Goal: Task Accomplishment & Management: Complete application form

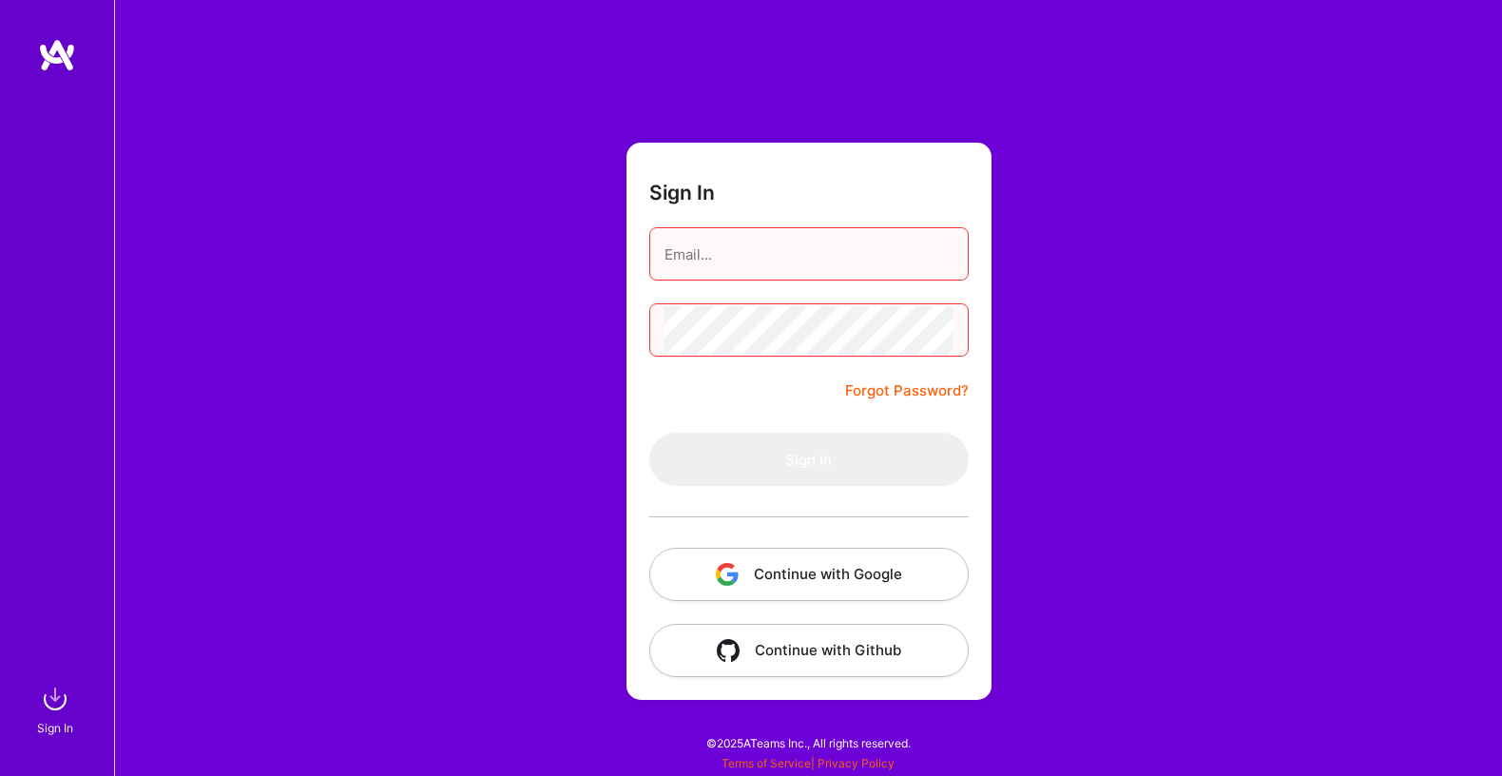
click at [813, 574] on button "Continue with Google" at bounding box center [808, 574] width 319 height 53
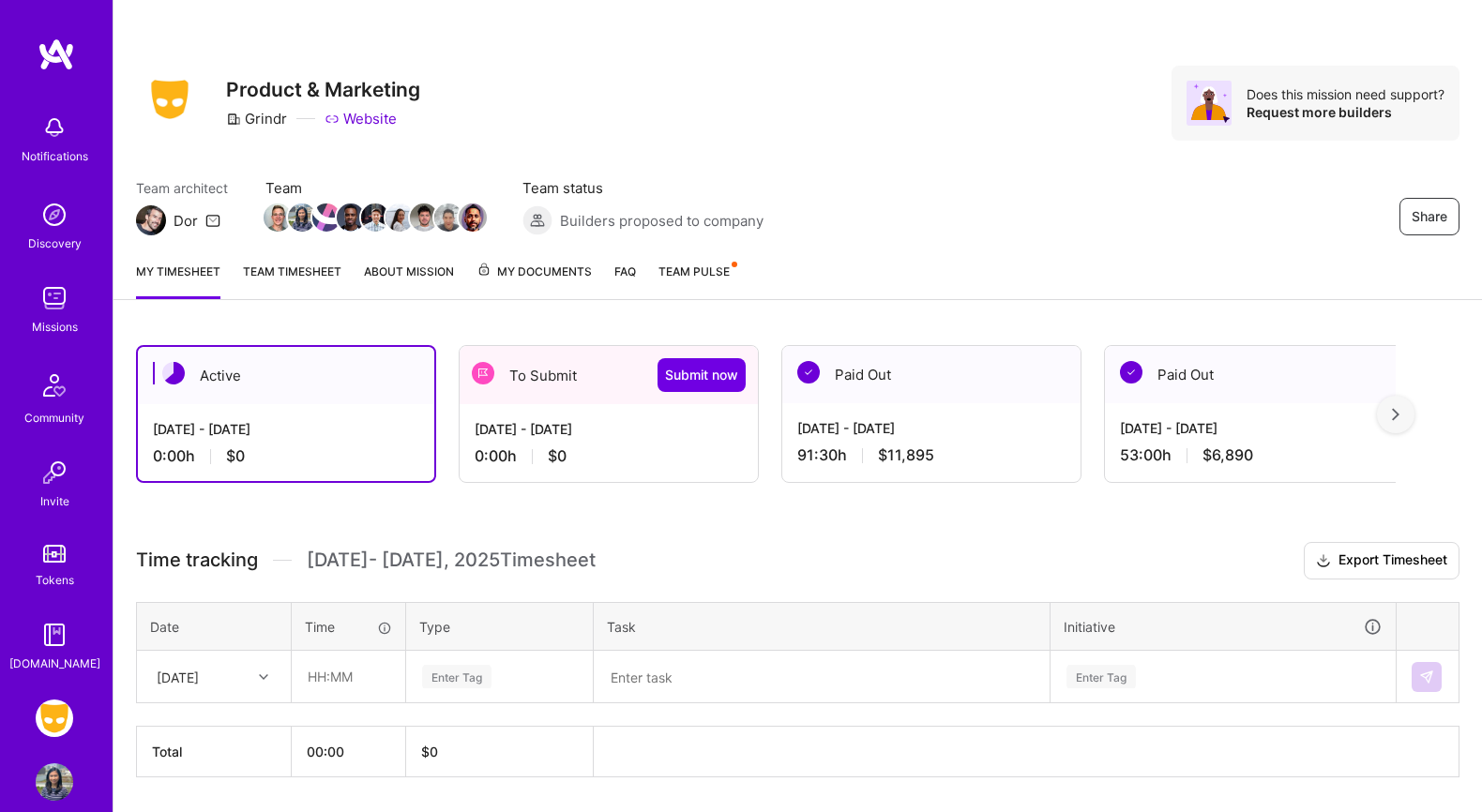
click at [580, 450] on div "0:00 h $0" at bounding box center [609, 457] width 268 height 20
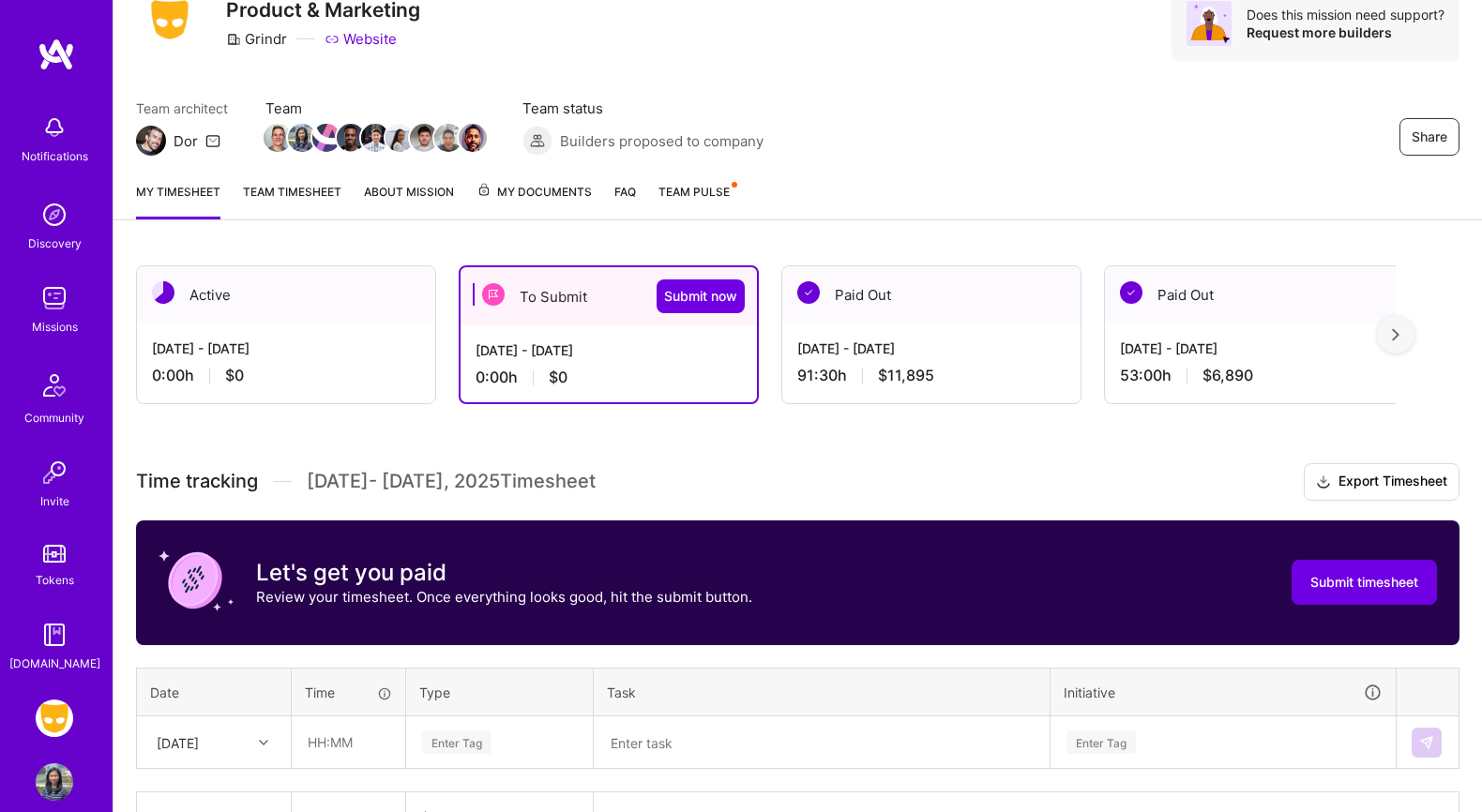
scroll to position [201, 0]
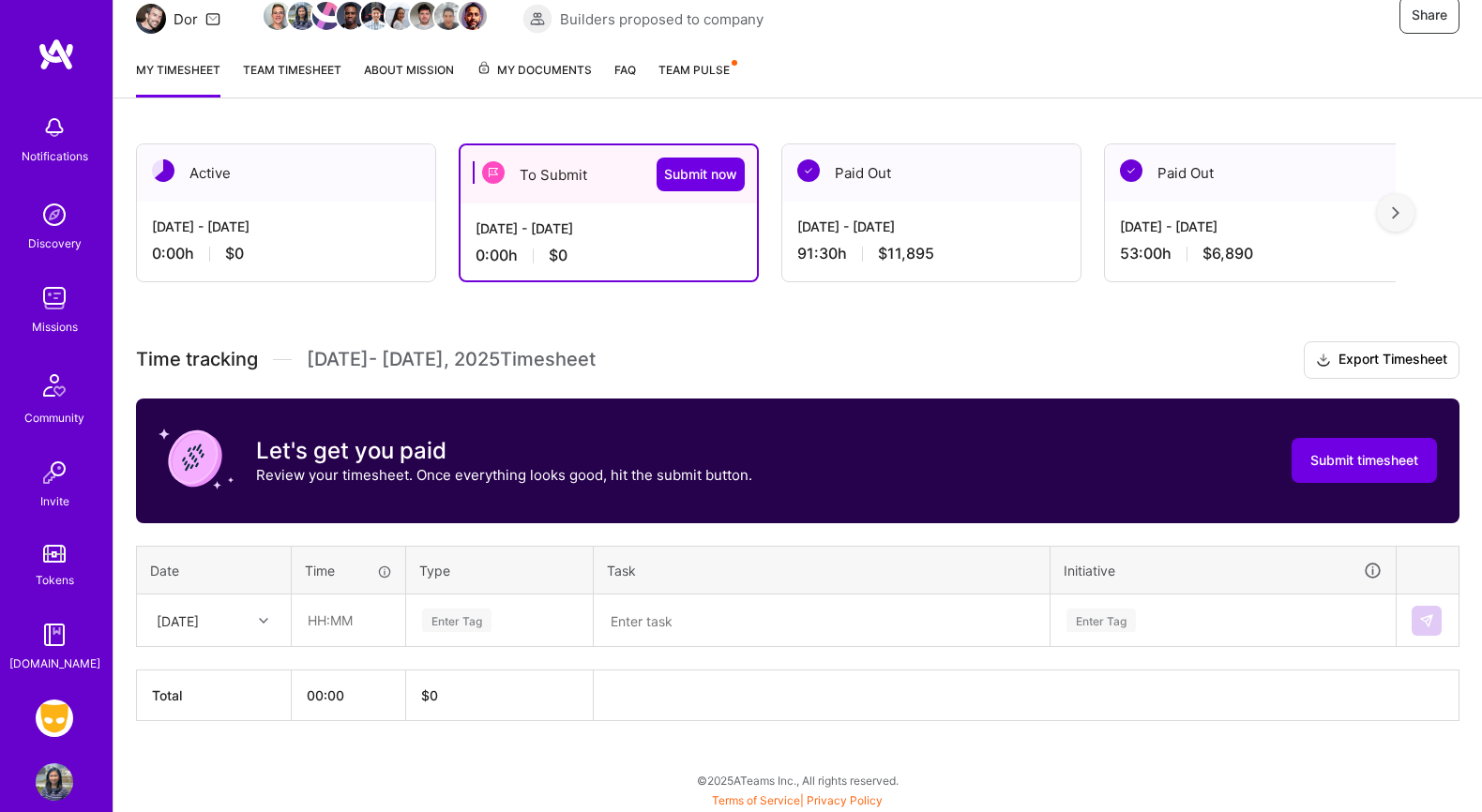
click at [250, 615] on div "[DATE]" at bounding box center [199, 620] width 105 height 31
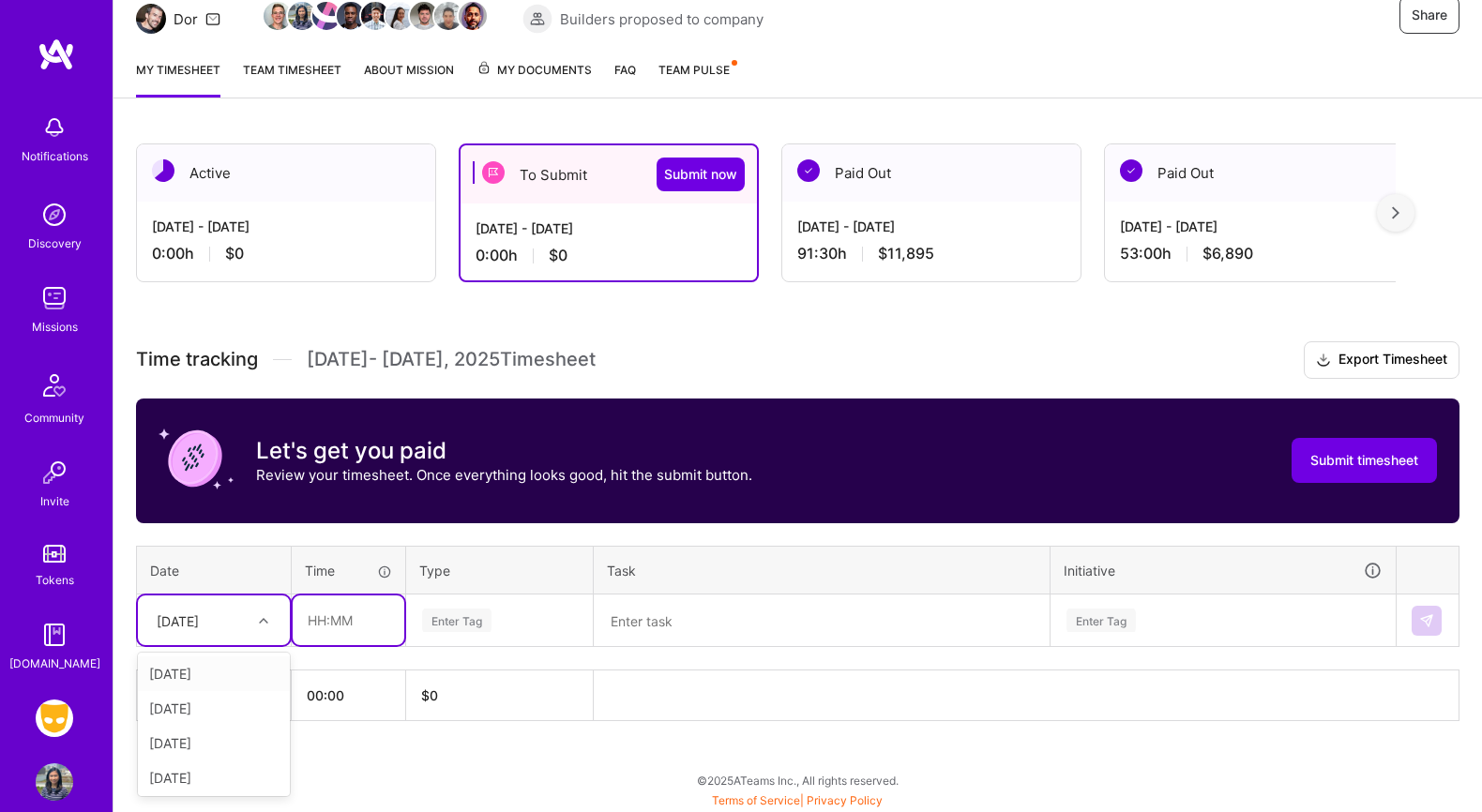
click at [338, 627] on input "text" at bounding box center [348, 621] width 111 height 49
click at [199, 620] on div "[DATE]" at bounding box center [178, 621] width 42 height 20
click at [199, 618] on div "[DATE]" at bounding box center [178, 621] width 42 height 20
click at [201, 664] on div "[DATE]" at bounding box center [214, 673] width 152 height 35
click at [345, 614] on input "text" at bounding box center [348, 621] width 111 height 49
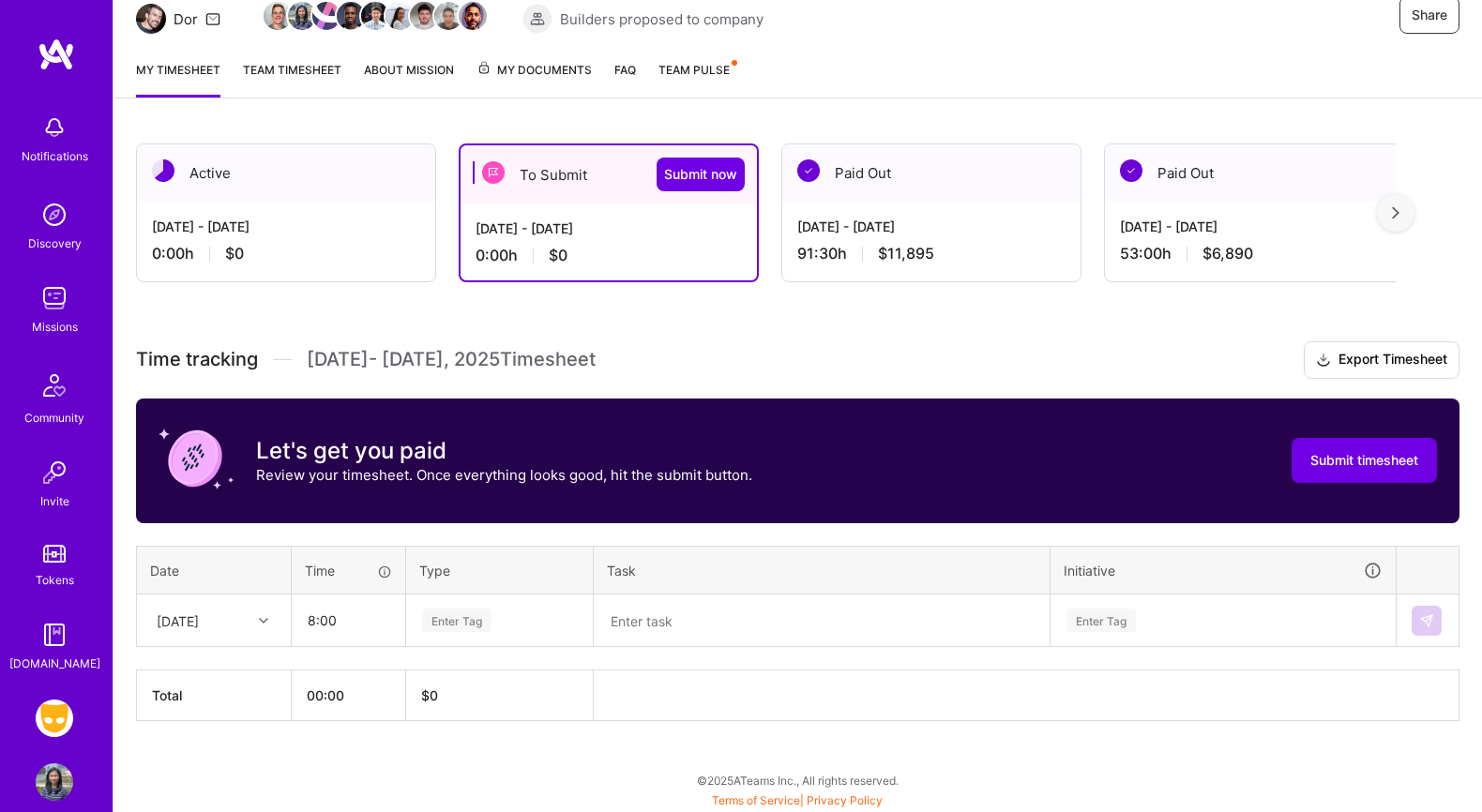
type input "08:00"
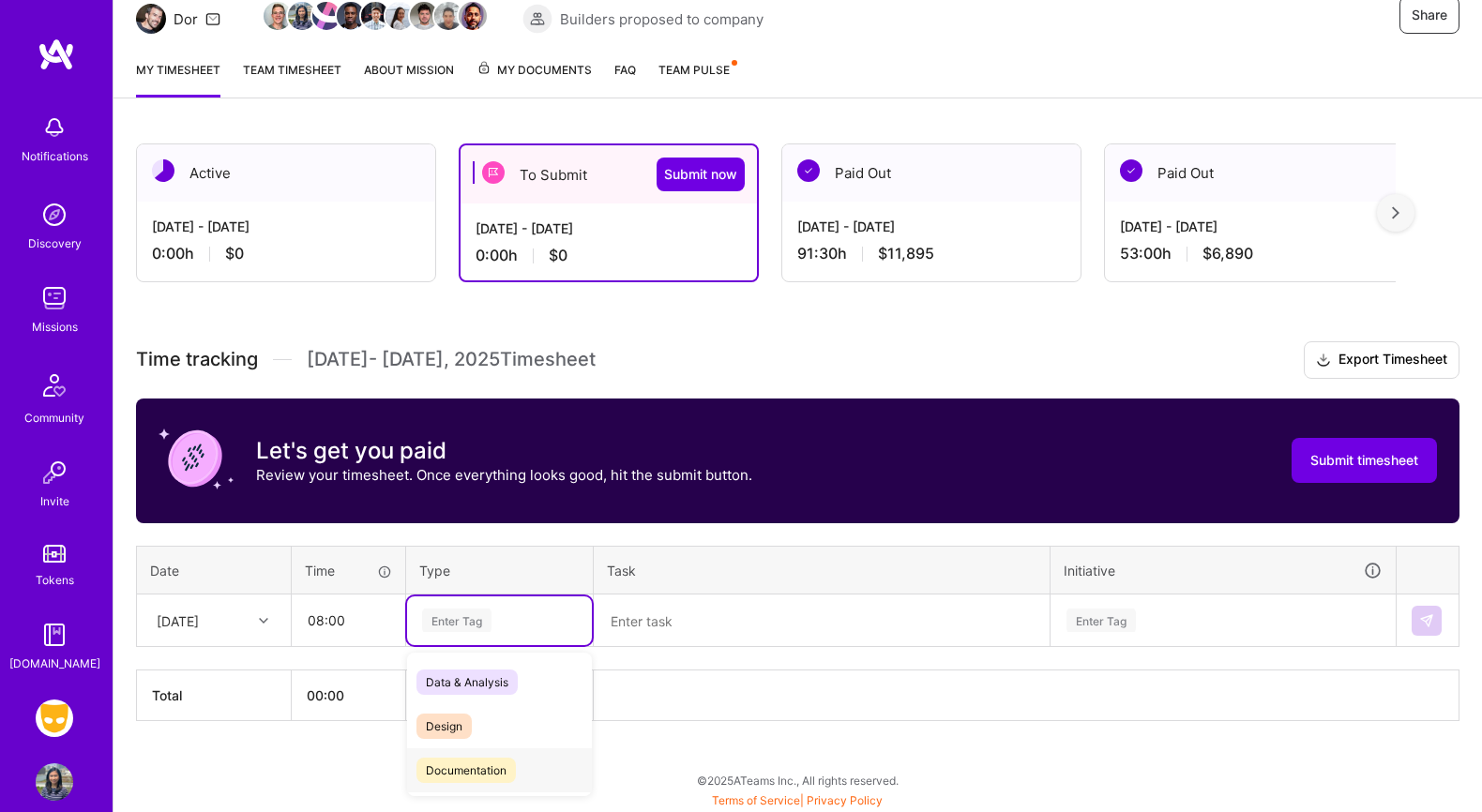
click at [477, 758] on span "Documentation" at bounding box center [466, 771] width 100 height 26
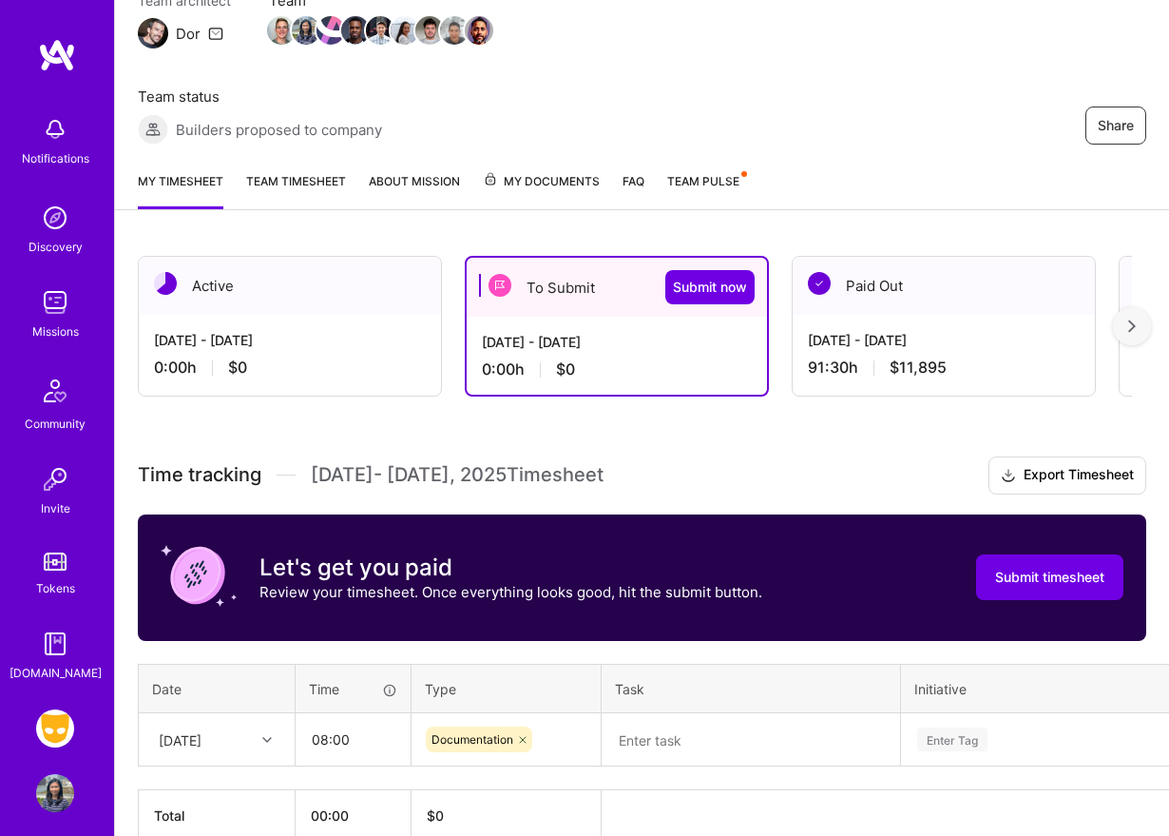
scroll to position [288, 0]
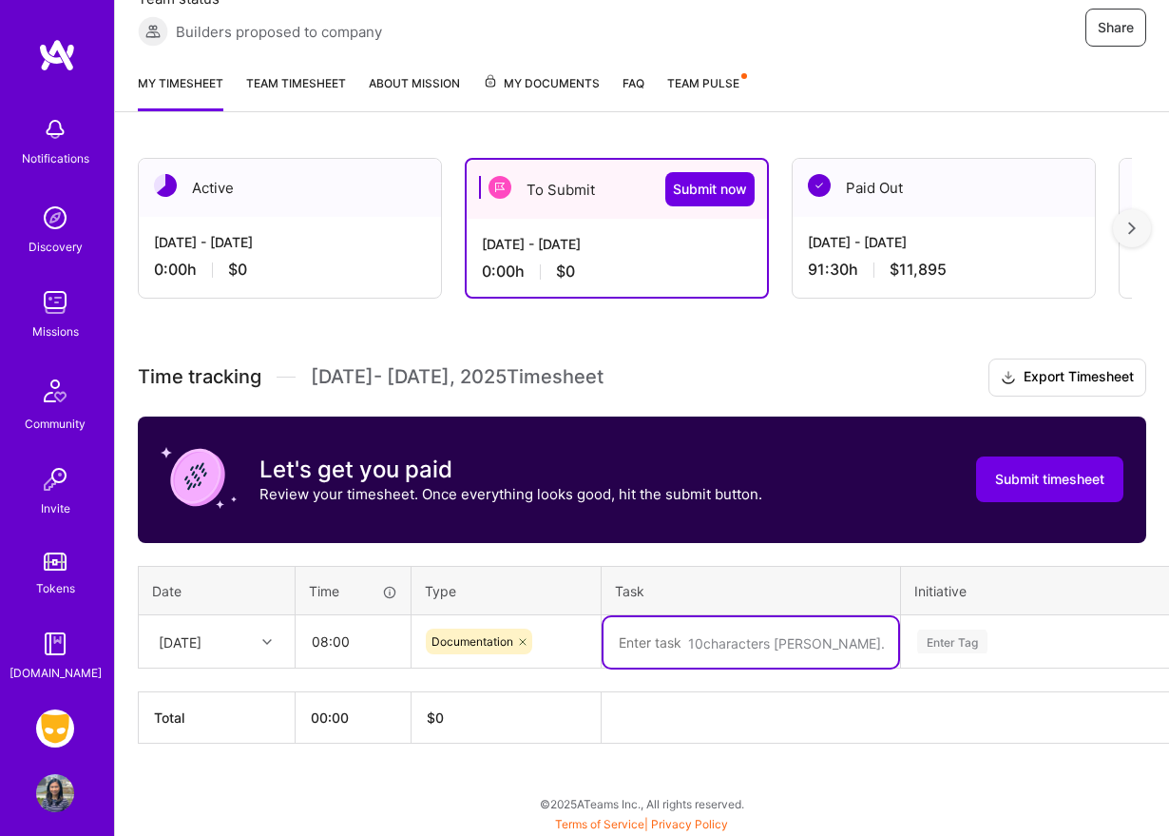
click at [723, 638] on textarea at bounding box center [751, 642] width 295 height 50
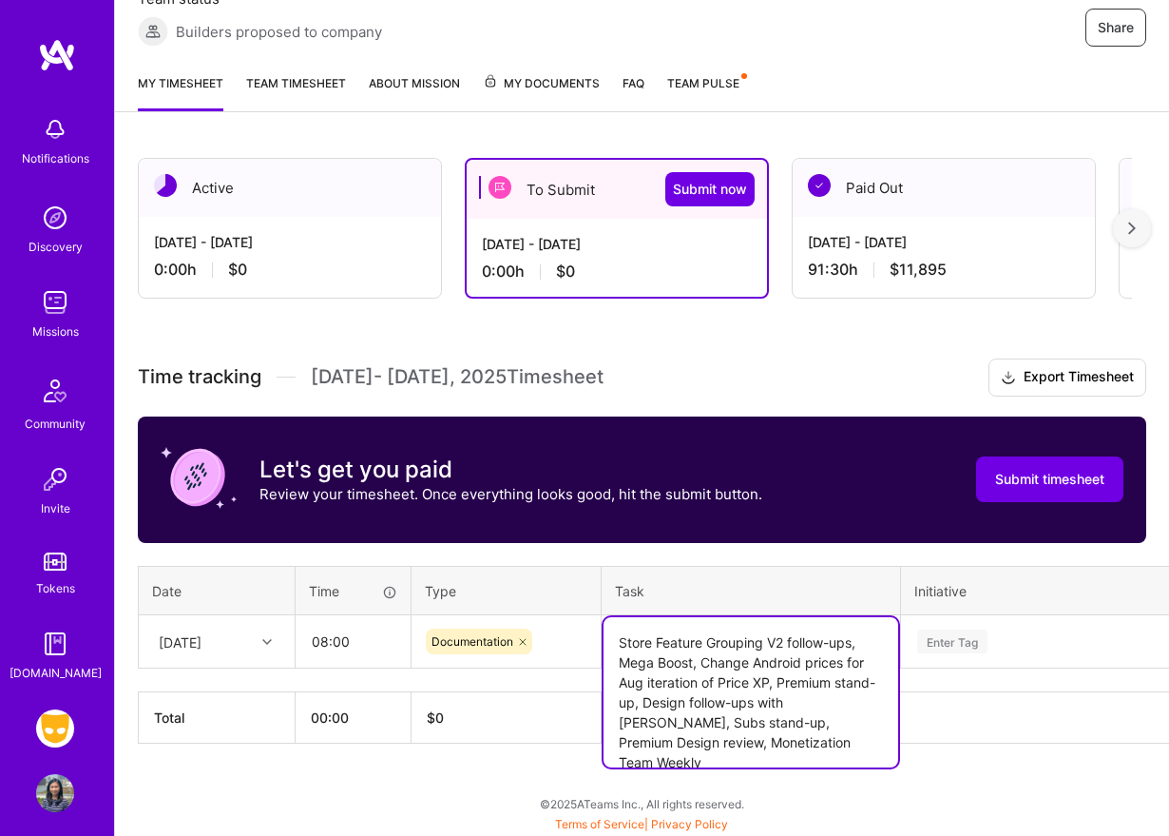
type textarea "Store Feature Grouping V2 follow-ups, Mega Boost, Change Android prices for Aug…"
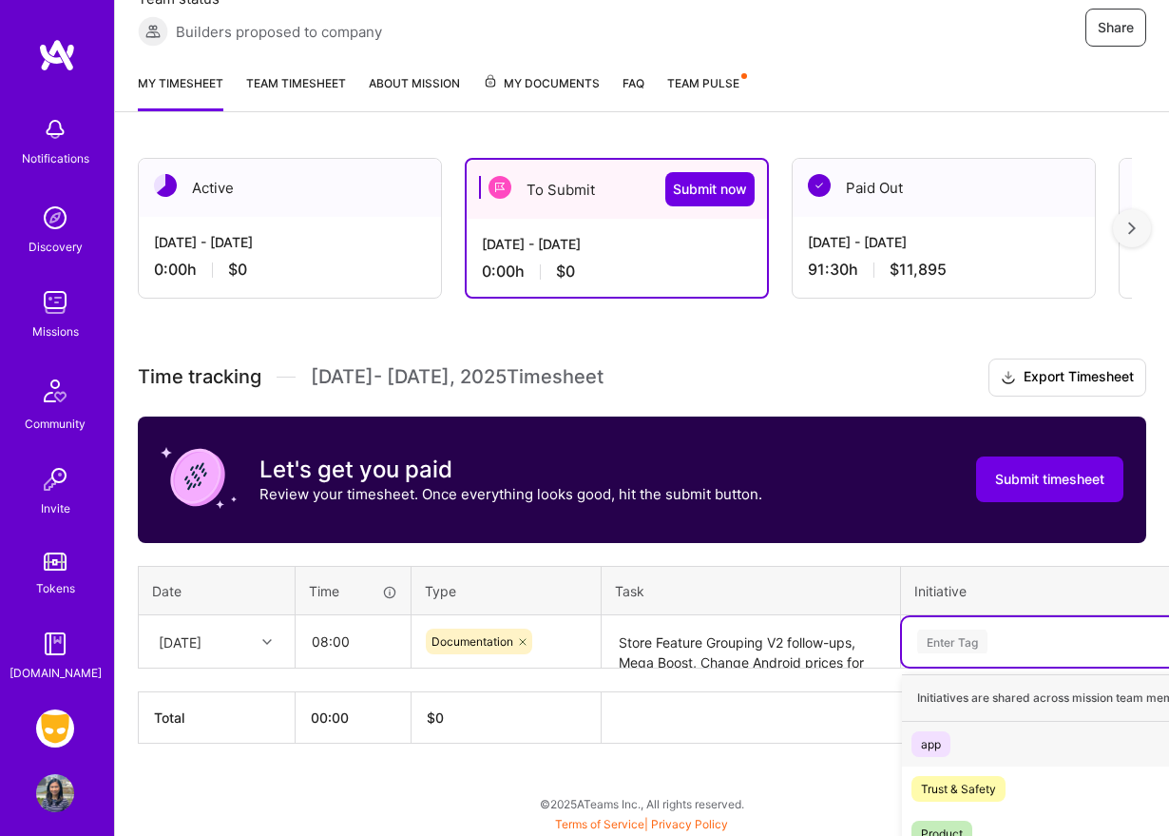
scroll to position [486, 0]
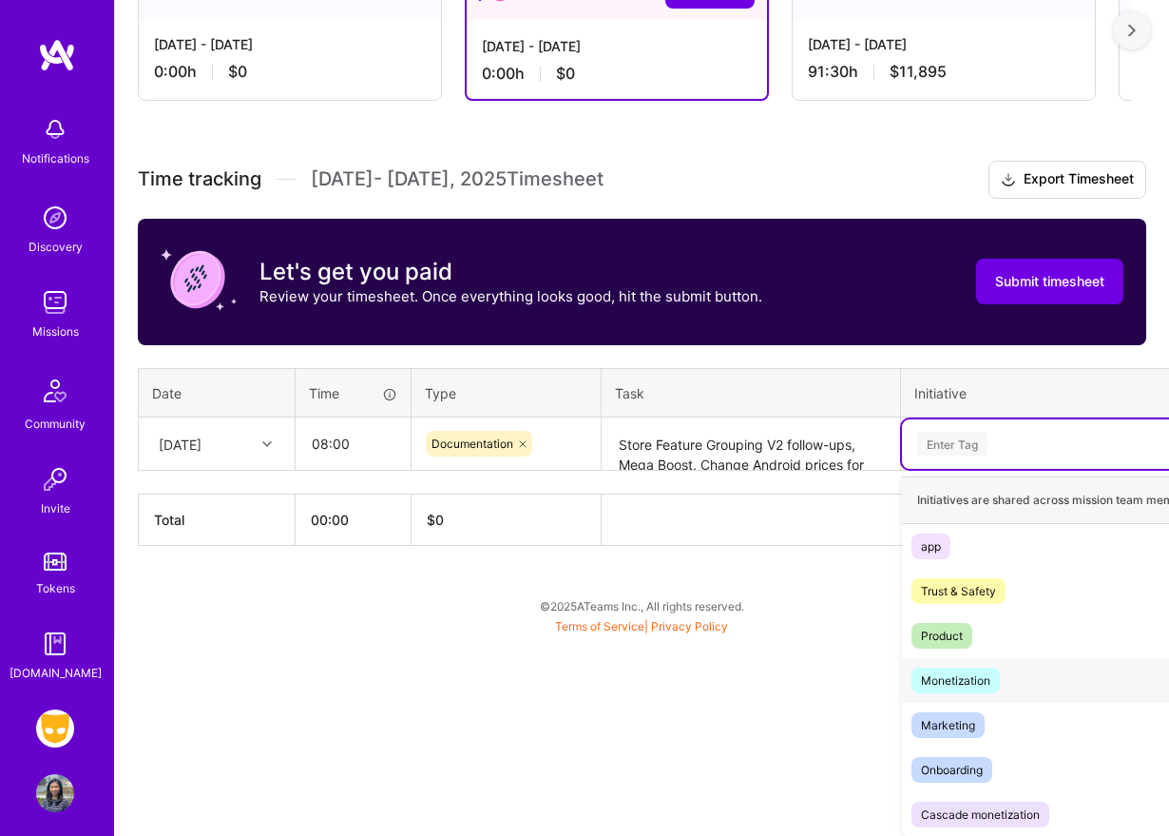
click at [1030, 668] on div "Monetization Hide" at bounding box center [1076, 680] width 348 height 45
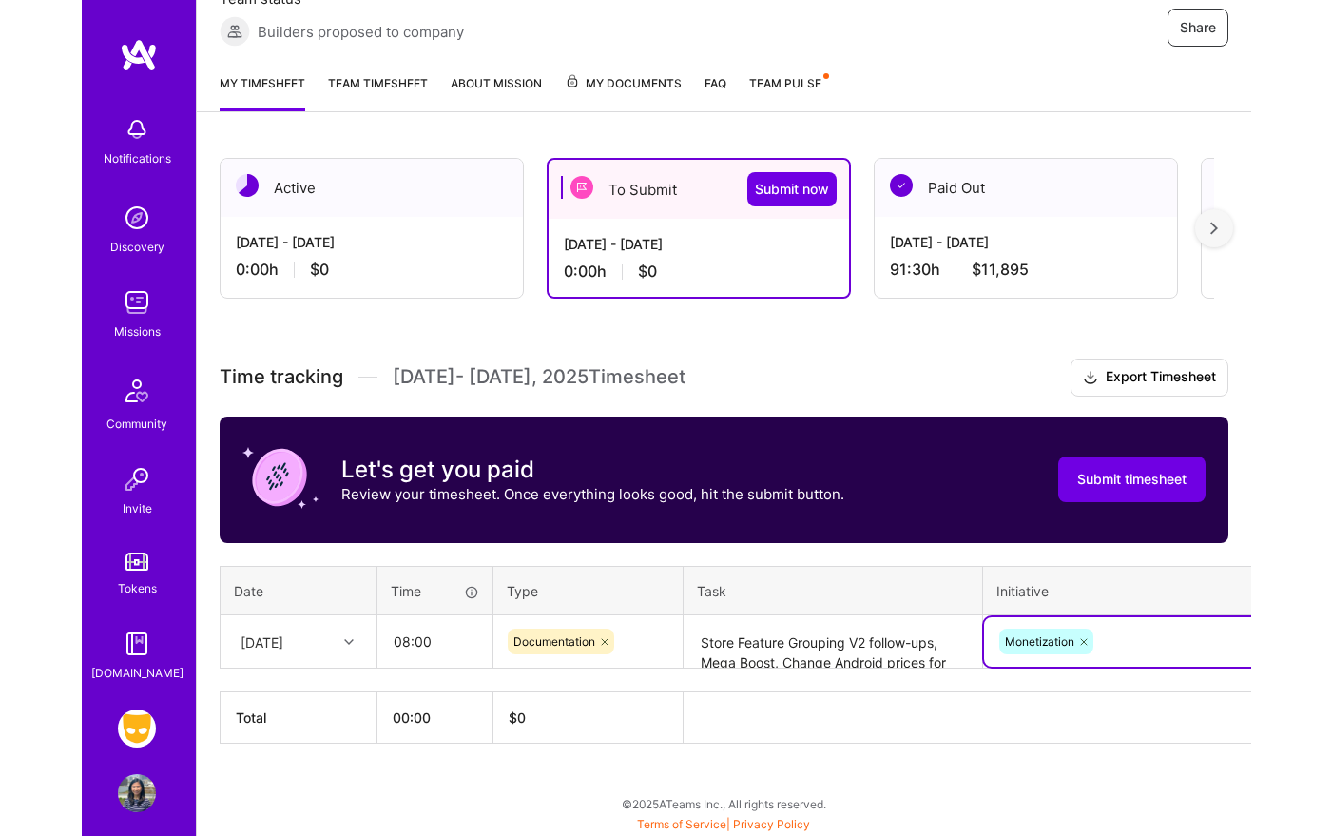
scroll to position [192, 0]
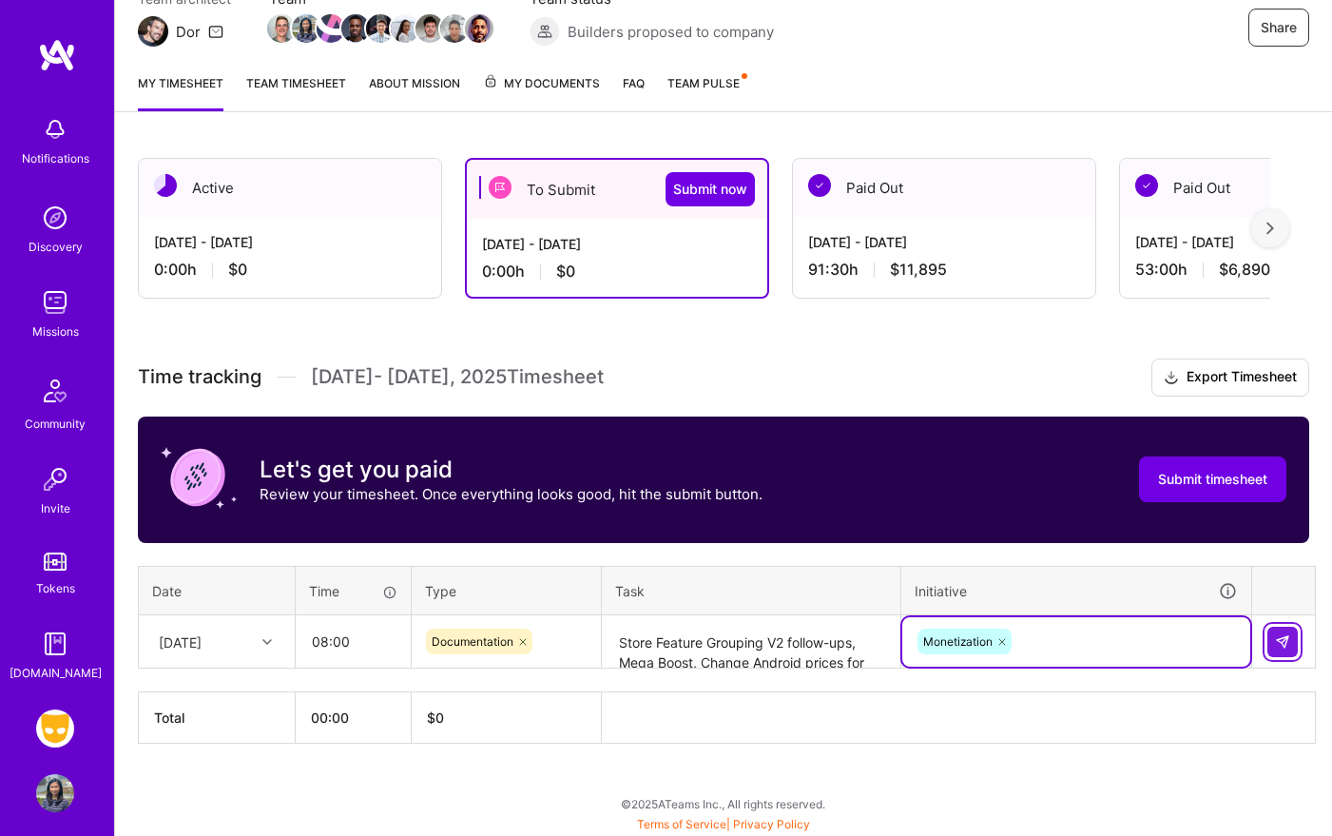
click at [1275, 639] on img at bounding box center [1282, 641] width 15 height 15
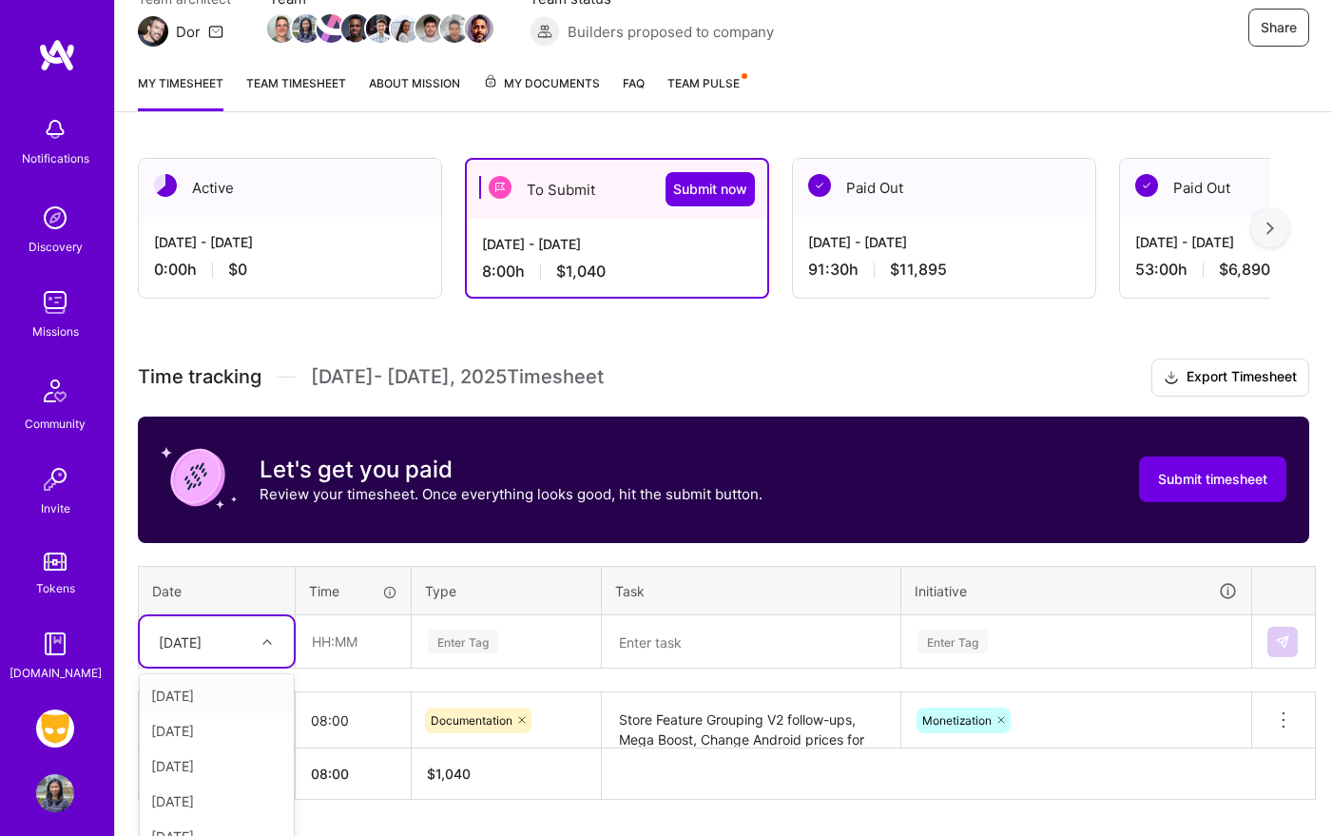
scroll to position [248, 0]
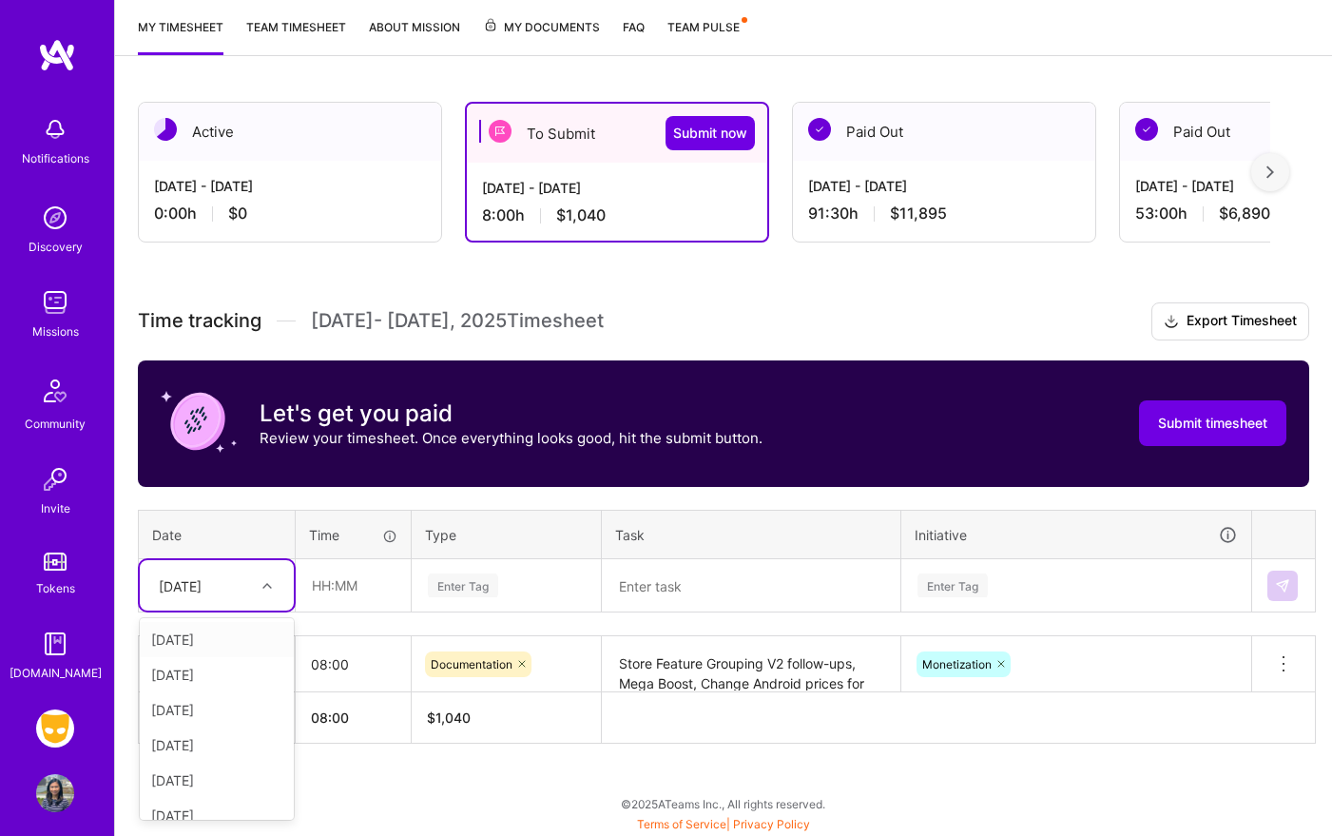
click at [224, 610] on div "option [DATE], selected. option [DATE] focused, 2 of 15. 14 results available. …" at bounding box center [217, 585] width 154 height 50
click at [229, 645] on div "[DATE]" at bounding box center [217, 639] width 154 height 35
click at [373, 588] on input "text" at bounding box center [353, 585] width 113 height 50
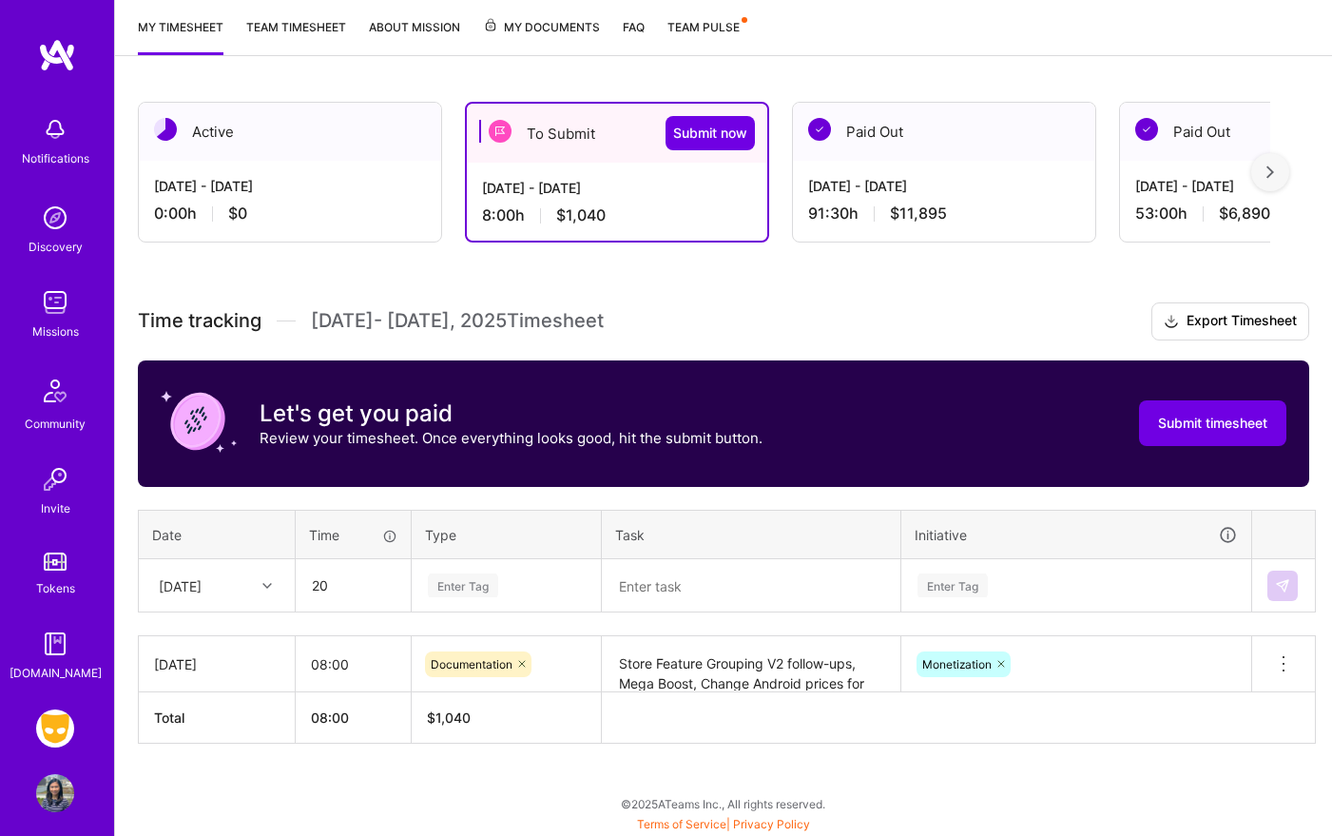
type input "20:00"
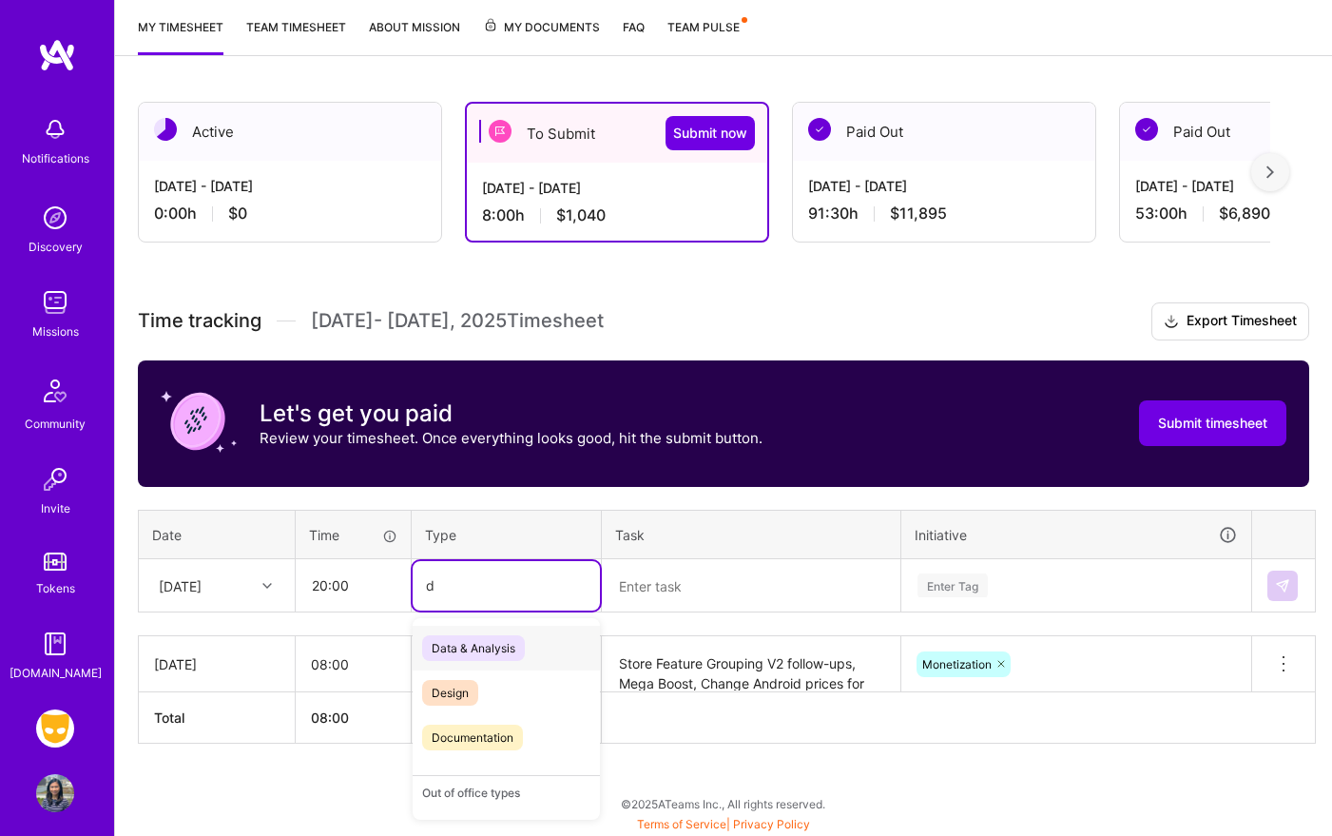
type input "d"
click at [318, 588] on input "20:00" at bounding box center [353, 585] width 113 height 50
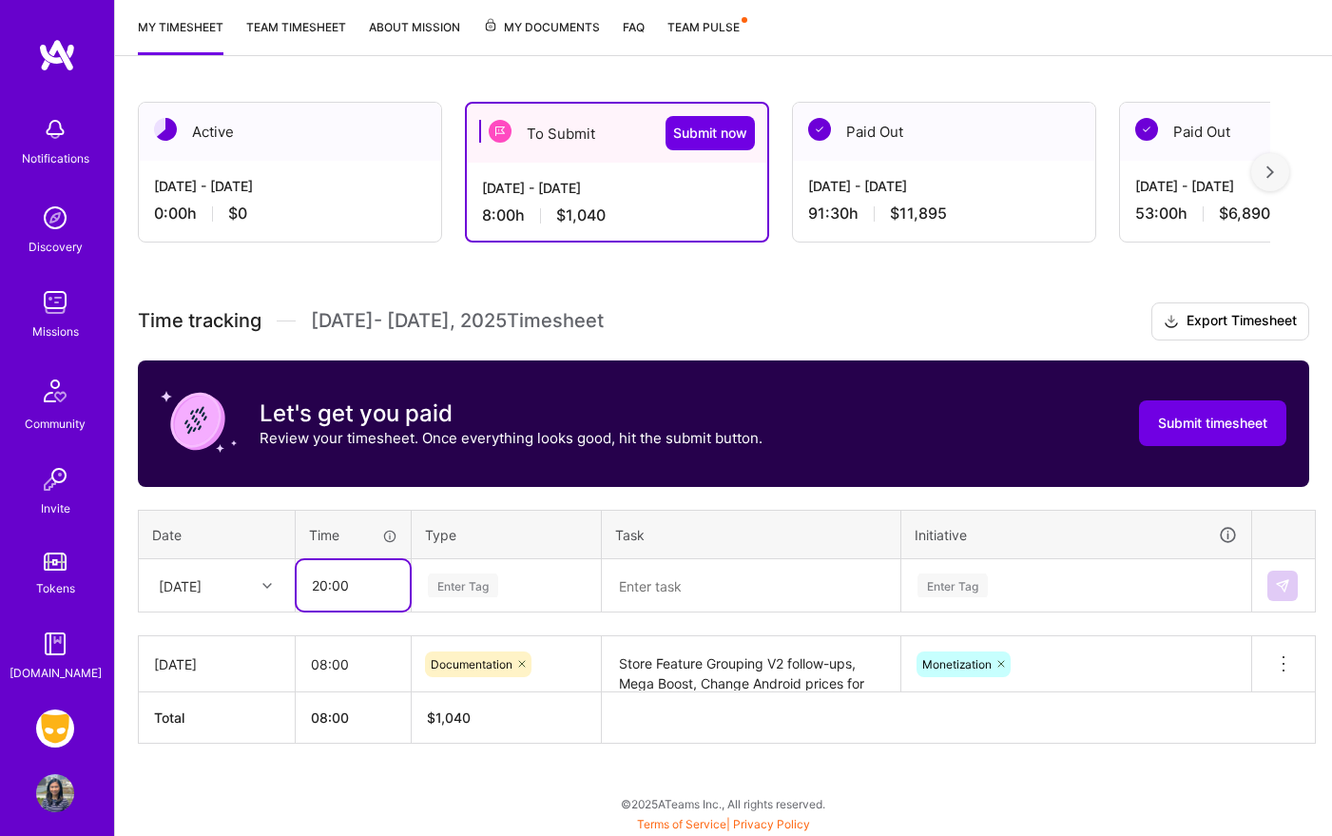
click at [323, 586] on input "20:00" at bounding box center [353, 585] width 113 height 50
type input "02:00"
click at [523, 576] on div "Enter Tag" at bounding box center [506, 585] width 161 height 24
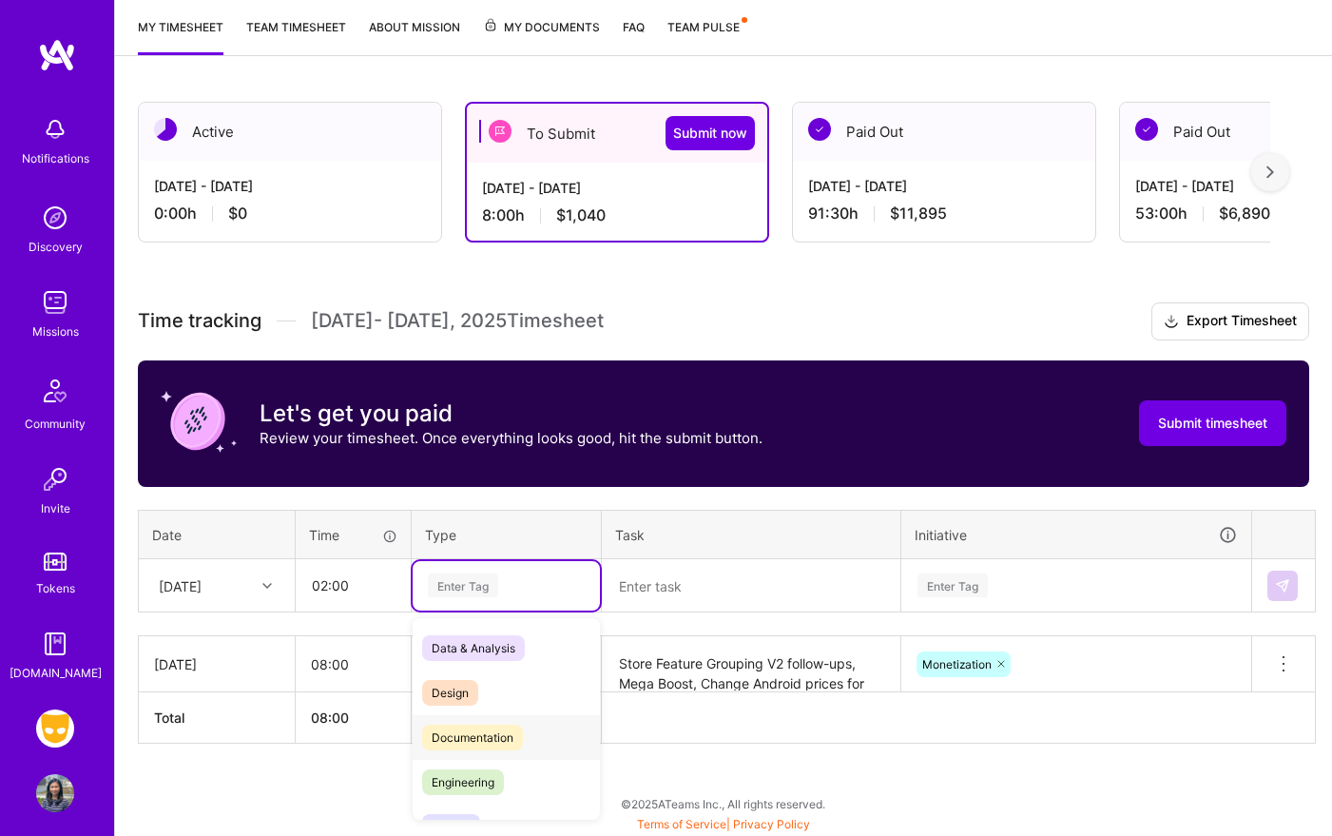
click at [522, 728] on span "Documentation" at bounding box center [472, 737] width 101 height 26
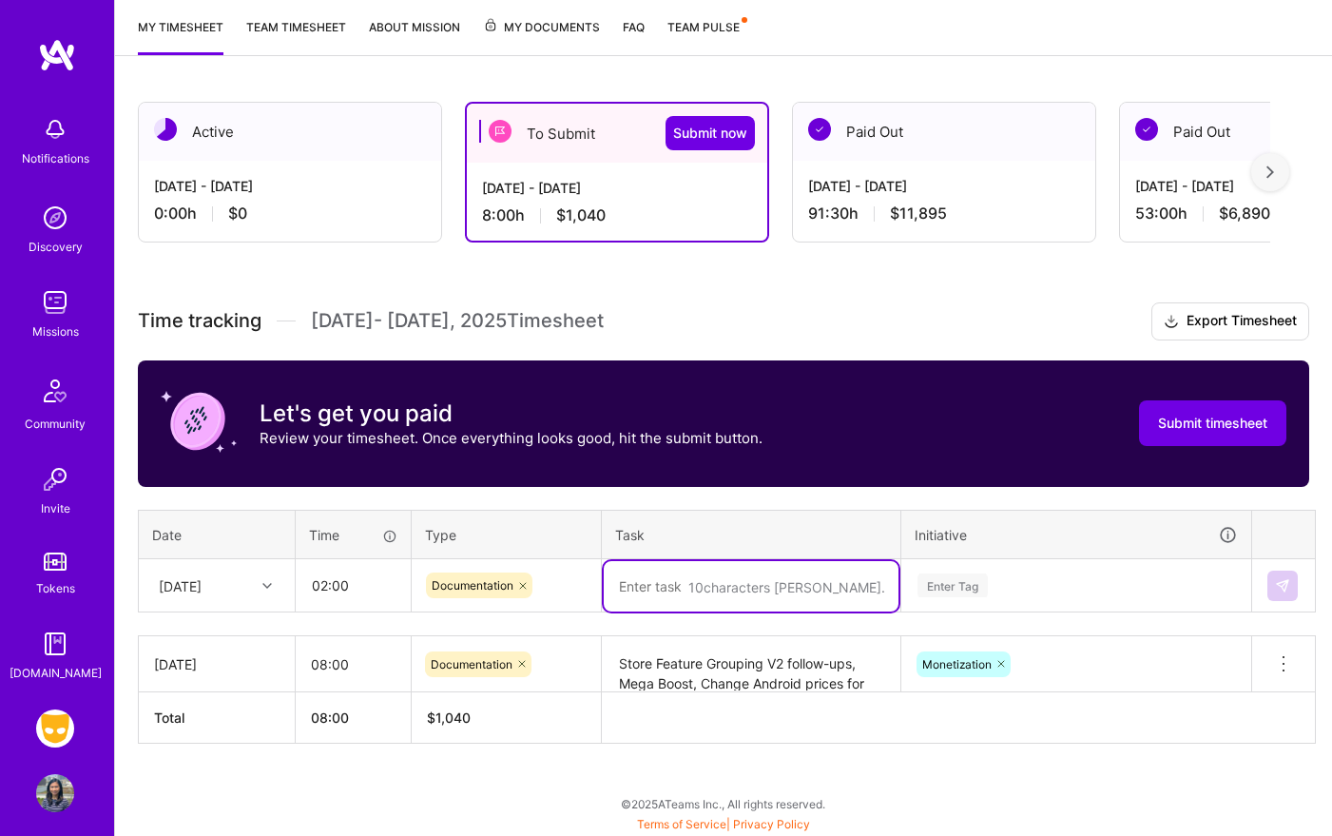
click at [687, 587] on textarea at bounding box center [751, 586] width 295 height 50
type textarea "Store Feature Grouping Android testing and follow-ups"
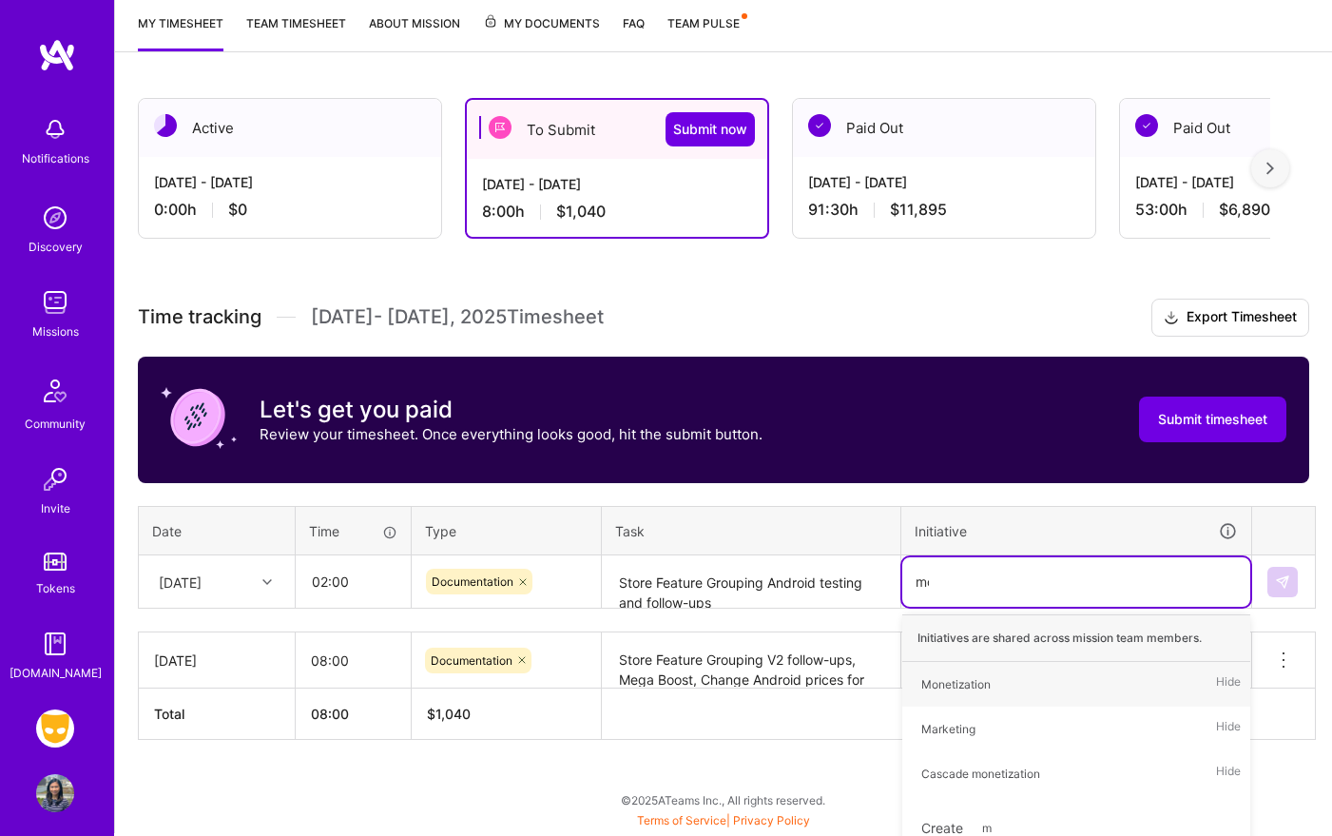
type input "mon"
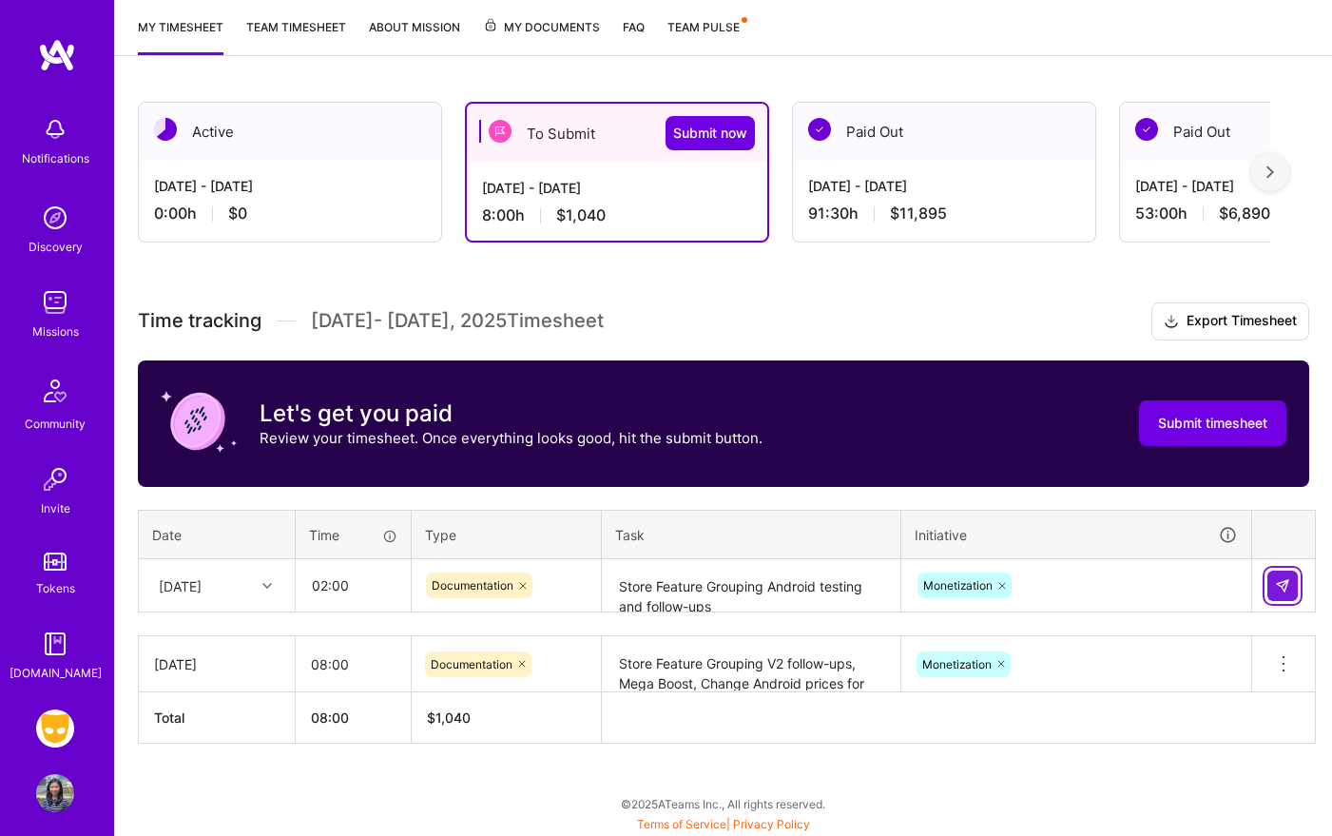
click at [1286, 575] on button at bounding box center [1282, 585] width 30 height 30
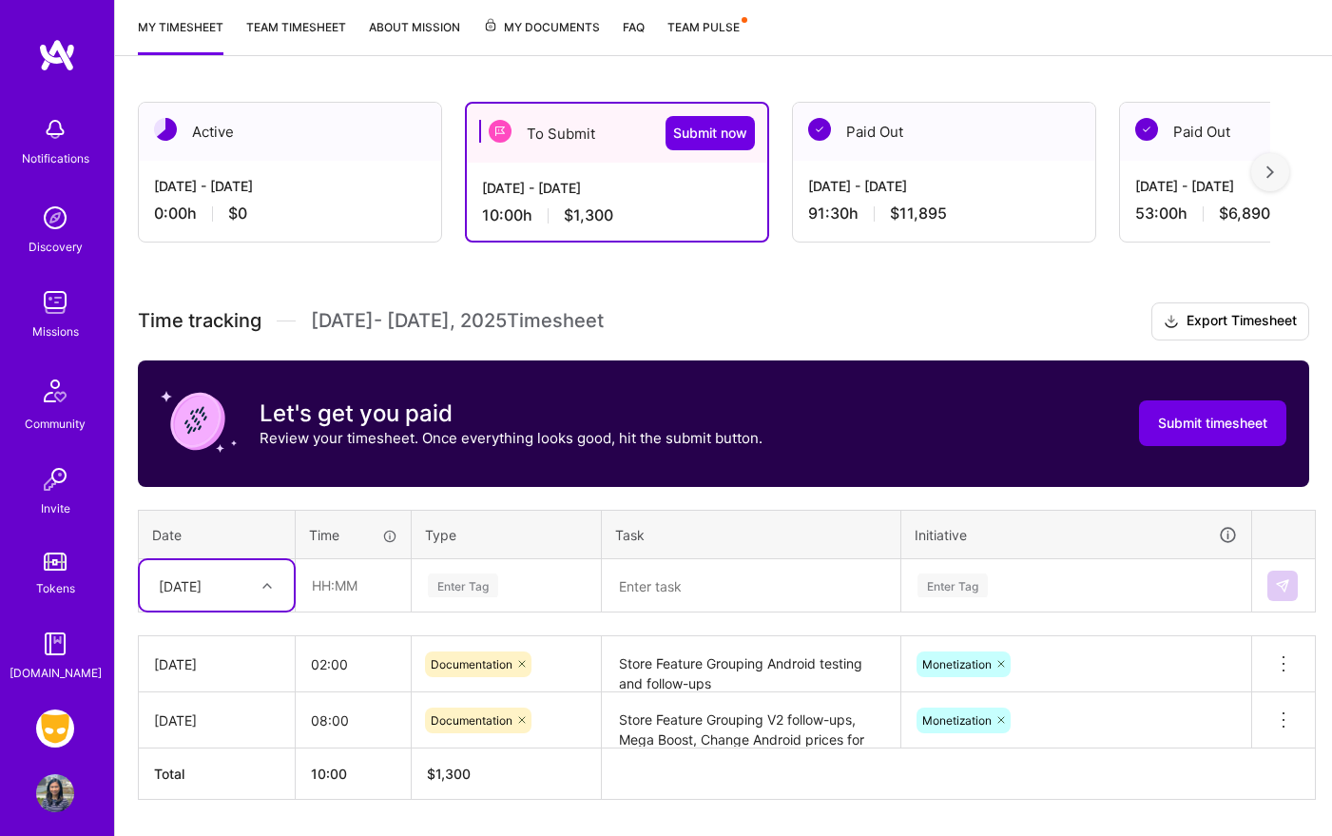
click at [265, 596] on div "option [DATE], selected. Select is focused ,type to refine list, press Down to …" at bounding box center [217, 585] width 154 height 50
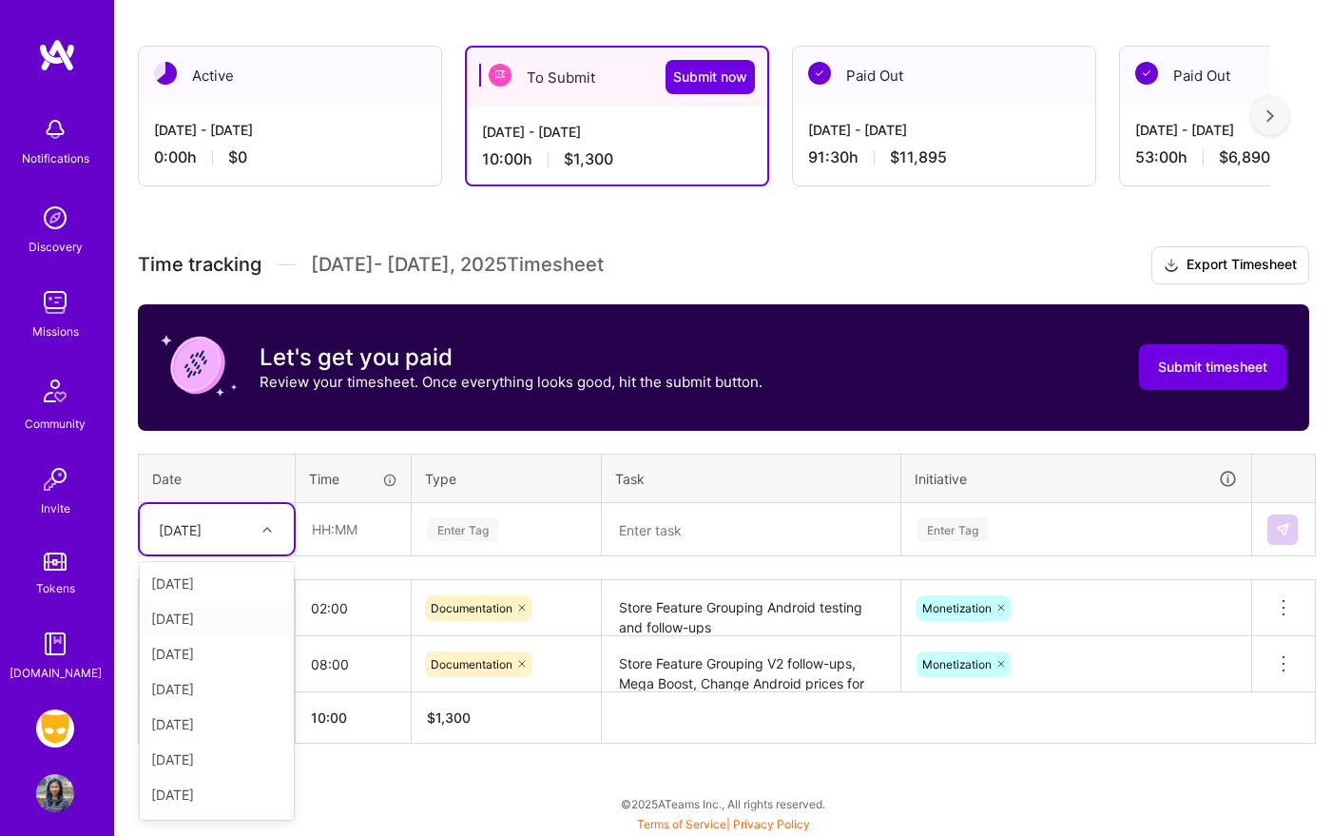
click at [247, 618] on div "[DATE]" at bounding box center [217, 618] width 154 height 35
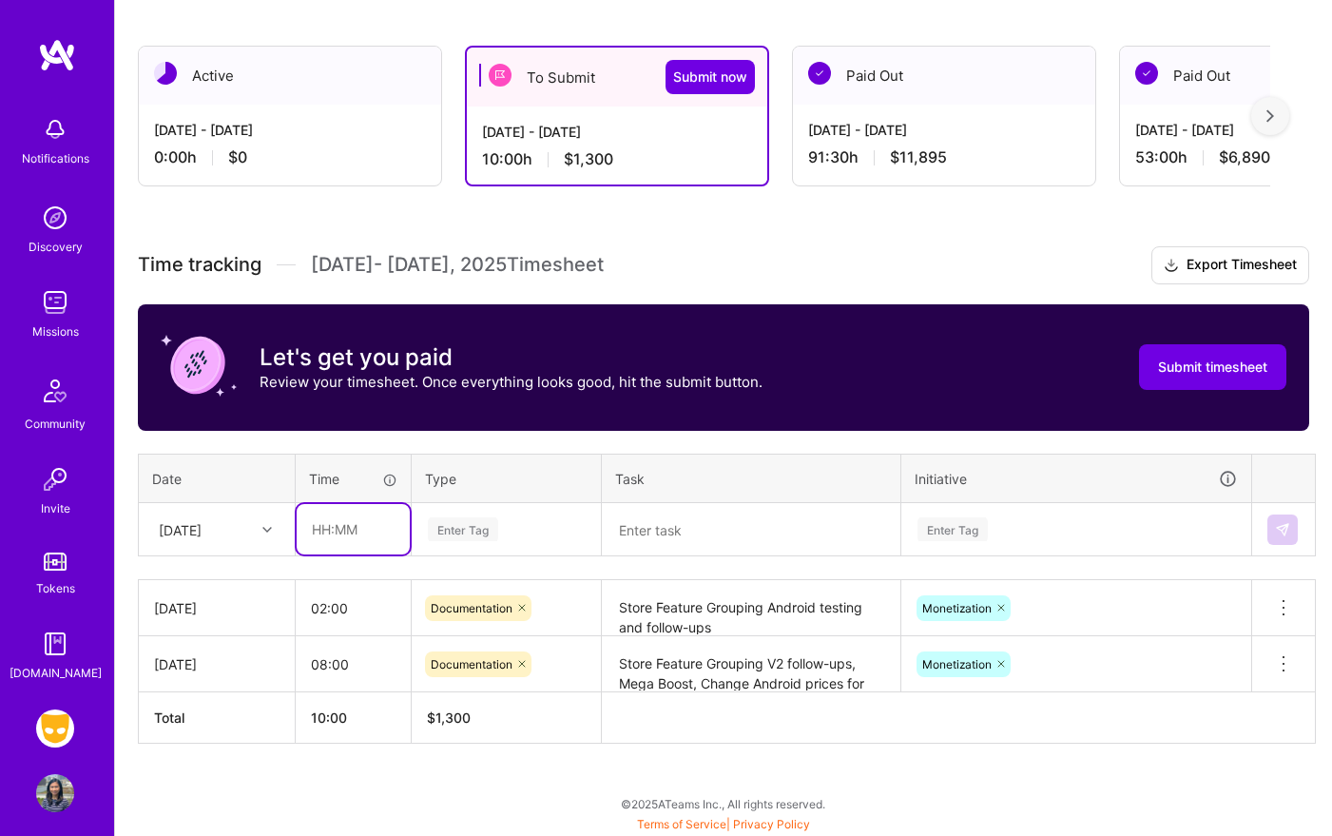
click at [362, 535] on input "text" at bounding box center [353, 529] width 113 height 50
type input "02:00"
click at [487, 527] on div "Enter Tag" at bounding box center [463, 528] width 70 height 29
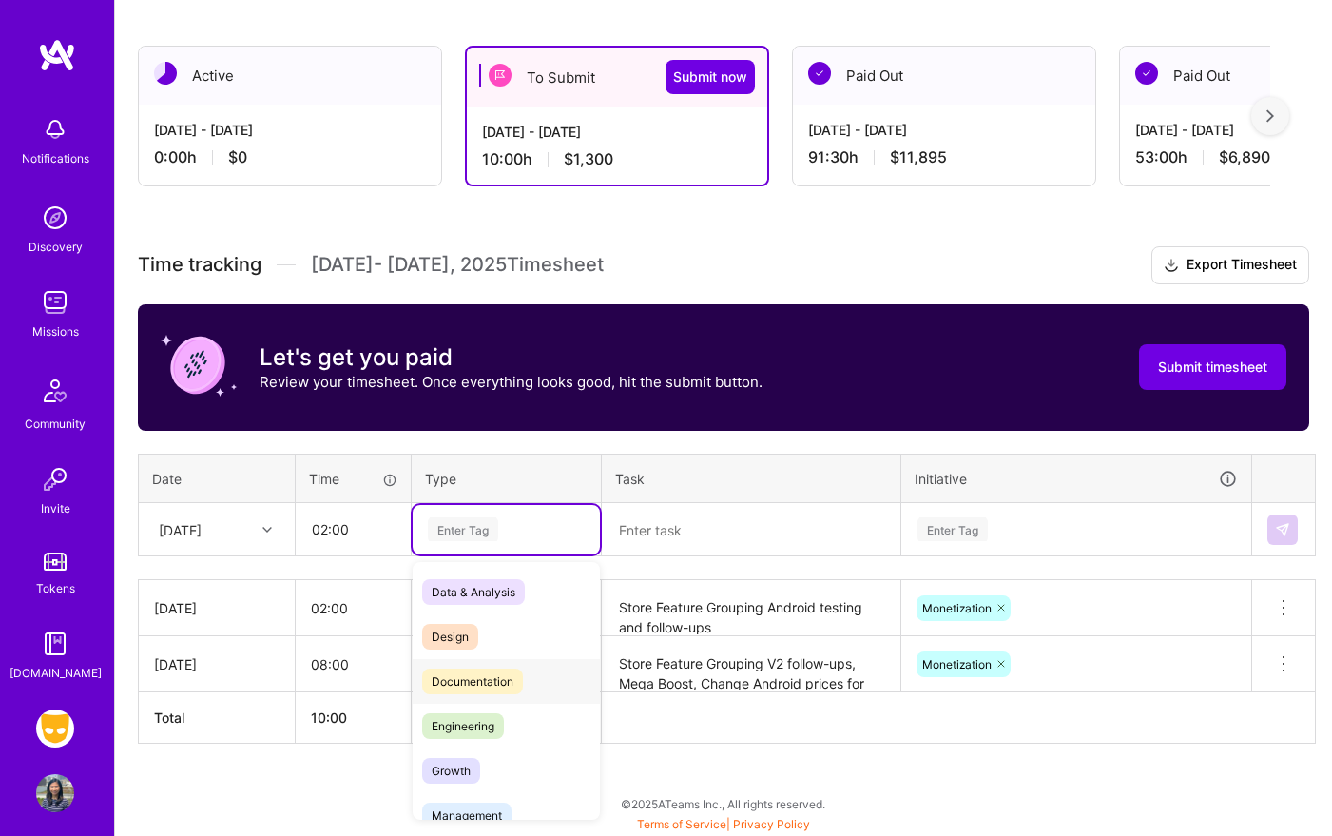
click at [530, 671] on div "Documentation" at bounding box center [506, 681] width 187 height 45
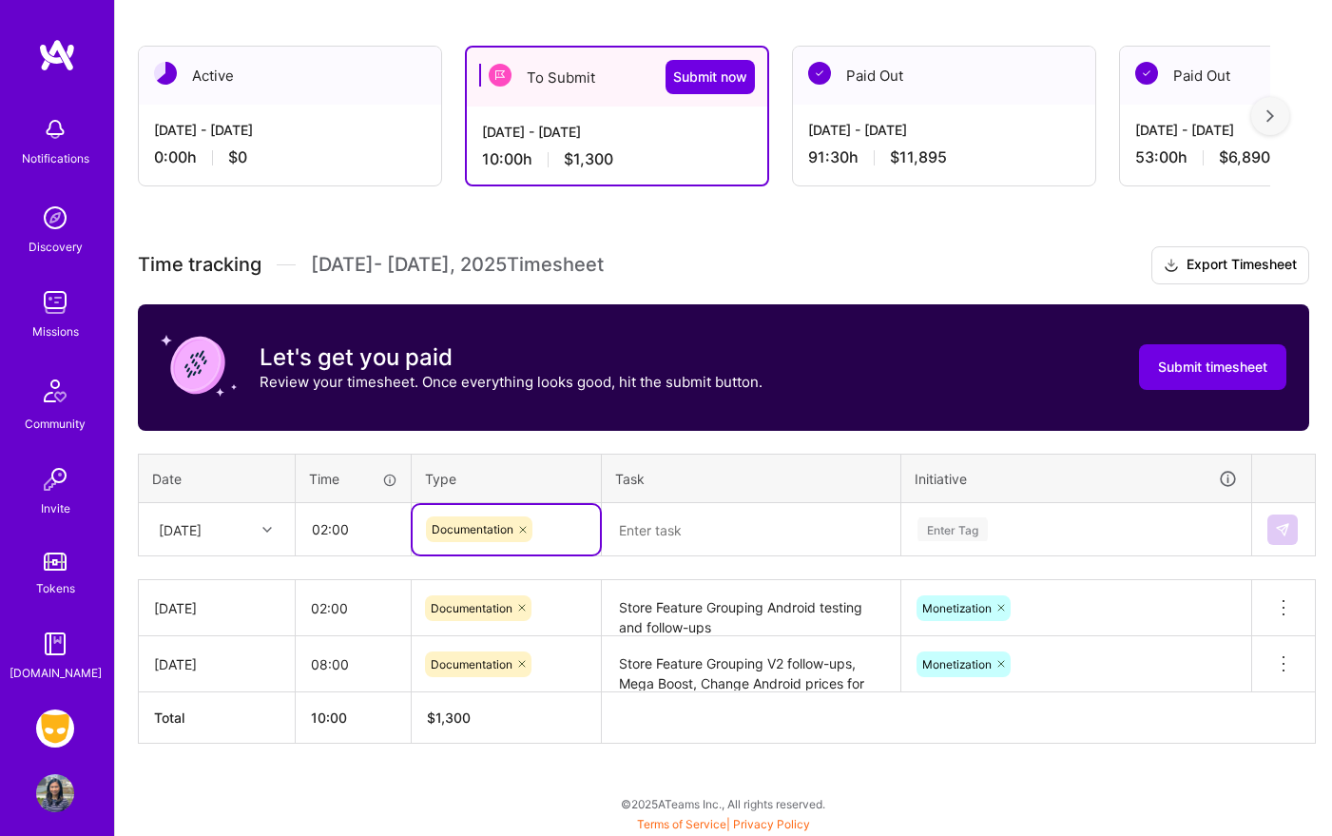
click at [709, 515] on textarea at bounding box center [751, 530] width 295 height 50
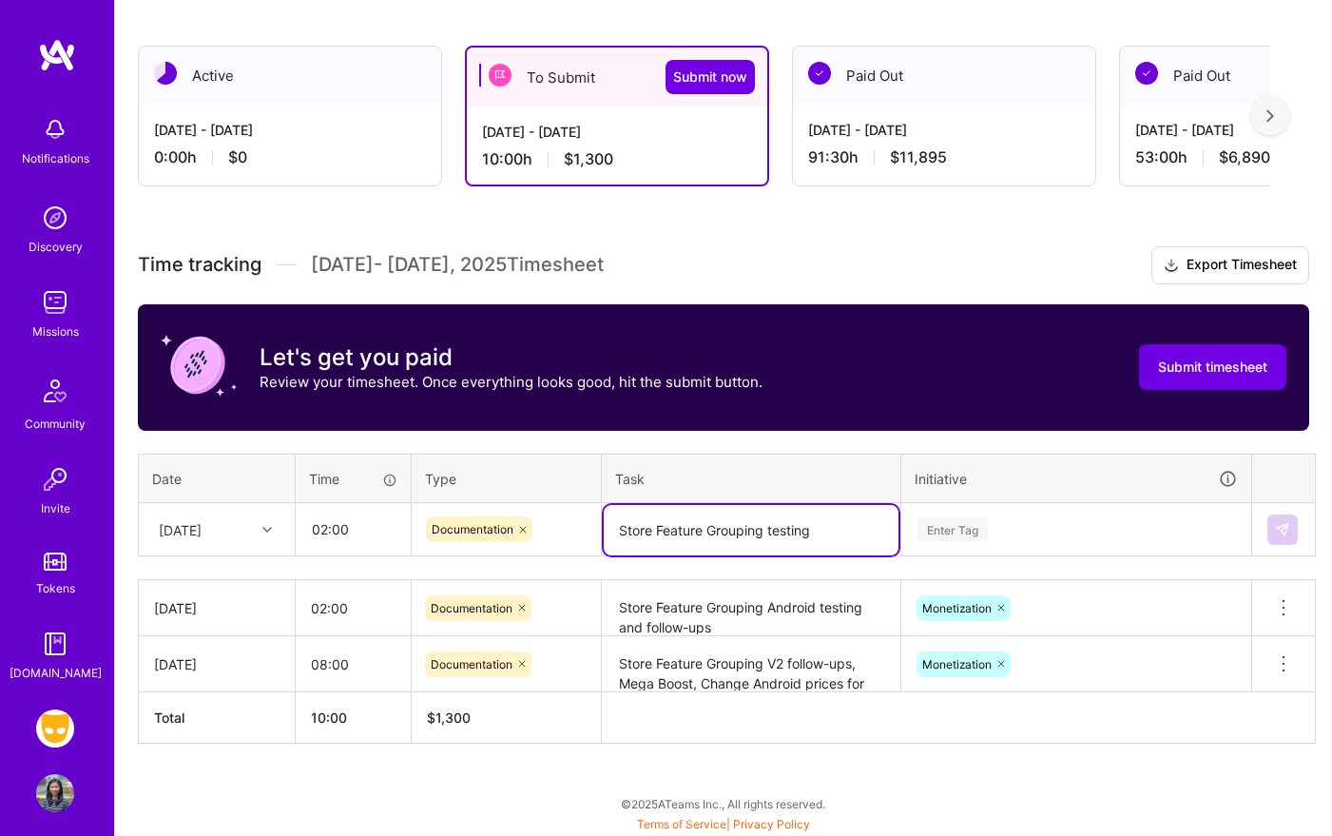
type textarea "Store Feature Grouping testing"
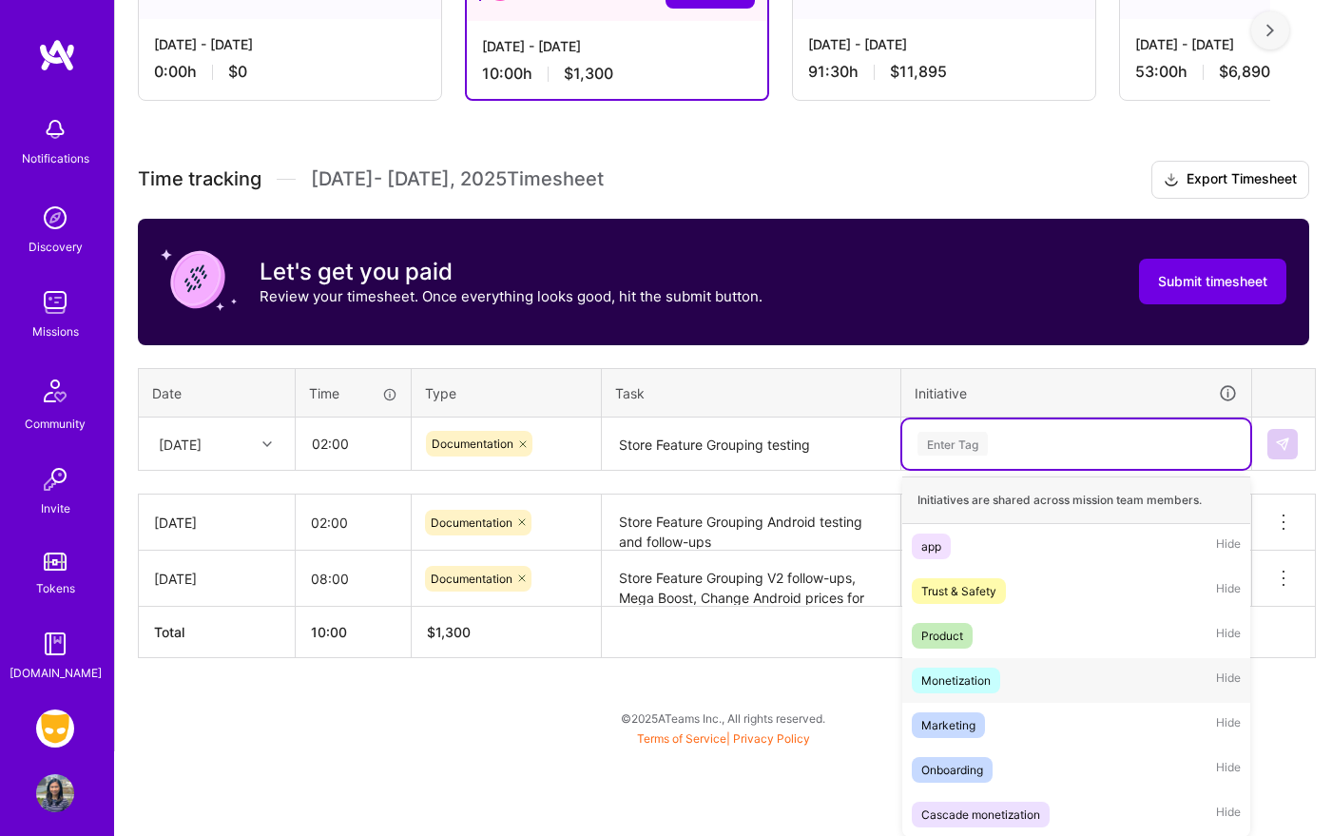
click at [1009, 676] on div "Monetization Hide" at bounding box center [1076, 680] width 348 height 45
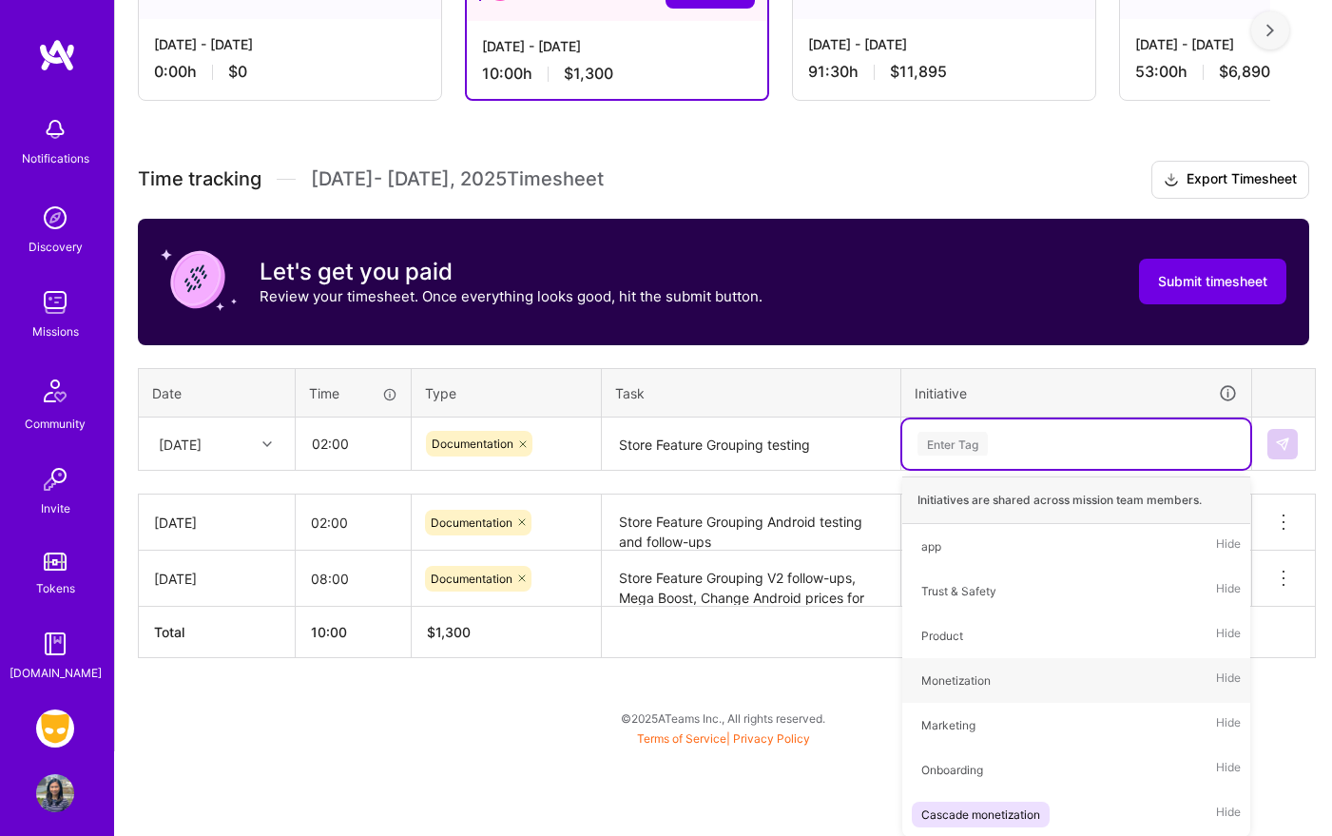
scroll to position [304, 0]
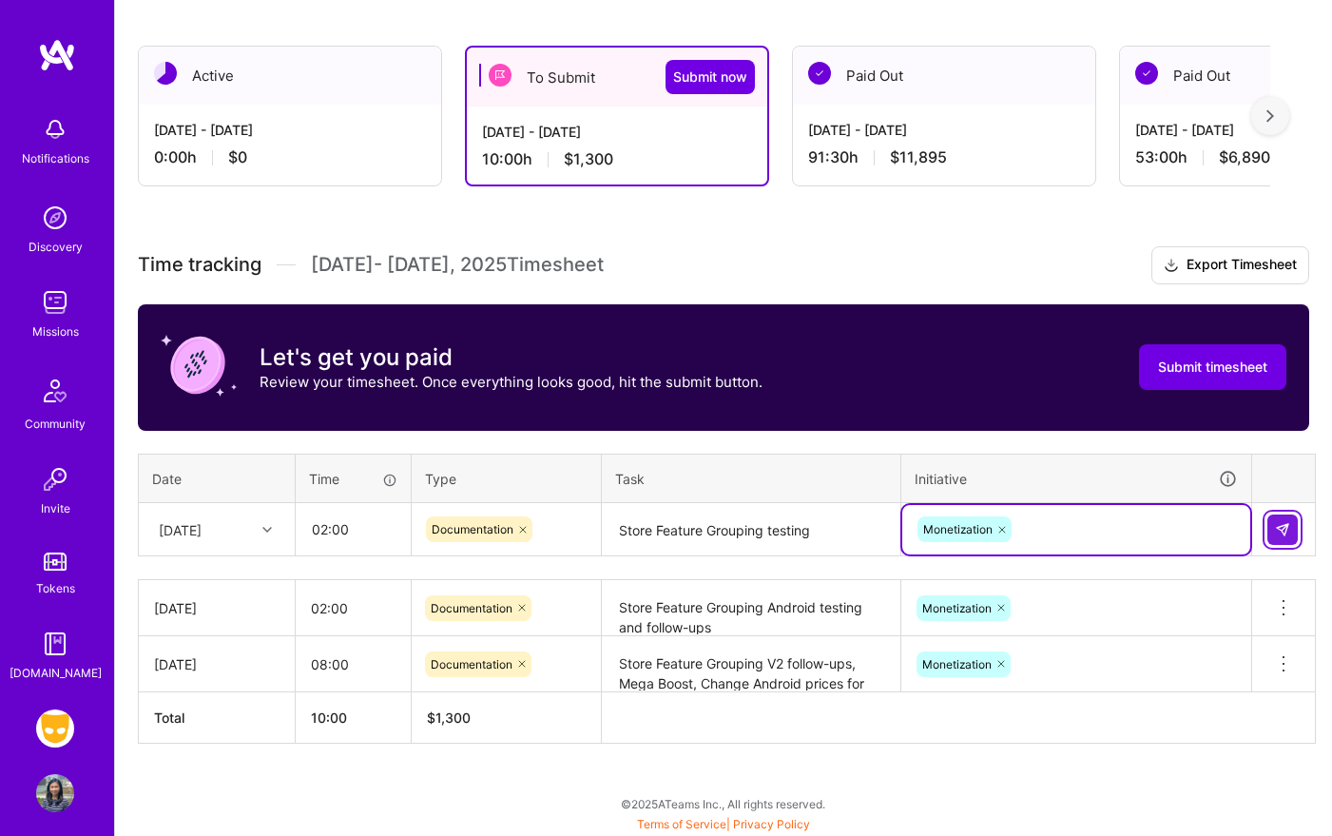
click at [1270, 530] on button at bounding box center [1282, 529] width 30 height 30
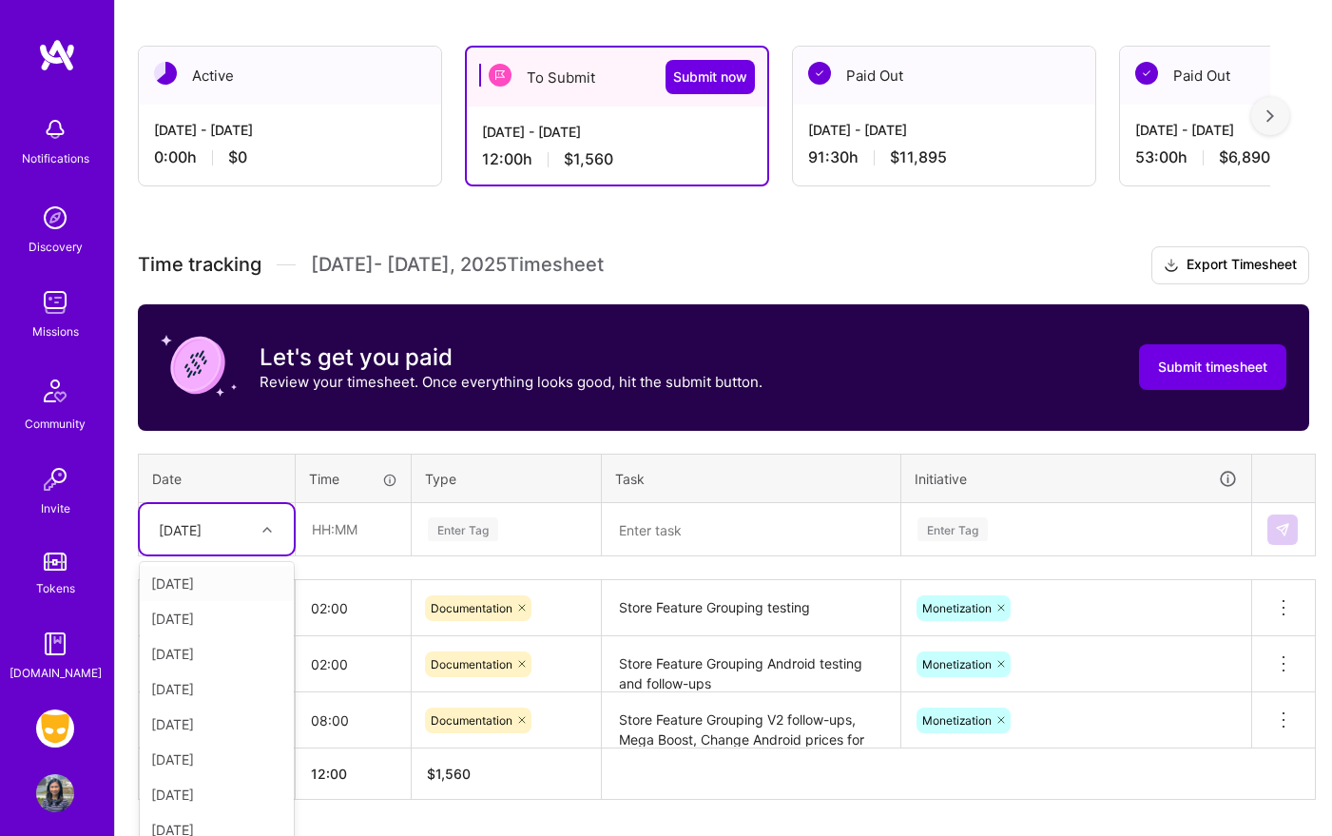
click at [261, 532] on div "[DATE]" at bounding box center [217, 529] width 154 height 50
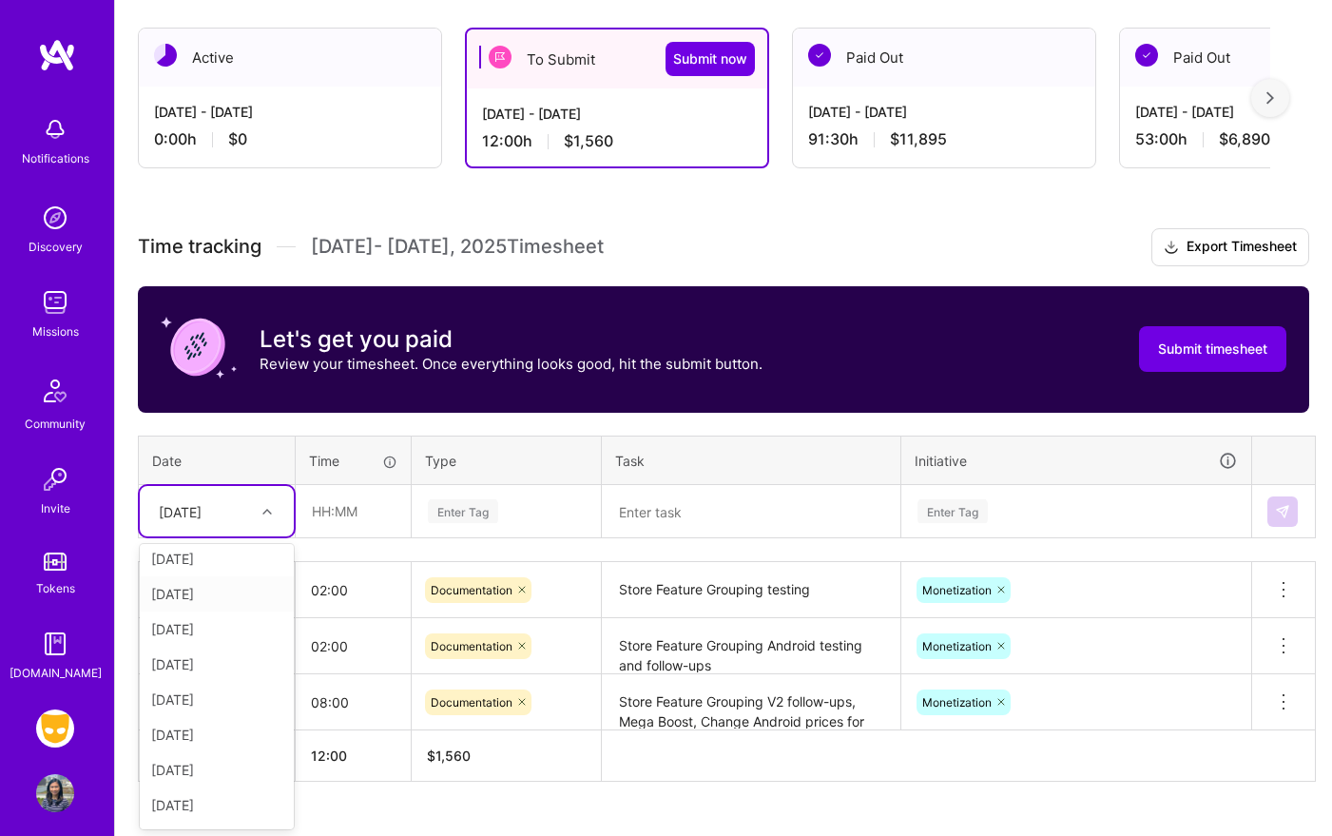
scroll to position [117, 0]
click at [228, 723] on div "[DATE]" at bounding box center [217, 729] width 154 height 35
click at [371, 511] on input "text" at bounding box center [353, 511] width 113 height 50
type input "03:00"
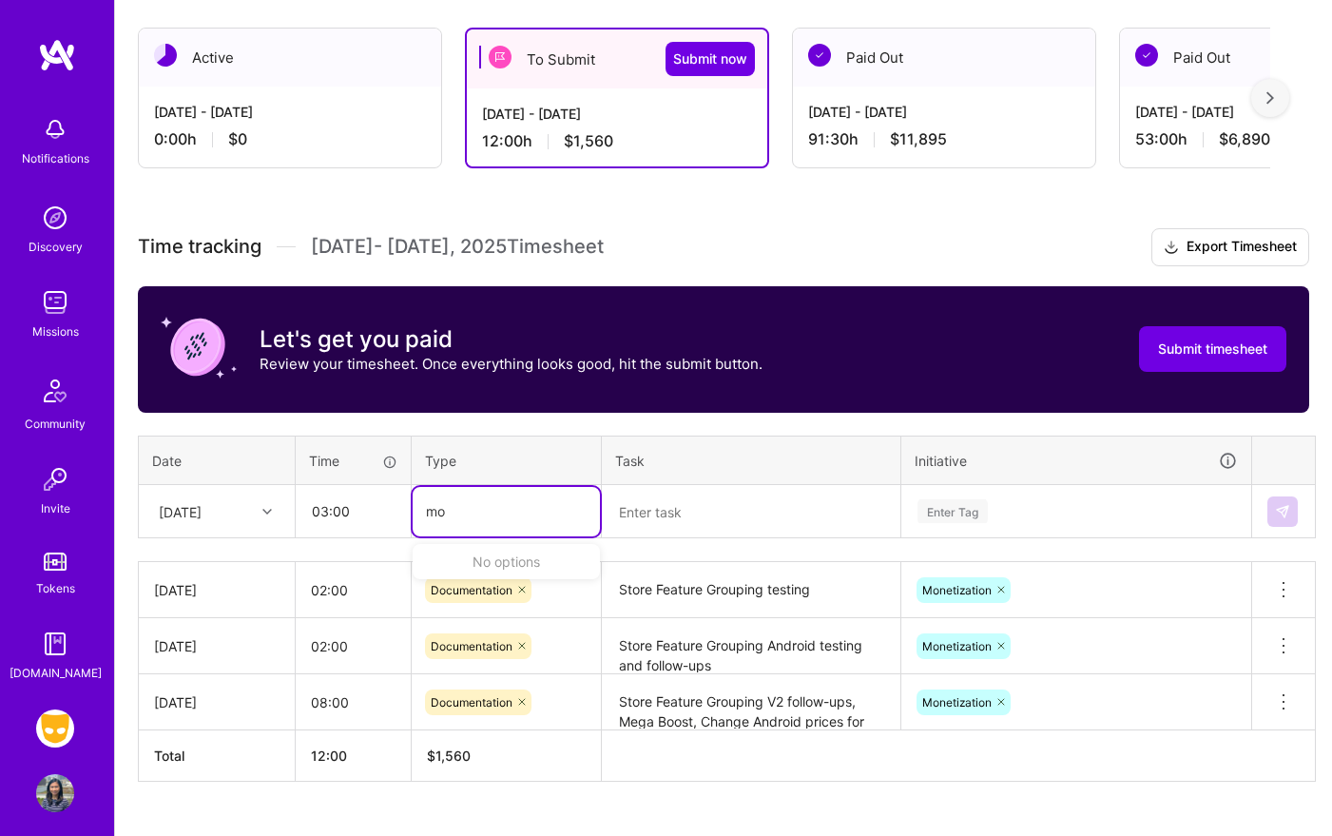
type input "m"
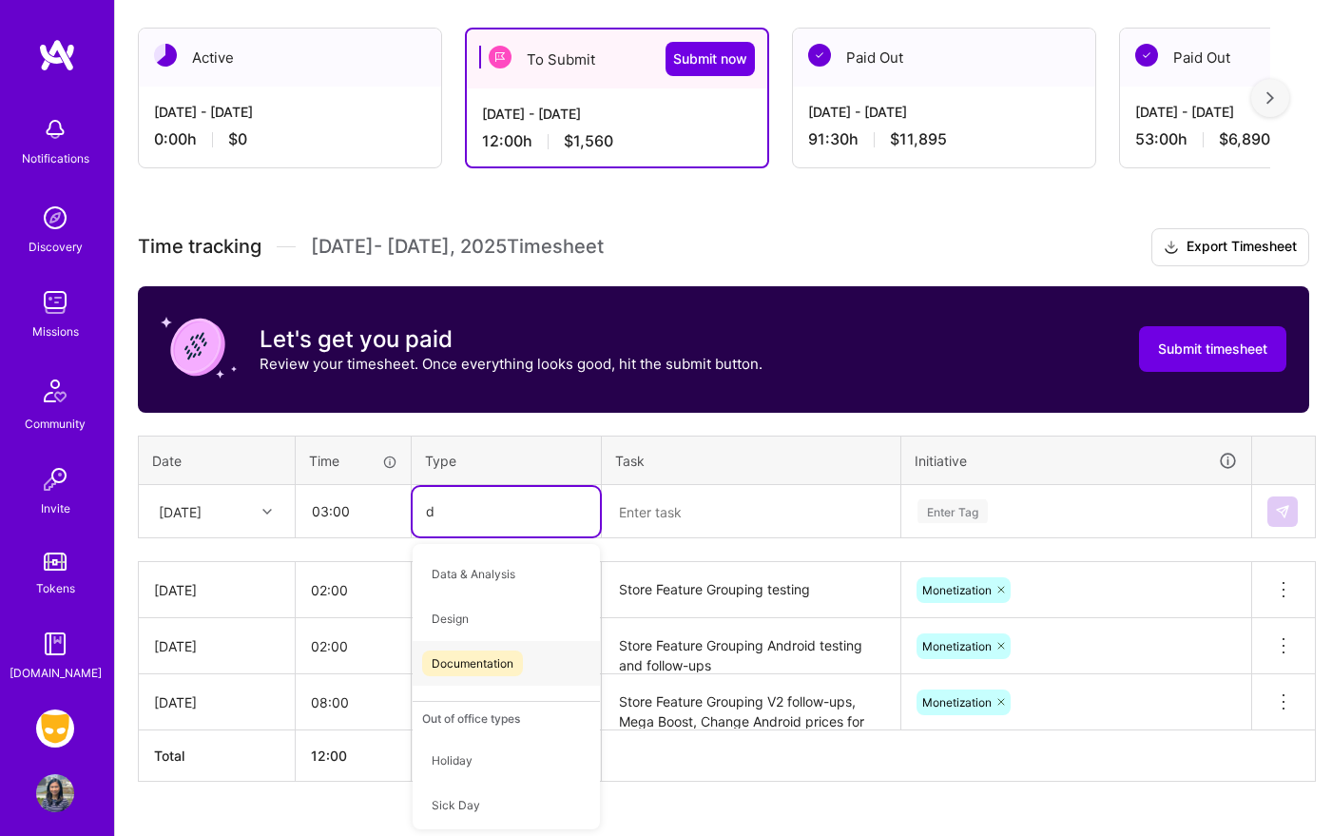
type input "do"
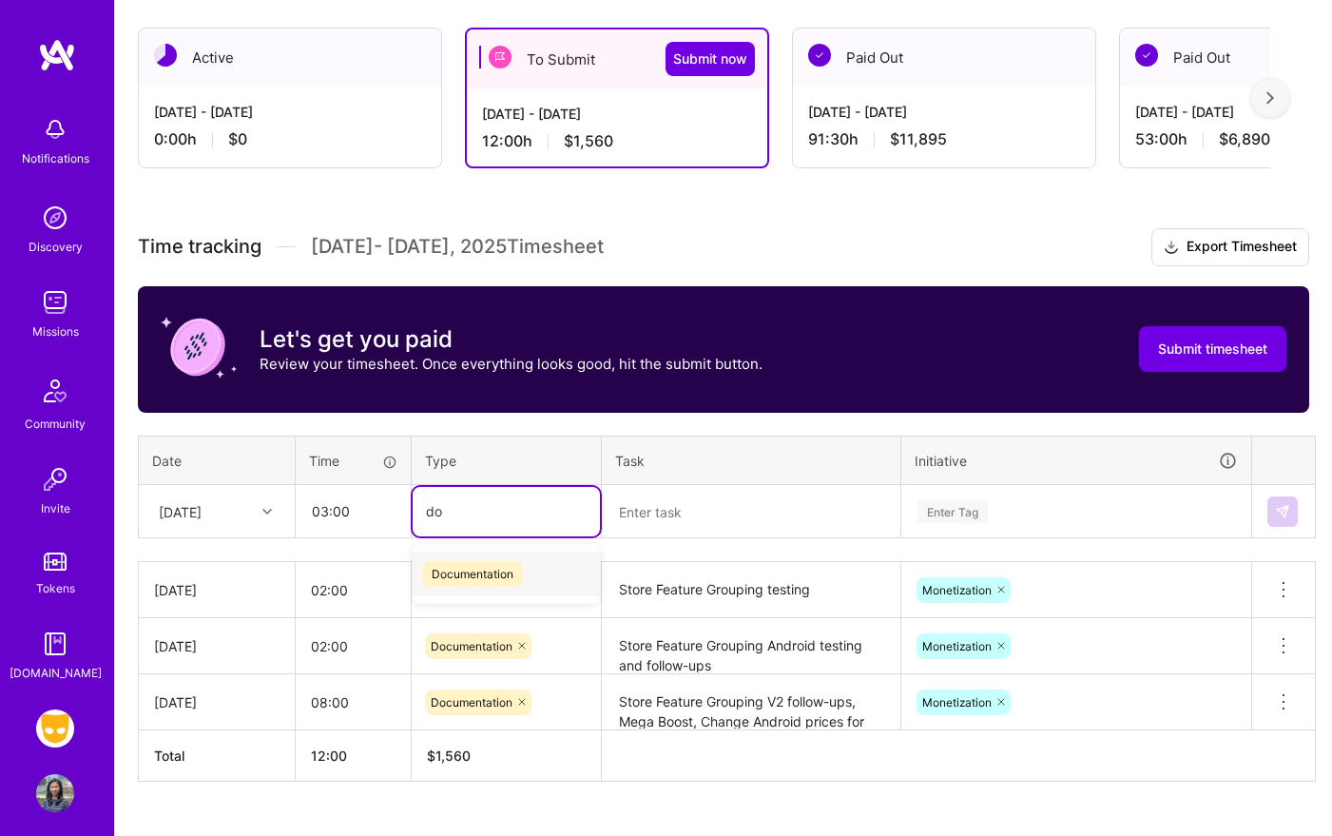
click at [506, 563] on span "Documentation" at bounding box center [472, 574] width 101 height 26
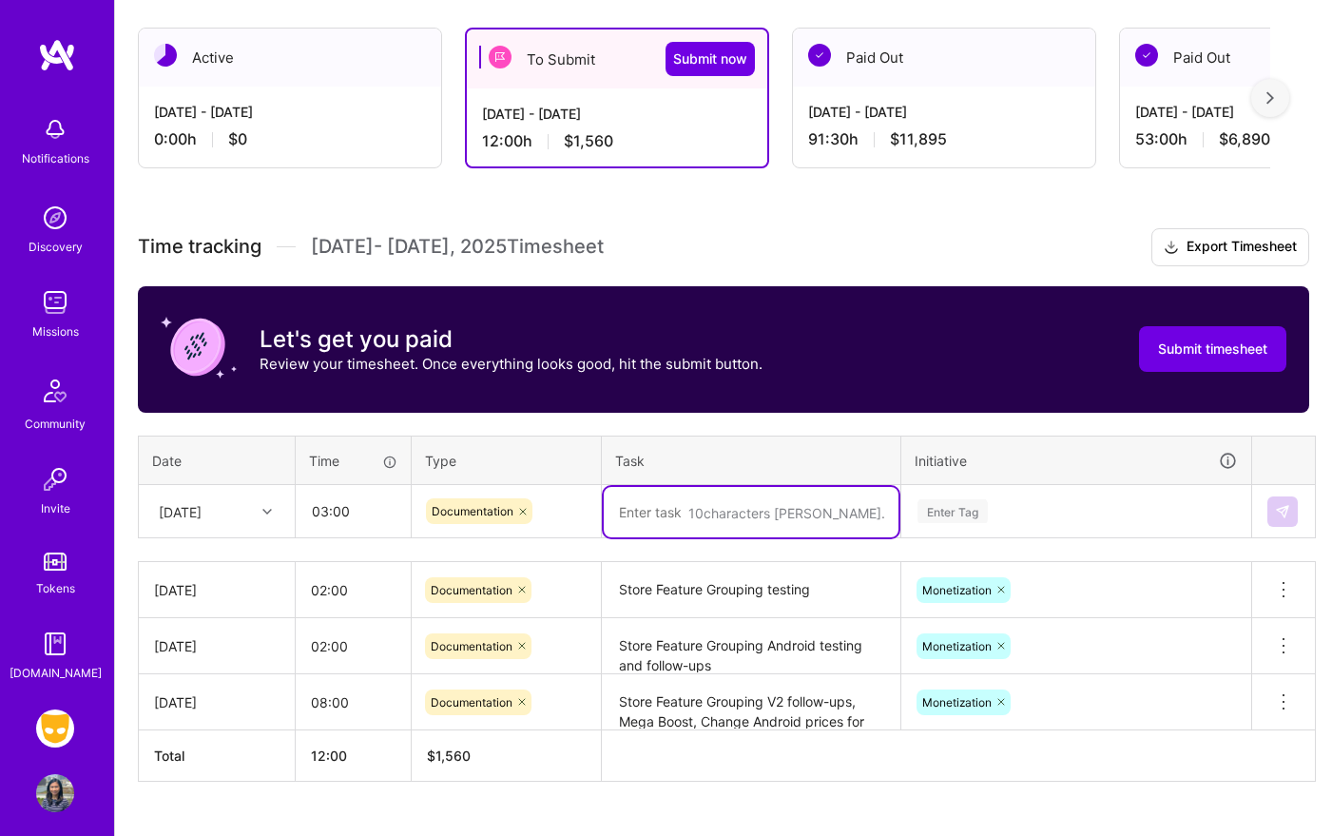
click at [718, 502] on textarea at bounding box center [751, 512] width 295 height 50
click at [717, 511] on textarea "OOO catch-up, Slack threads and DMs" at bounding box center [751, 512] width 295 height 50
type textarea "OOO catch-up on emails, Slack threads and DMs"
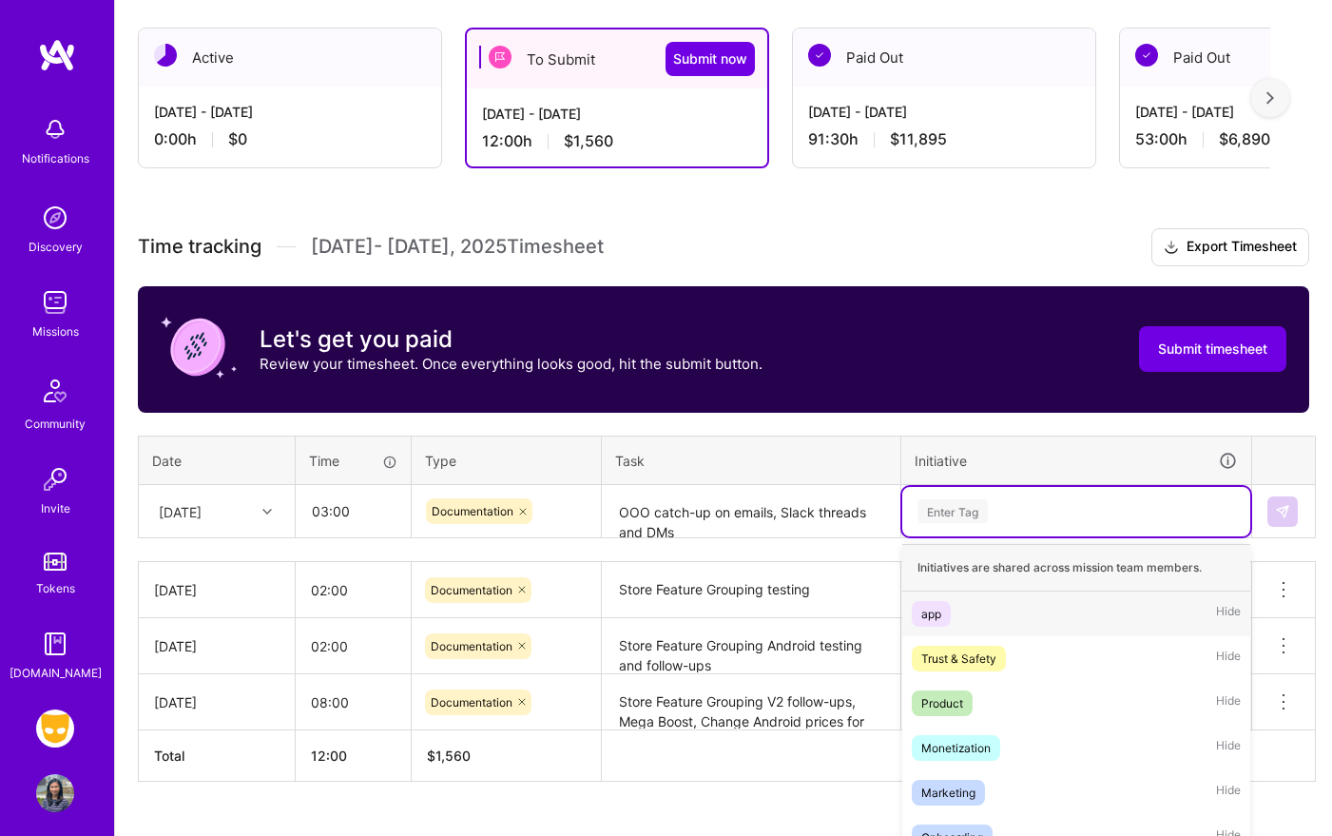
click at [1021, 520] on div "option Monetization, selected. option app focused, 1 of 7. 7 results available.…" at bounding box center [1076, 511] width 348 height 49
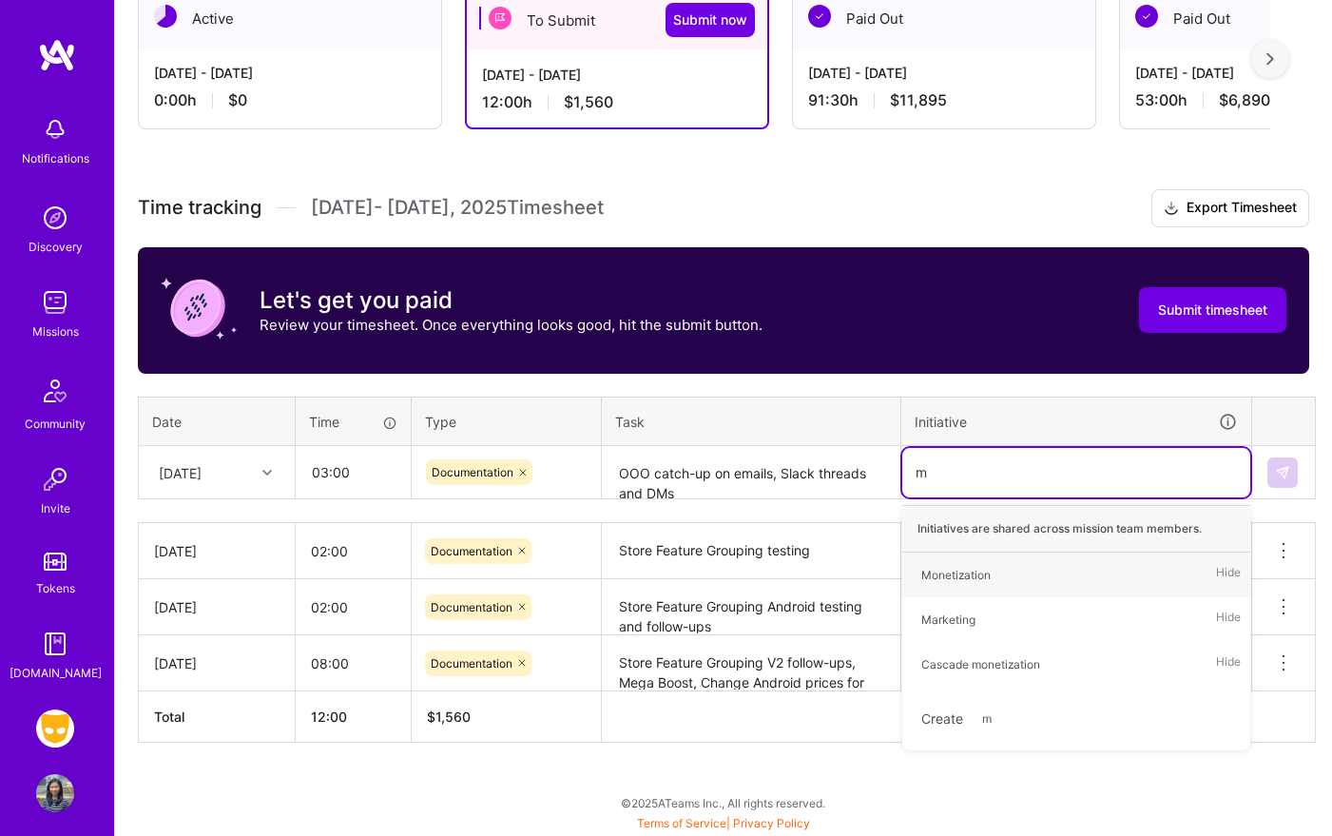
scroll to position [360, 0]
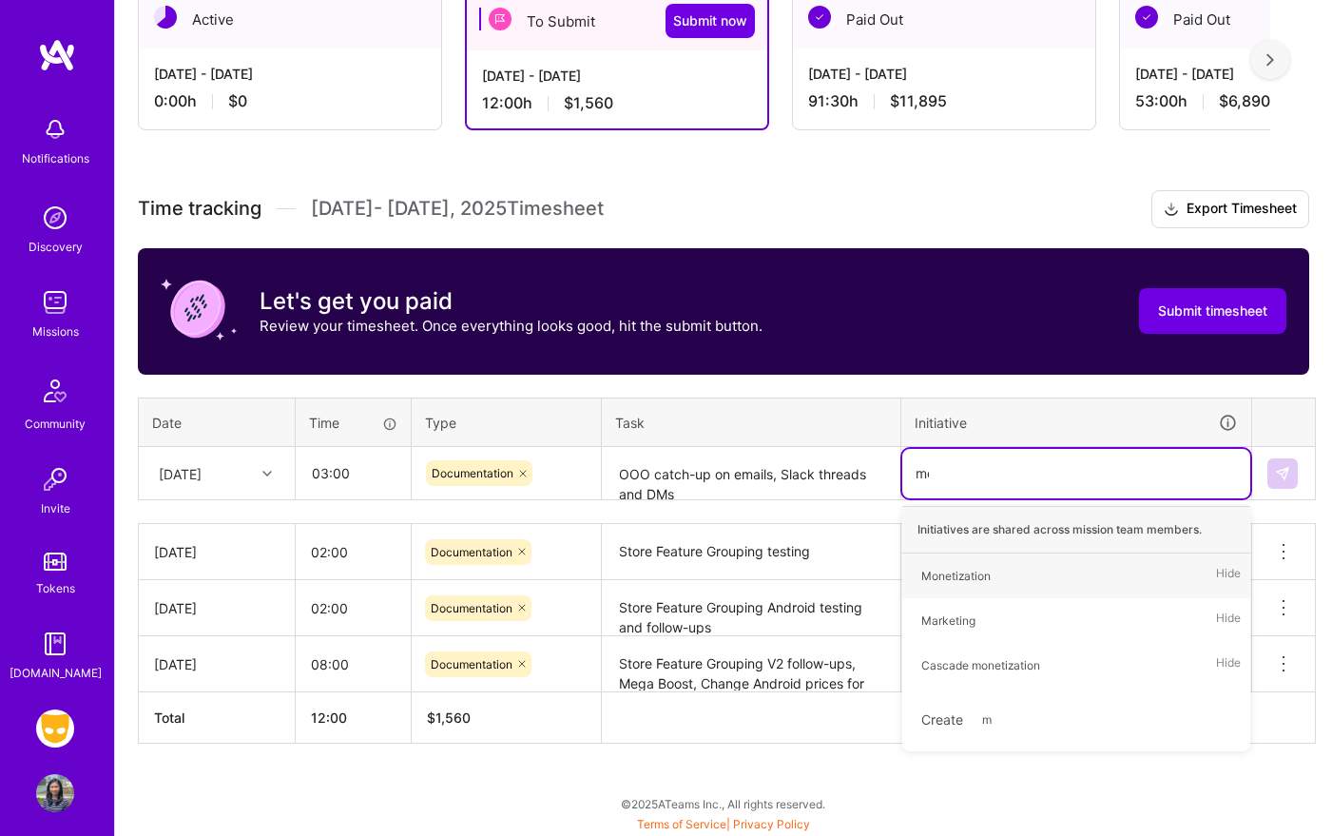
type input "mon"
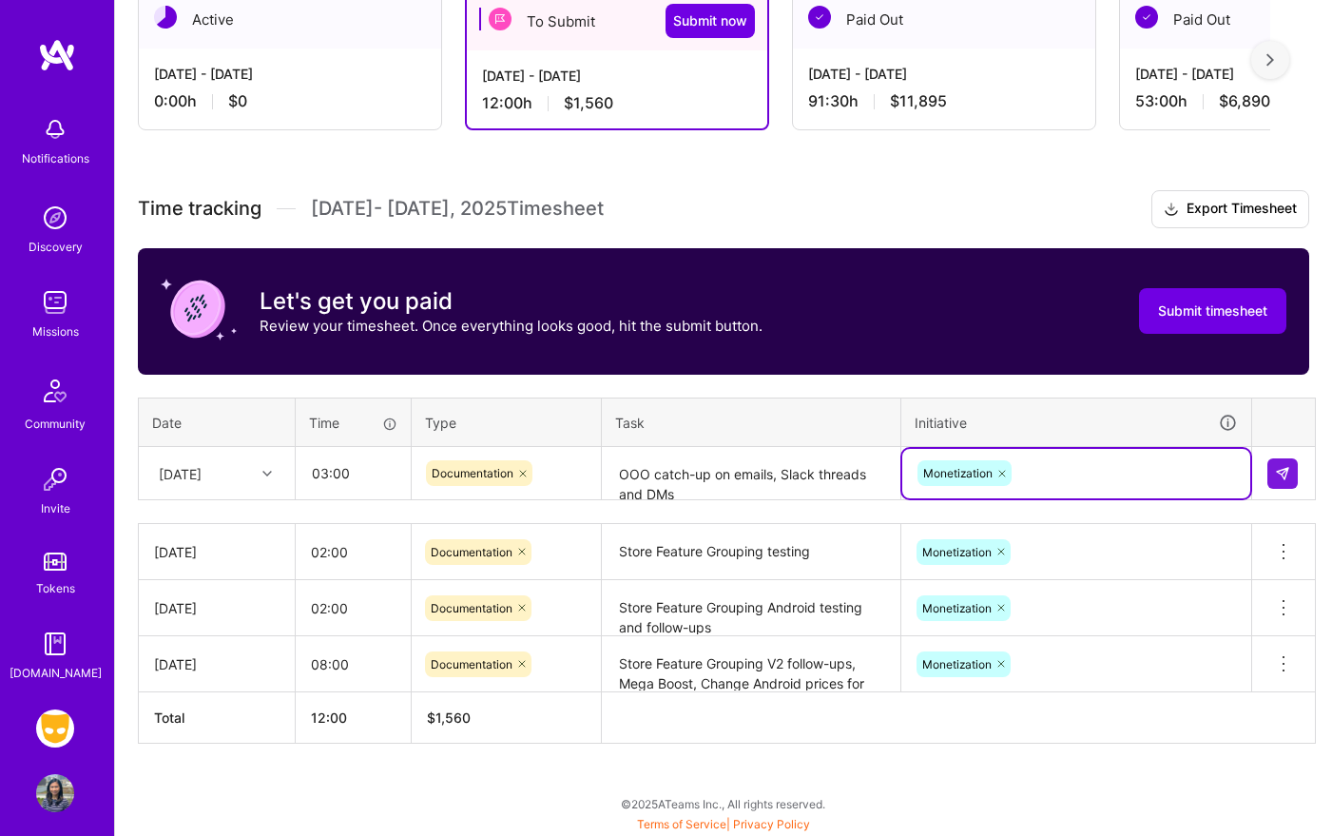
click at [839, 474] on textarea "OOO catch-up on emails, Slack threads and DMs" at bounding box center [751, 474] width 295 height 50
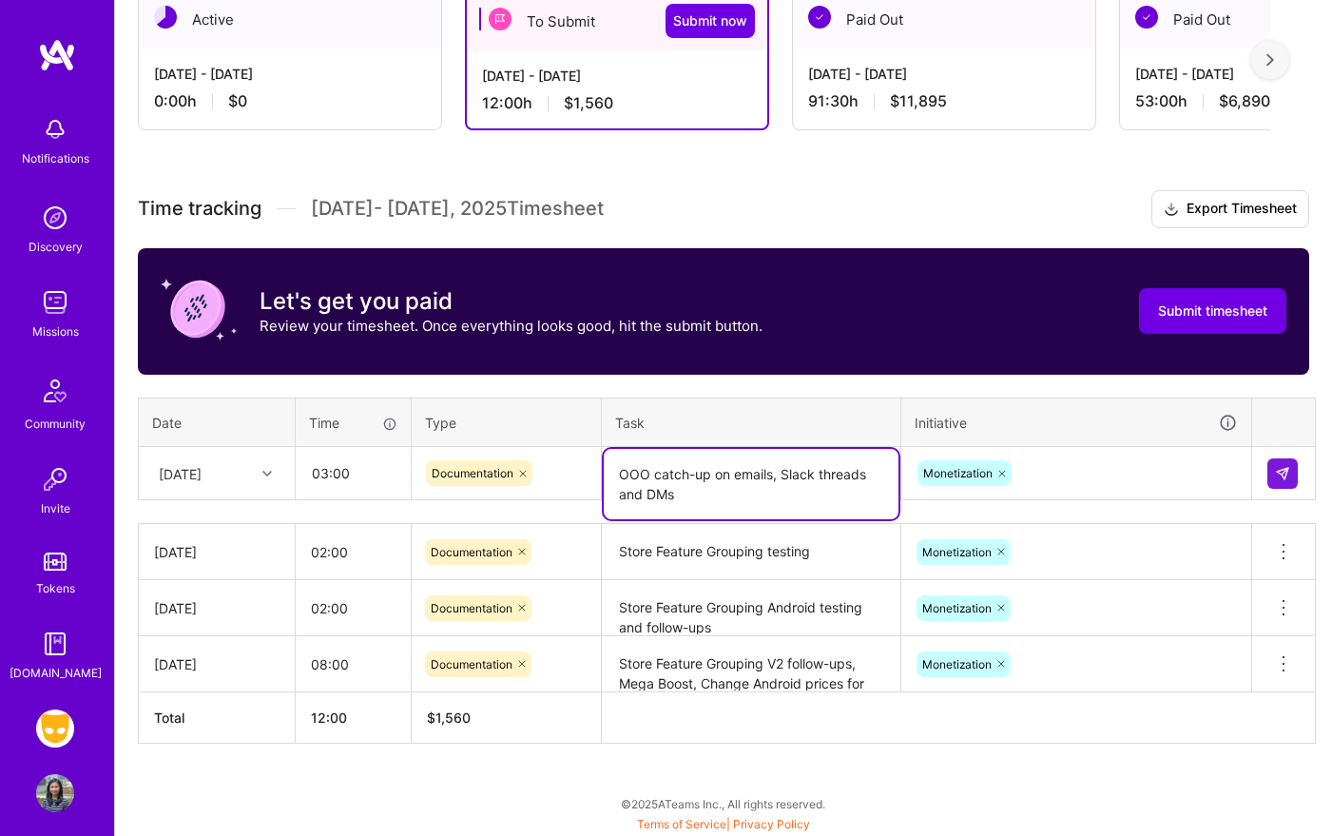
click at [839, 474] on textarea "OOO catch-up on emails, Slack threads and DMs" at bounding box center [751, 484] width 295 height 70
type textarea "OOO catch-up on emails, Slack channels and DMs"
click at [1285, 473] on img at bounding box center [1282, 473] width 15 height 15
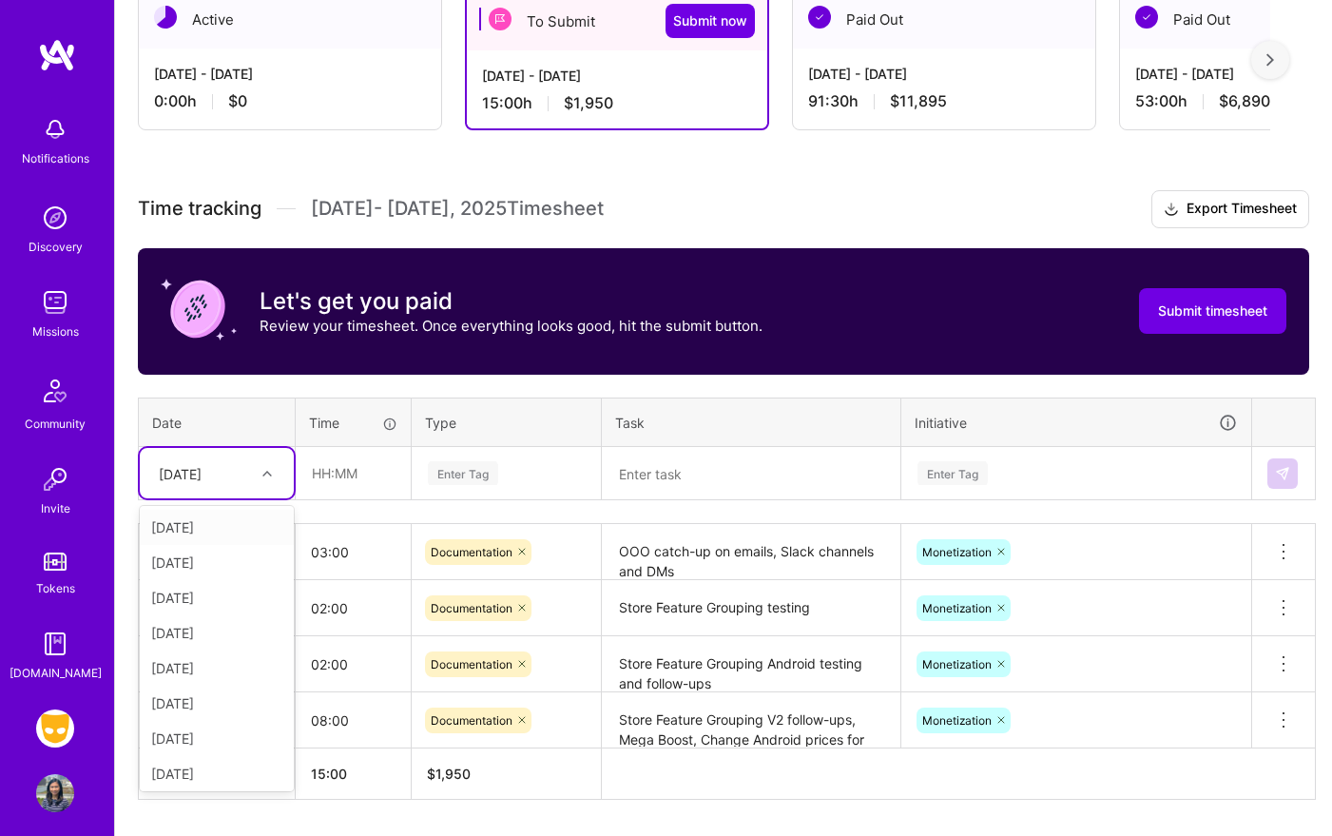
click at [243, 480] on div "[DATE]" at bounding box center [202, 472] width 106 height 31
click at [248, 471] on div "[DATE]" at bounding box center [202, 472] width 106 height 31
click at [241, 626] on div "[DATE]" at bounding box center [217, 628] width 154 height 35
click at [385, 477] on input "text" at bounding box center [353, 473] width 113 height 50
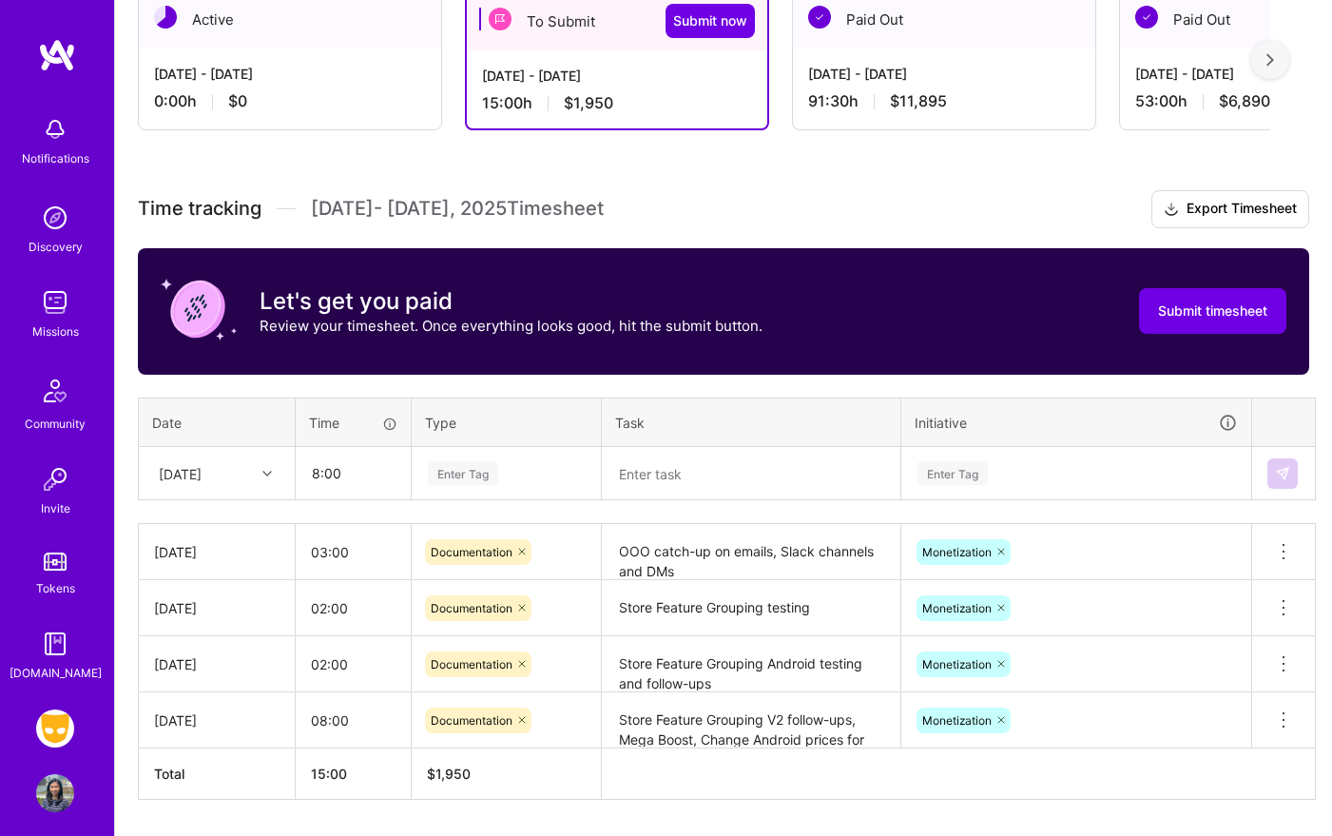
type input "08:00"
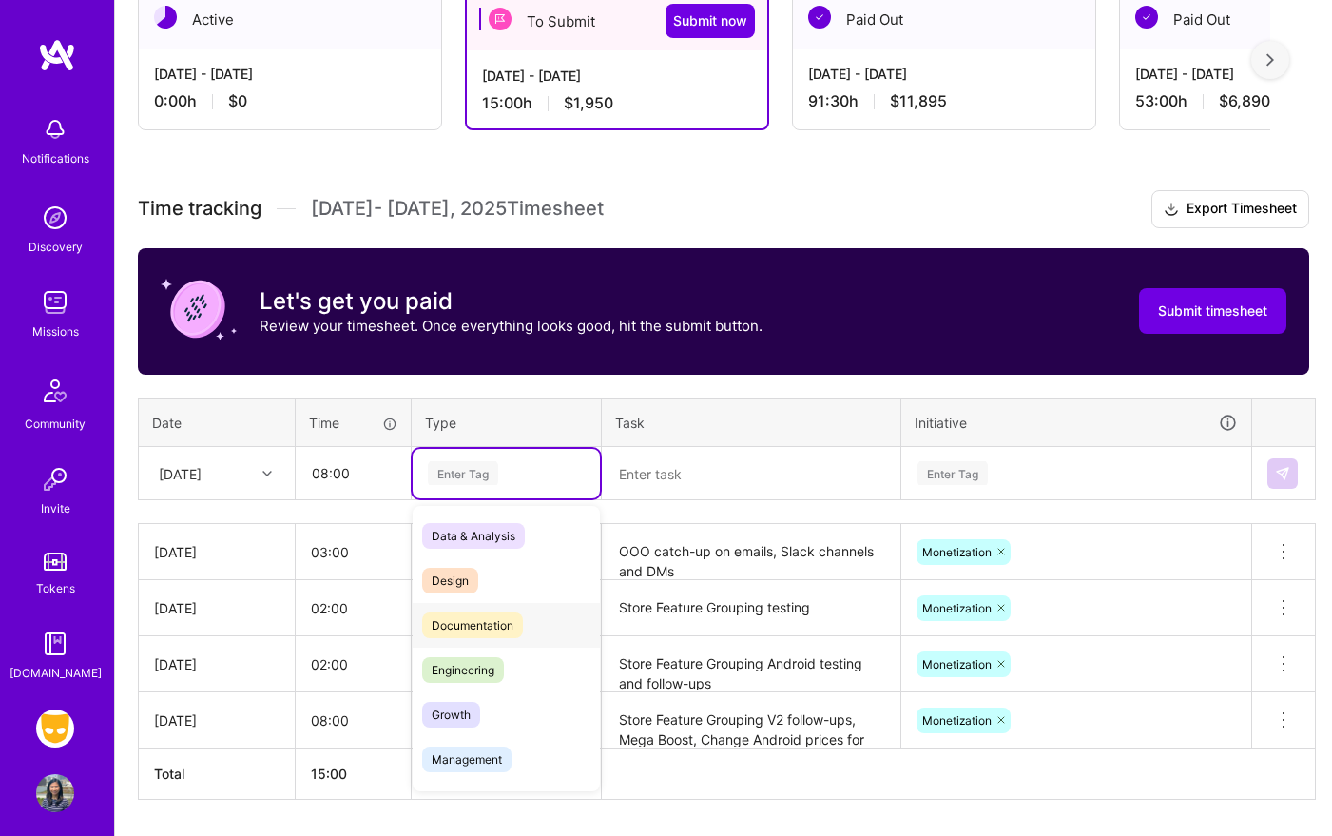
click at [516, 615] on span "Documentation" at bounding box center [472, 625] width 101 height 26
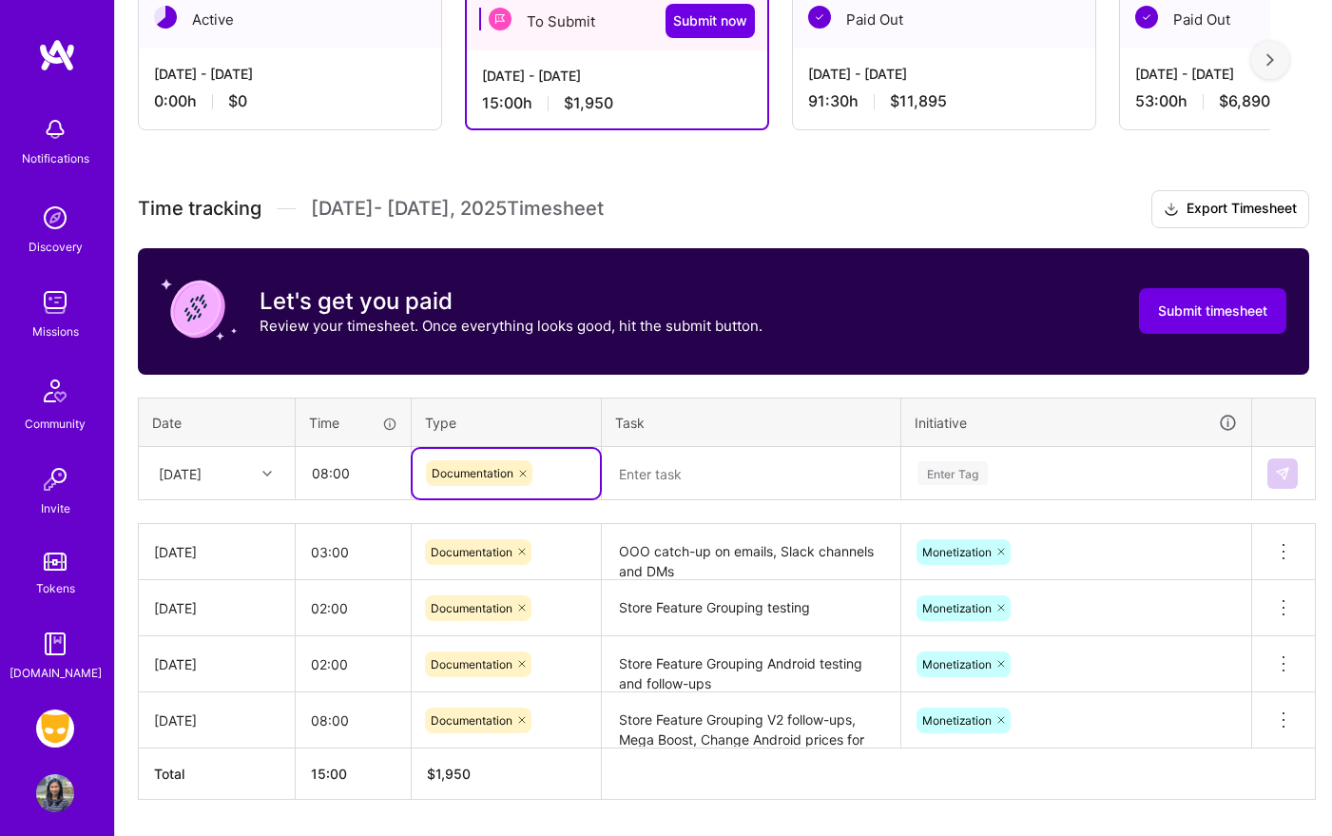
click at [742, 473] on textarea at bounding box center [751, 474] width 295 height 50
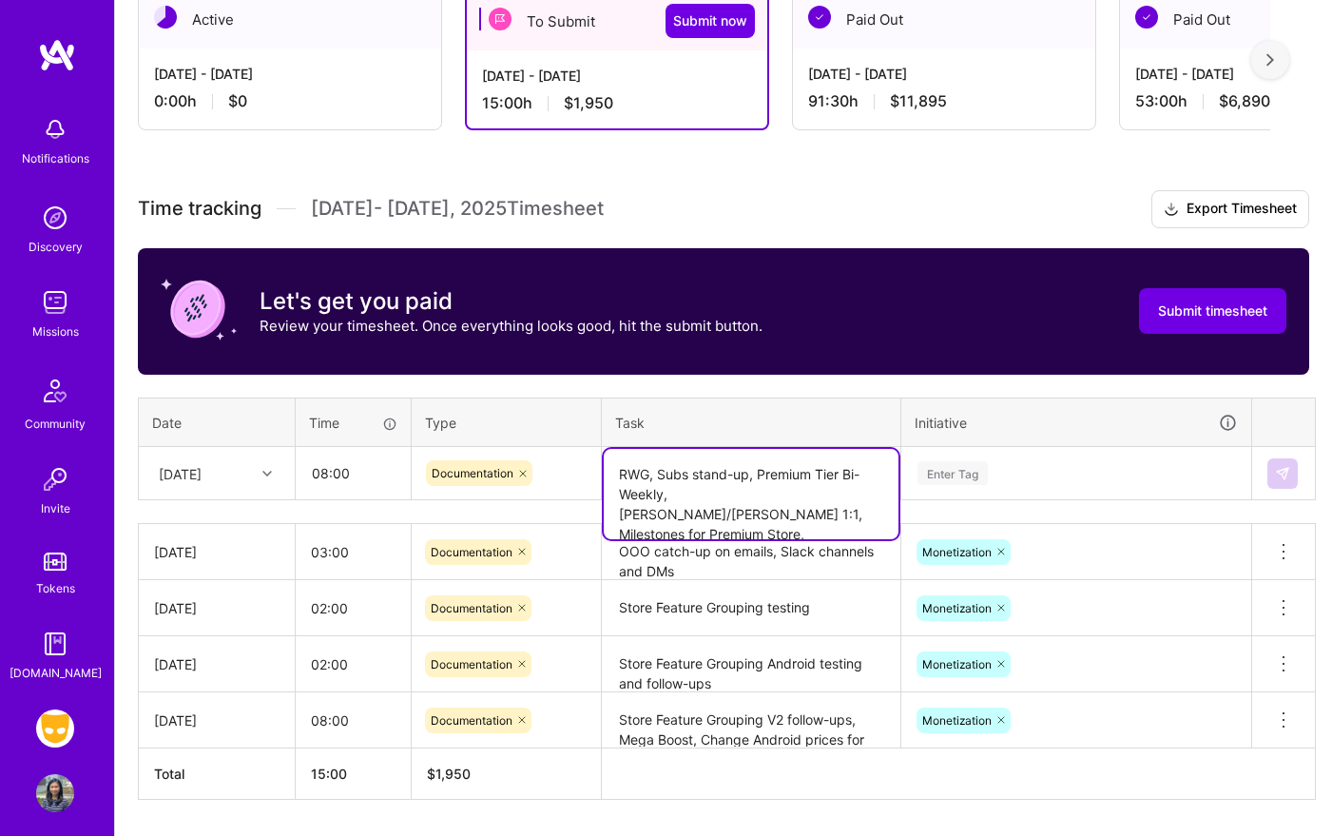
click at [746, 515] on textarea "RWG, Subs stand-up, Premium Tier Bi-Weekly, [PERSON_NAME]/[PERSON_NAME] 1:1, Mi…" at bounding box center [751, 494] width 295 height 90
click at [886, 513] on textarea "RWG, Subs stand-up, Premium Tier Bi-Weekly, [PERSON_NAME]/[PERSON_NAME] 1:1, Mi…" at bounding box center [751, 494] width 295 height 90
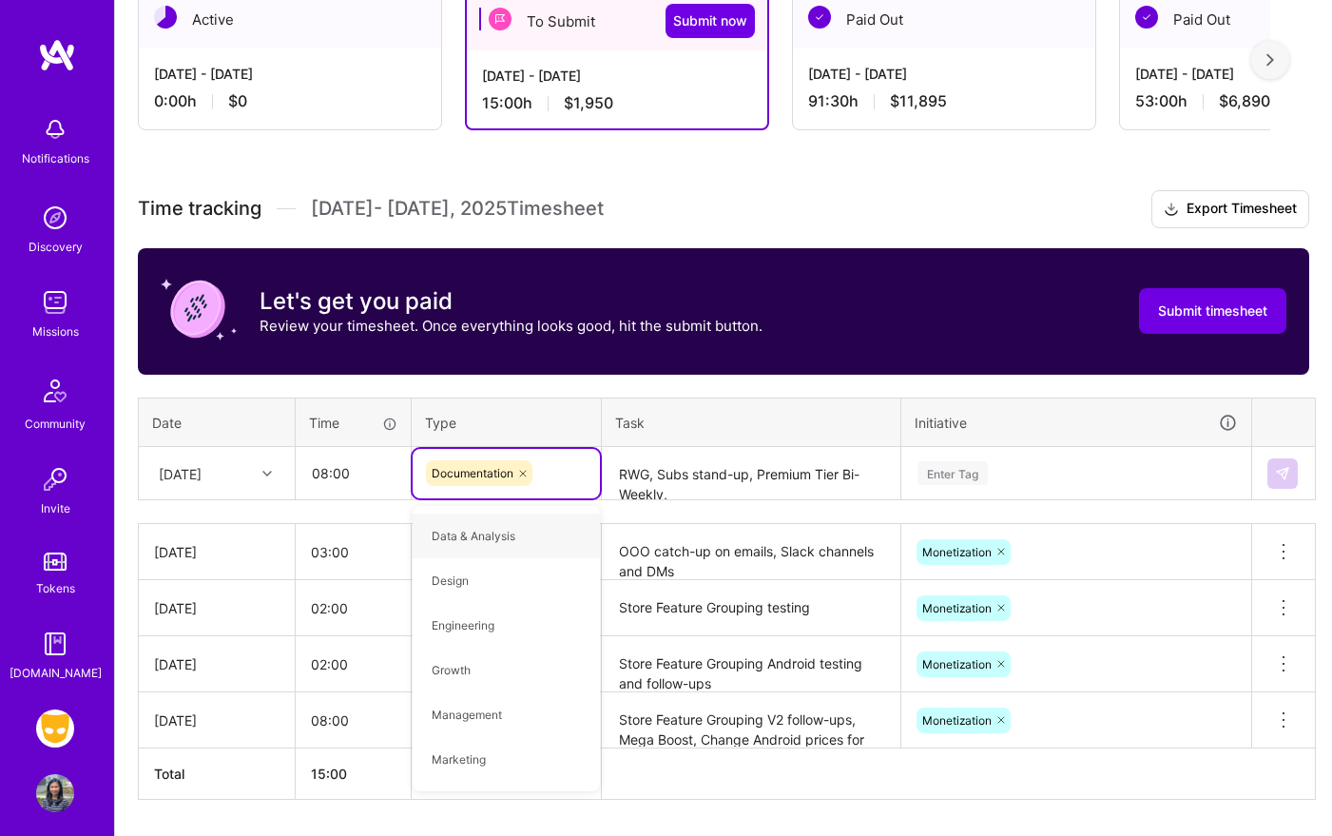
click at [838, 500] on div "Time tracking [DATE] - [DATE] Timesheet Export Timesheet Let's get you paid Rev…" at bounding box center [723, 494] width 1171 height 609
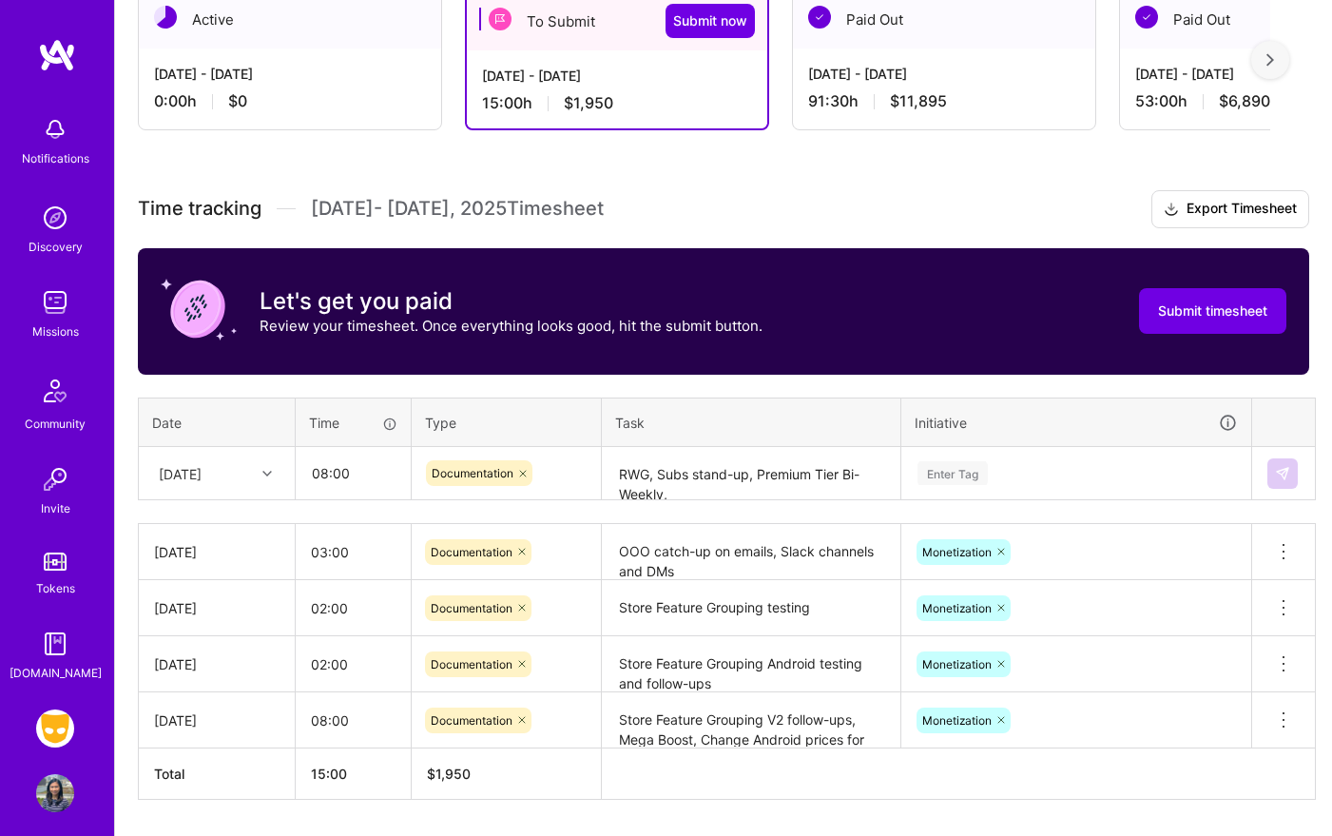
click at [838, 483] on textarea "RWG, Subs stand-up, Premium Tier Bi-Weekly, [PERSON_NAME]/[PERSON_NAME] 1:1, Mi…" at bounding box center [751, 474] width 295 height 50
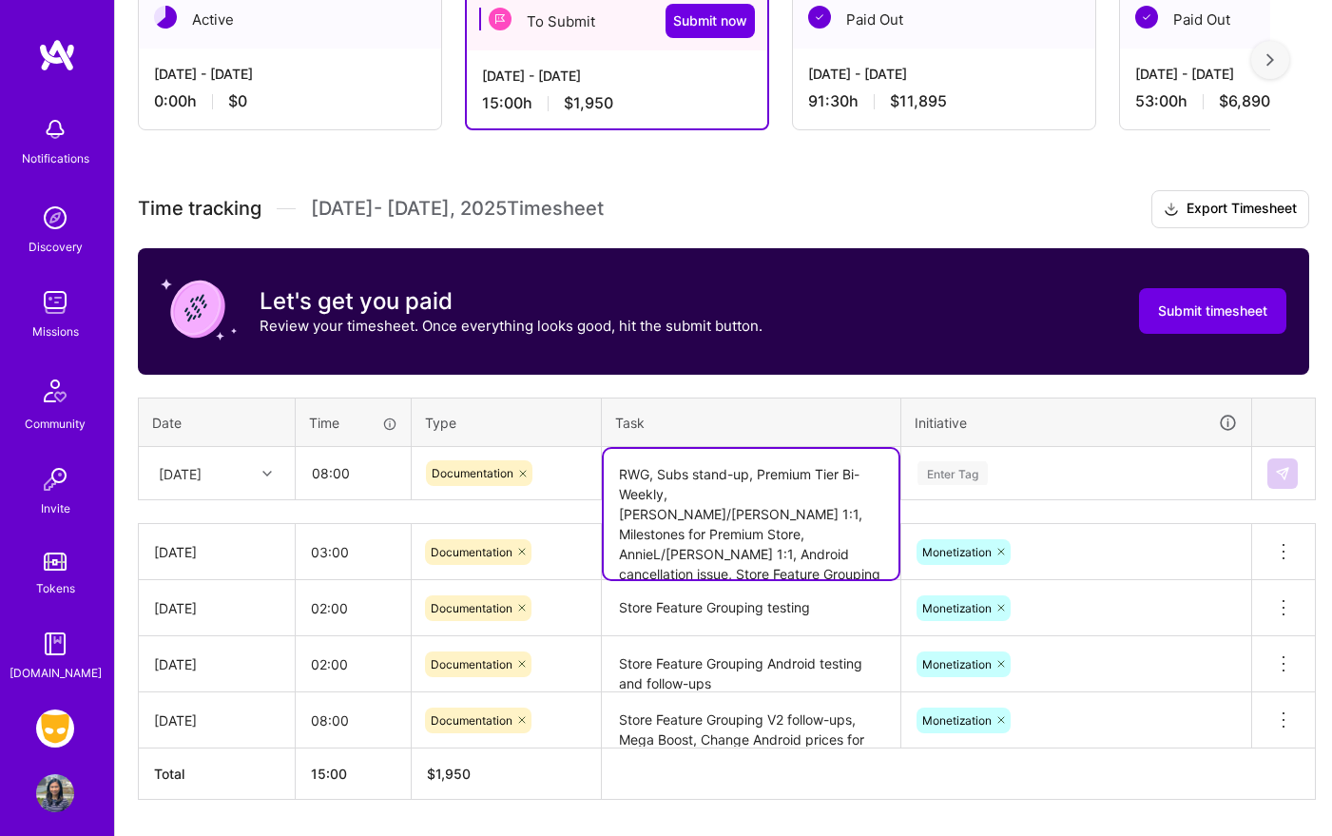
click at [831, 536] on textarea "RWG, Subs stand-up, Premium Tier Bi-Weekly, [PERSON_NAME]/[PERSON_NAME] 1:1, Mi…" at bounding box center [751, 514] width 295 height 130
click at [825, 540] on textarea "RWG, Subs stand-up, Premium Tier Bi-Weekly, [PERSON_NAME]/[PERSON_NAME] 1:1, Mi…" at bounding box center [751, 514] width 295 height 130
click at [803, 550] on textarea "RWG, Subs stand-up, Premium Tier Bi-Weekly, [PERSON_NAME]/[PERSON_NAME] 1:1, Mi…" at bounding box center [751, 514] width 295 height 130
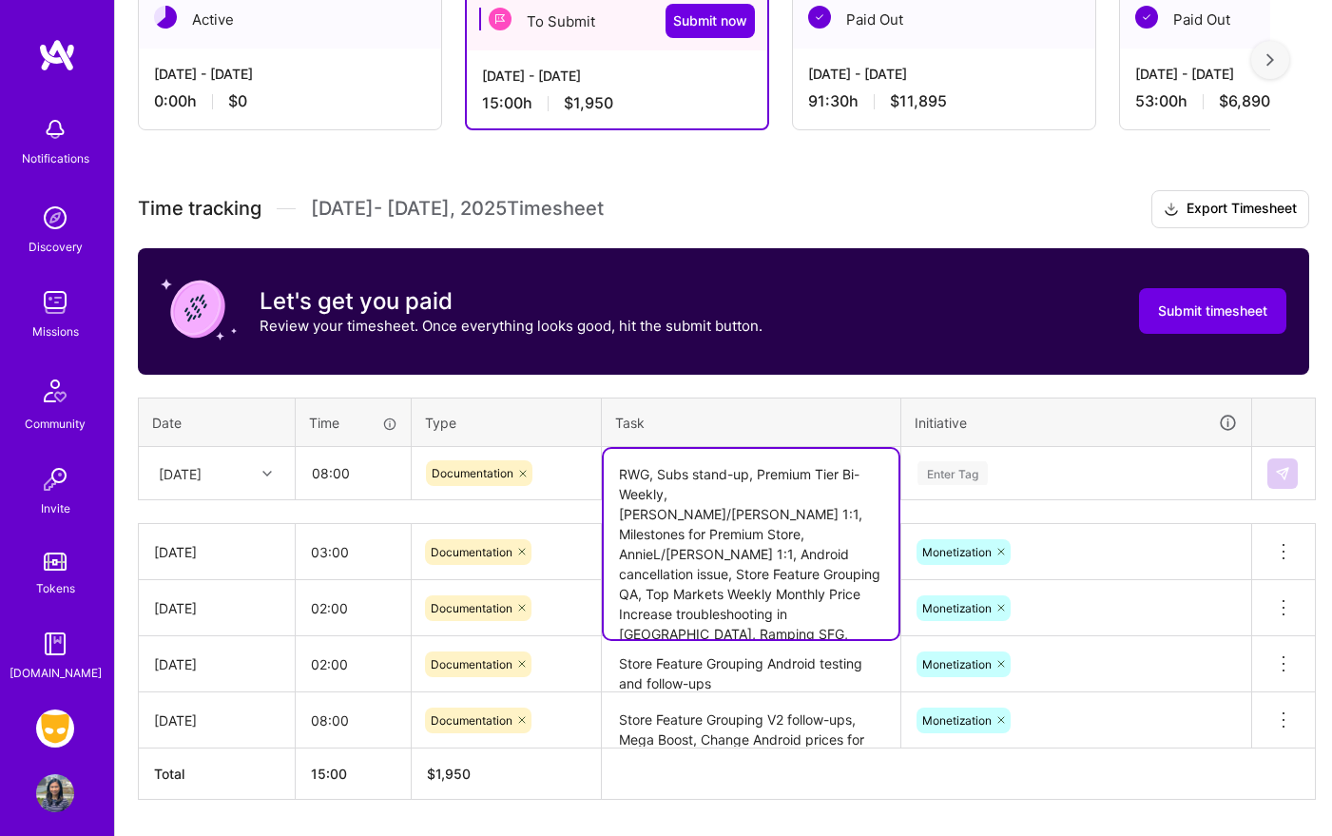
type textarea "RWG, Subs stand-up, Premium Tier Bi-Weekly, [PERSON_NAME]/[PERSON_NAME] 1:1, Mi…"
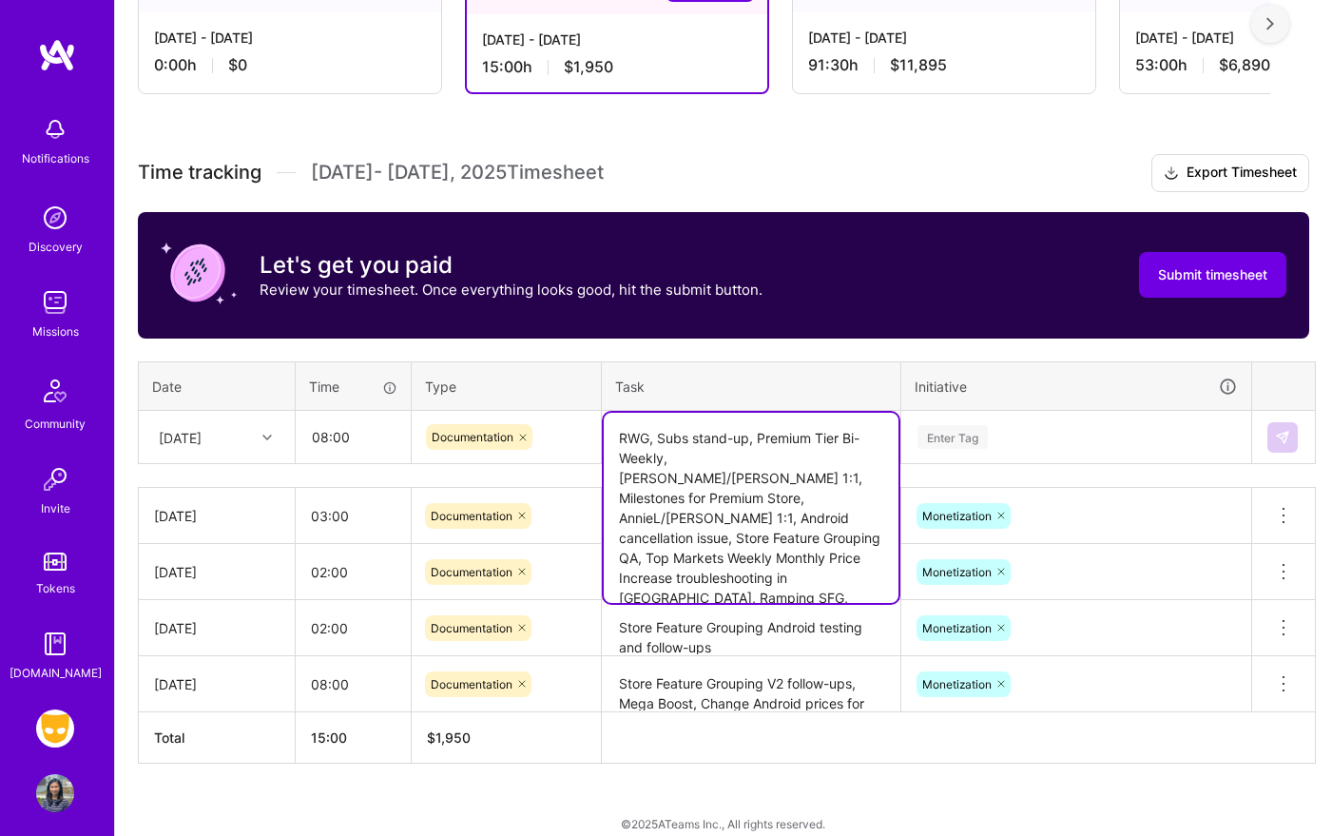
click at [1062, 460] on td "Enter Tag" at bounding box center [1076, 437] width 351 height 53
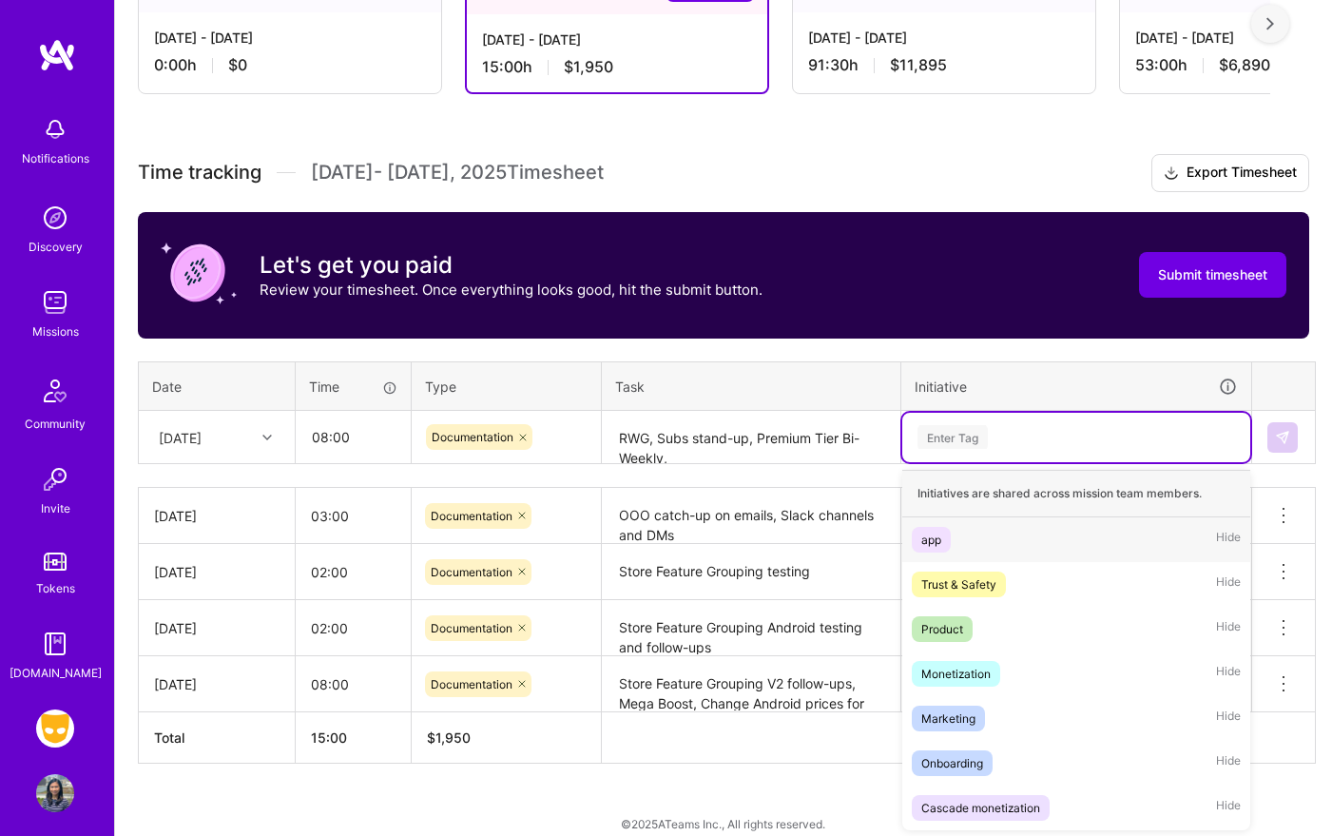
scroll to position [397, 0]
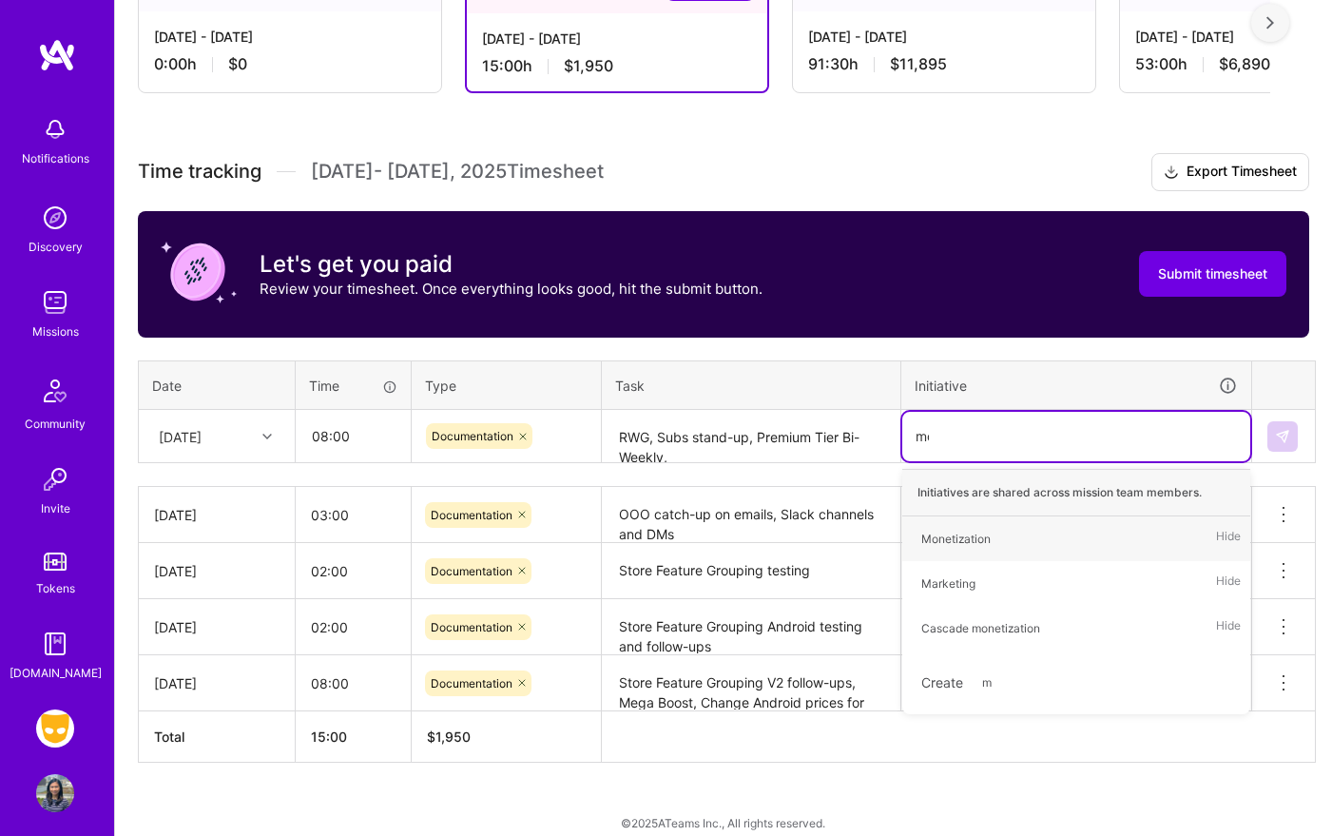
type input "mon"
click at [1064, 524] on div "Monetization Hide" at bounding box center [1076, 538] width 348 height 45
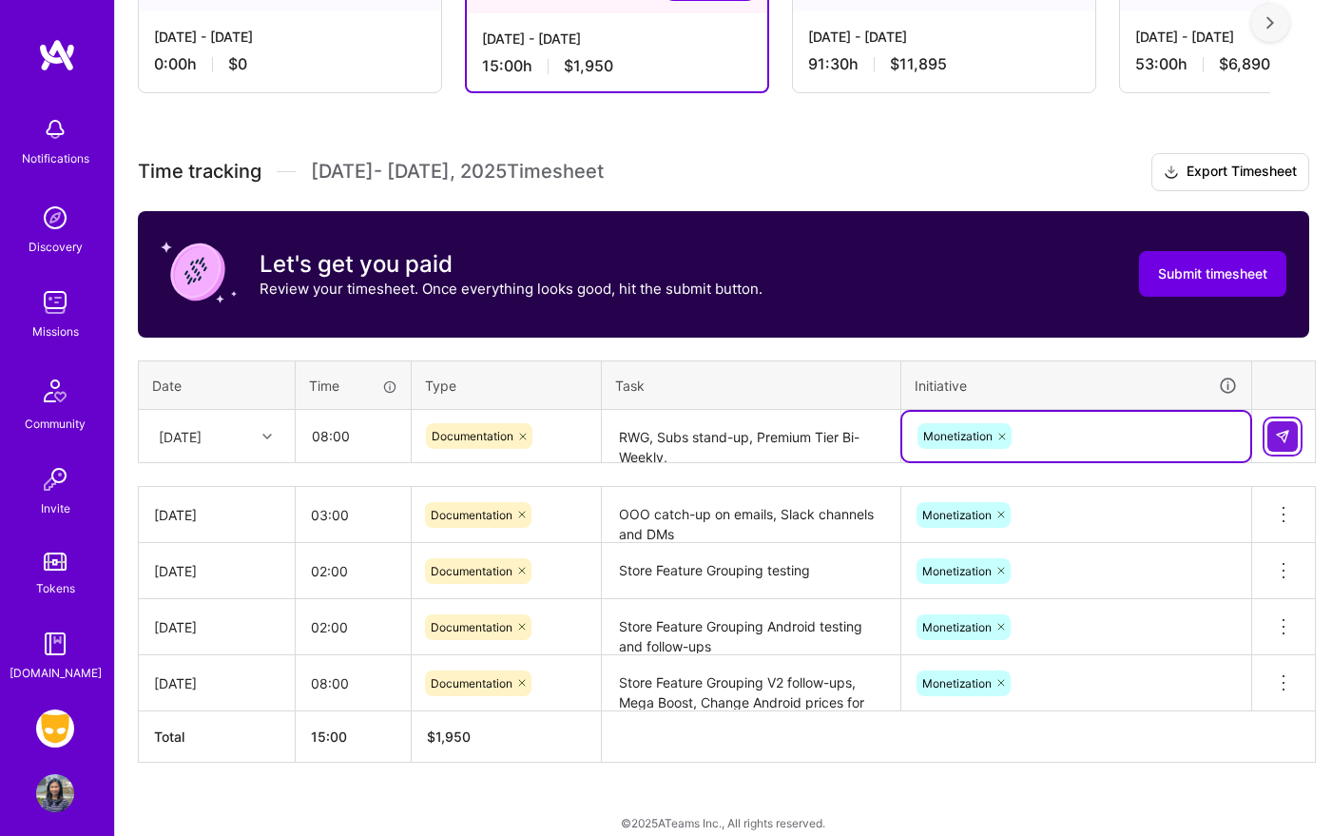
click at [1275, 430] on img at bounding box center [1282, 436] width 15 height 15
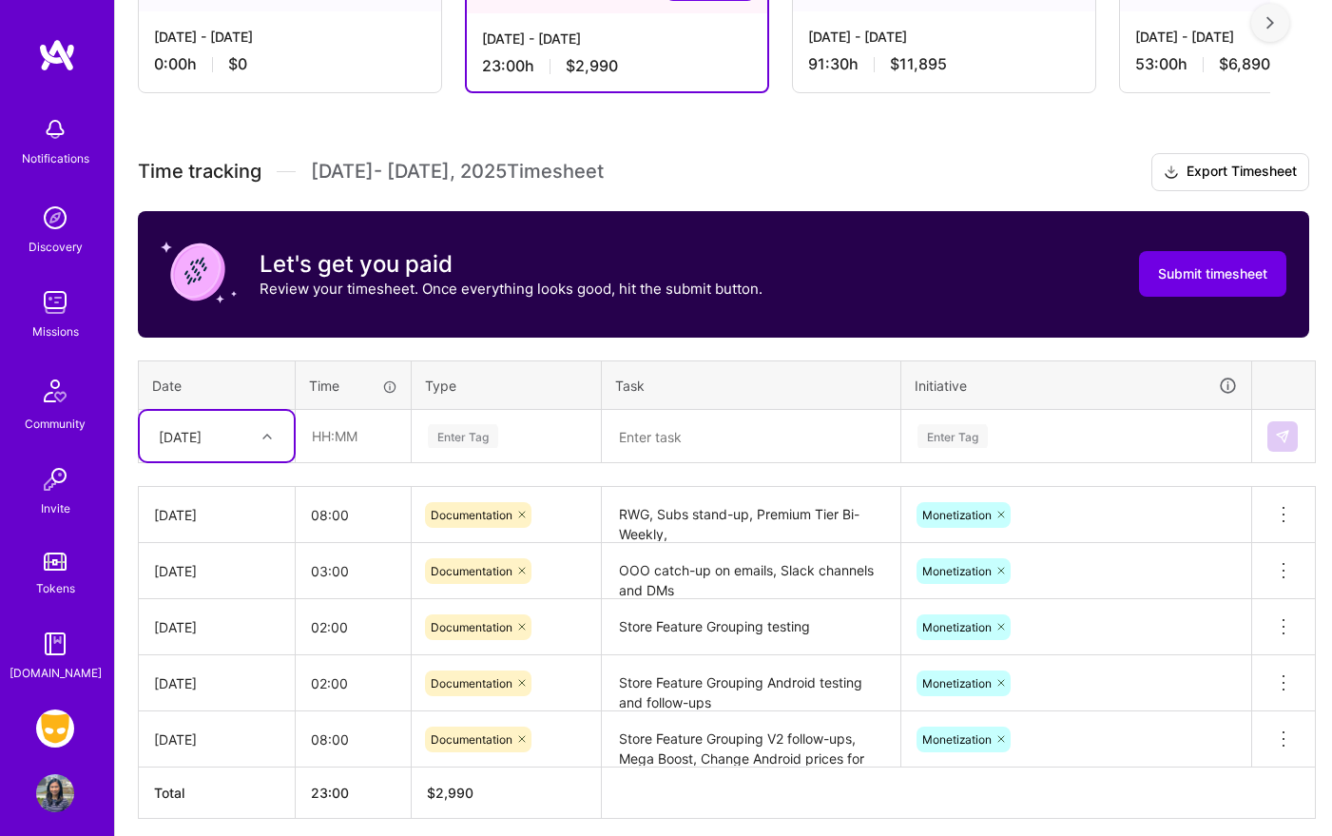
click at [202, 443] on div "[DATE]" at bounding box center [180, 436] width 43 height 20
click at [247, 621] on div "[DATE]" at bounding box center [217, 626] width 154 height 35
click at [390, 433] on input "text" at bounding box center [353, 436] width 113 height 50
type input "07:00"
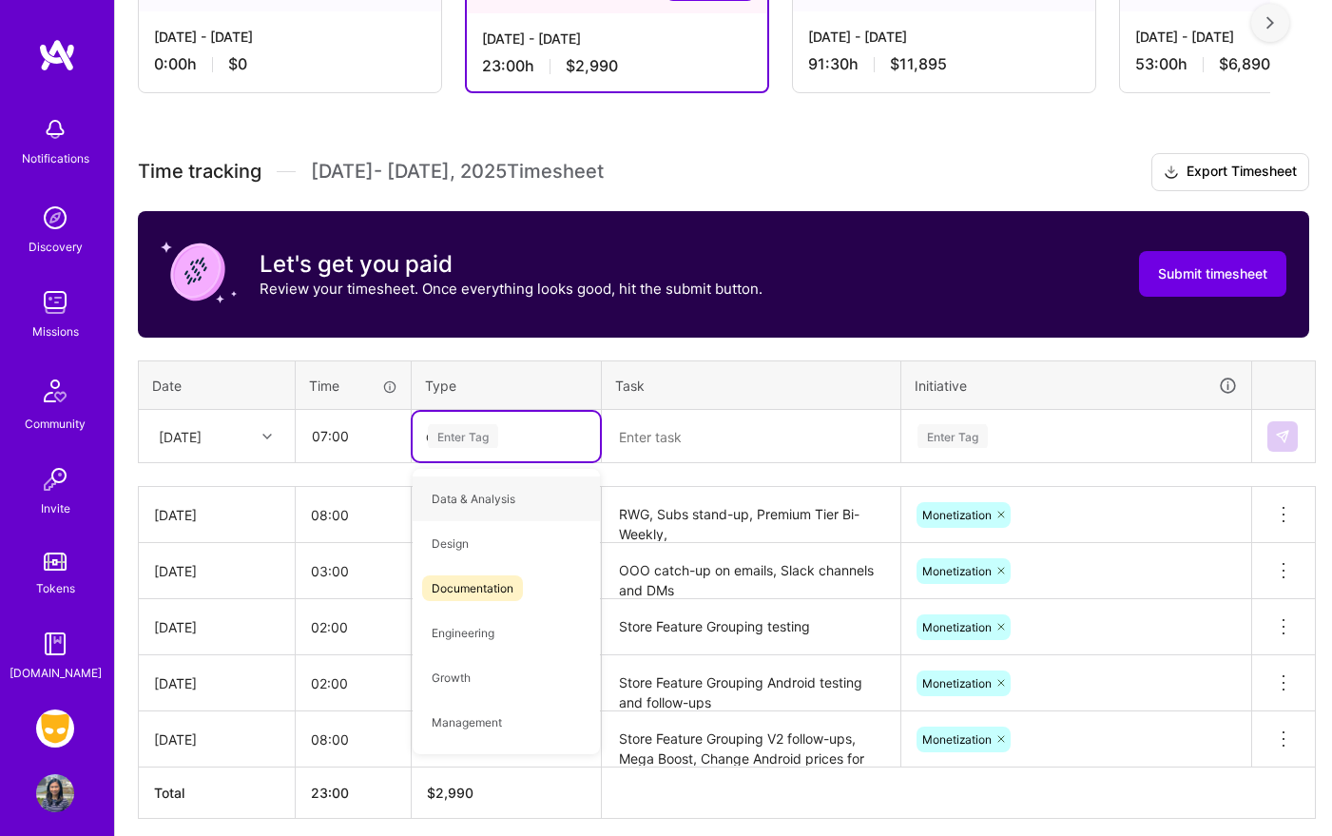
type input "do"
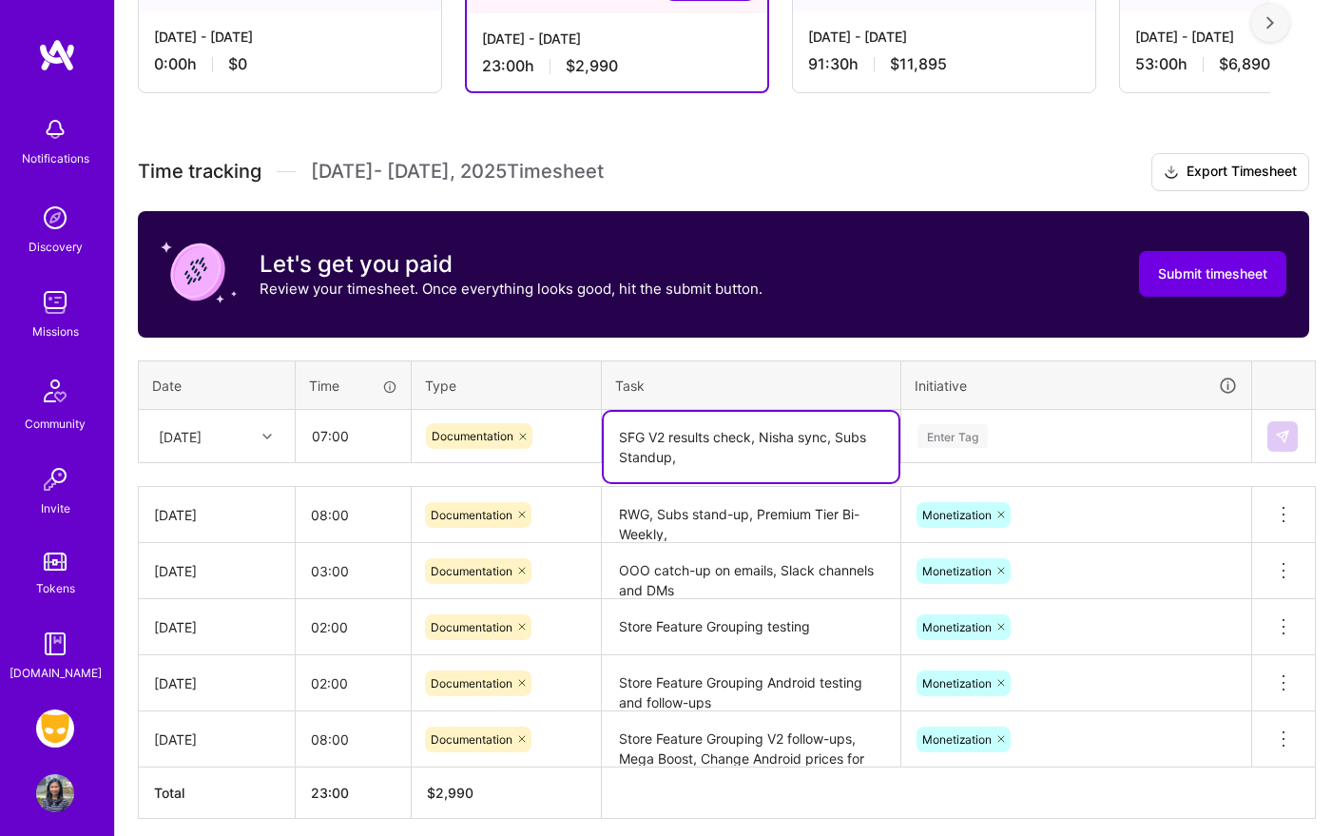
click at [750, 432] on textarea "SFG V2 results check, Nisha sync, Subs Standup," at bounding box center [751, 447] width 295 height 70
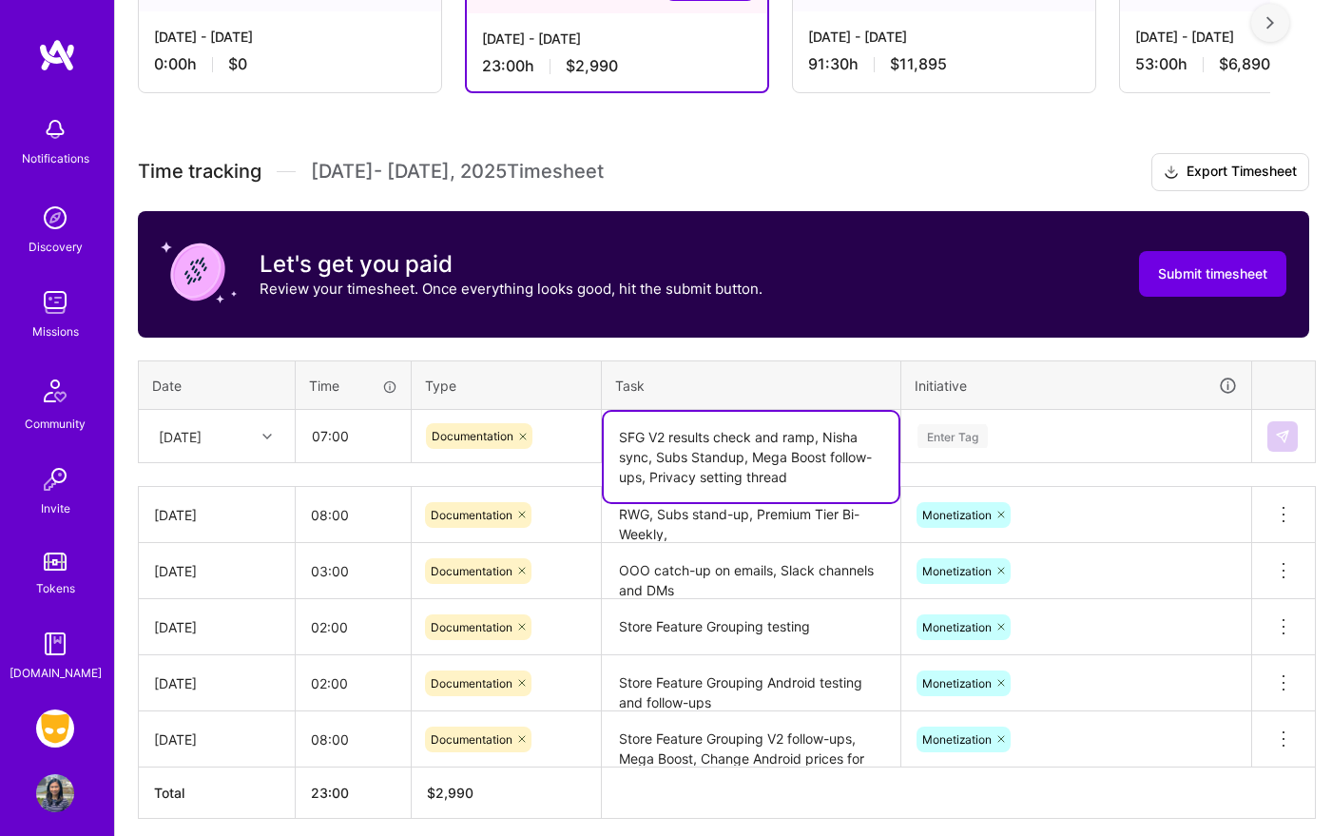
type textarea "SFG V2 results check and ramp, Nisha sync, Subs Standup, Mega Boost follow-ups,…"
click at [326, 434] on input "07:00" at bounding box center [353, 436] width 113 height 50
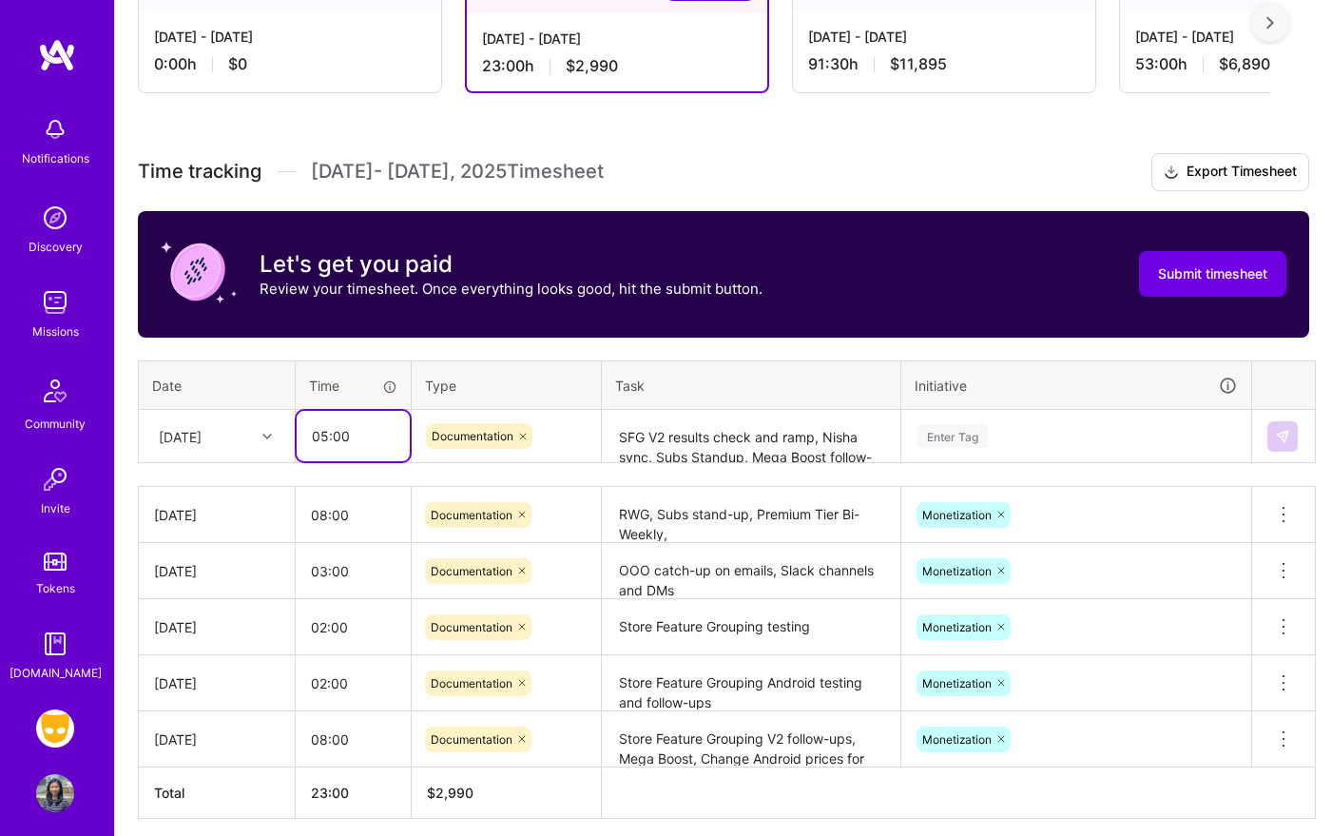
type input "05:00"
click at [1053, 460] on td "Enter Tag" at bounding box center [1076, 436] width 351 height 53
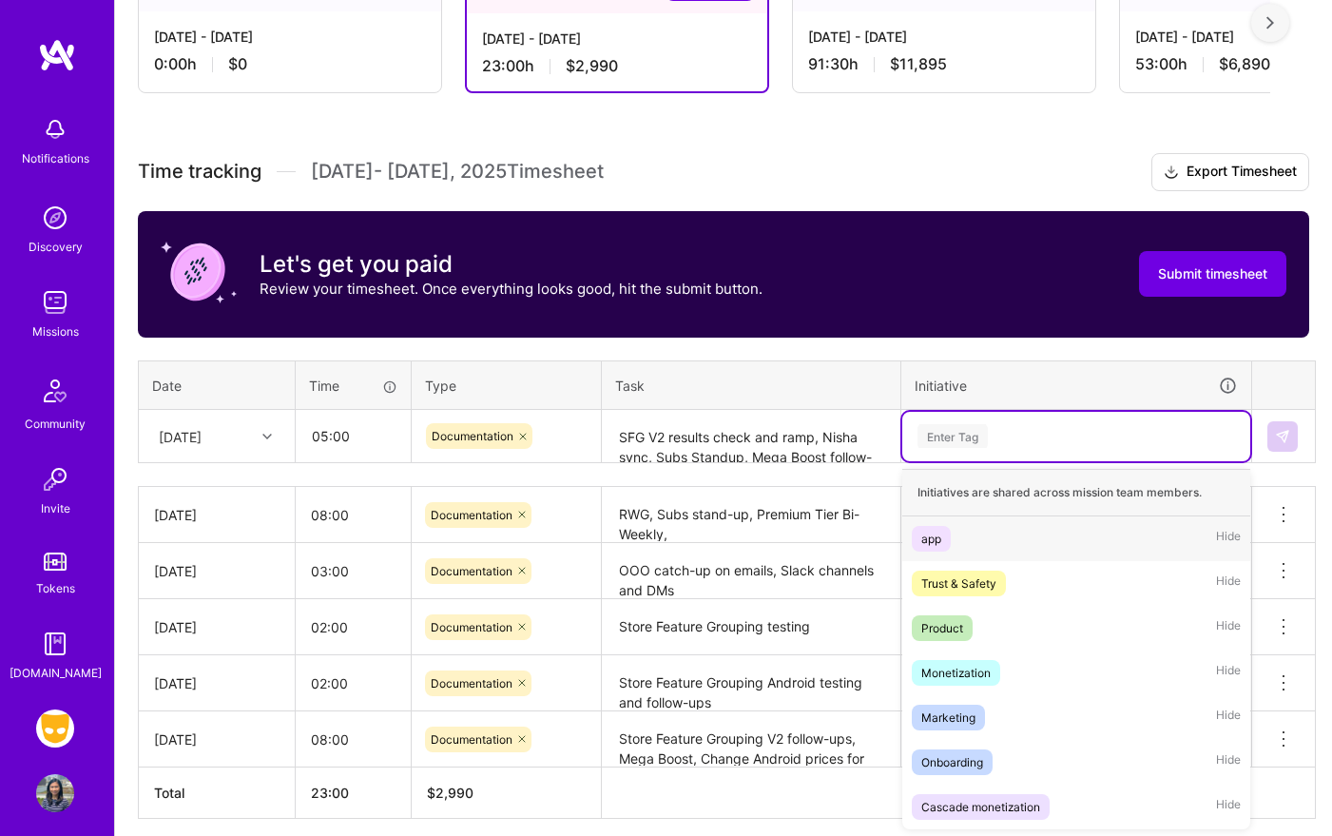
click at [1050, 434] on div "Enter Tag" at bounding box center [1075, 436] width 321 height 24
click at [1017, 659] on div "Monetization Hide" at bounding box center [1076, 672] width 348 height 45
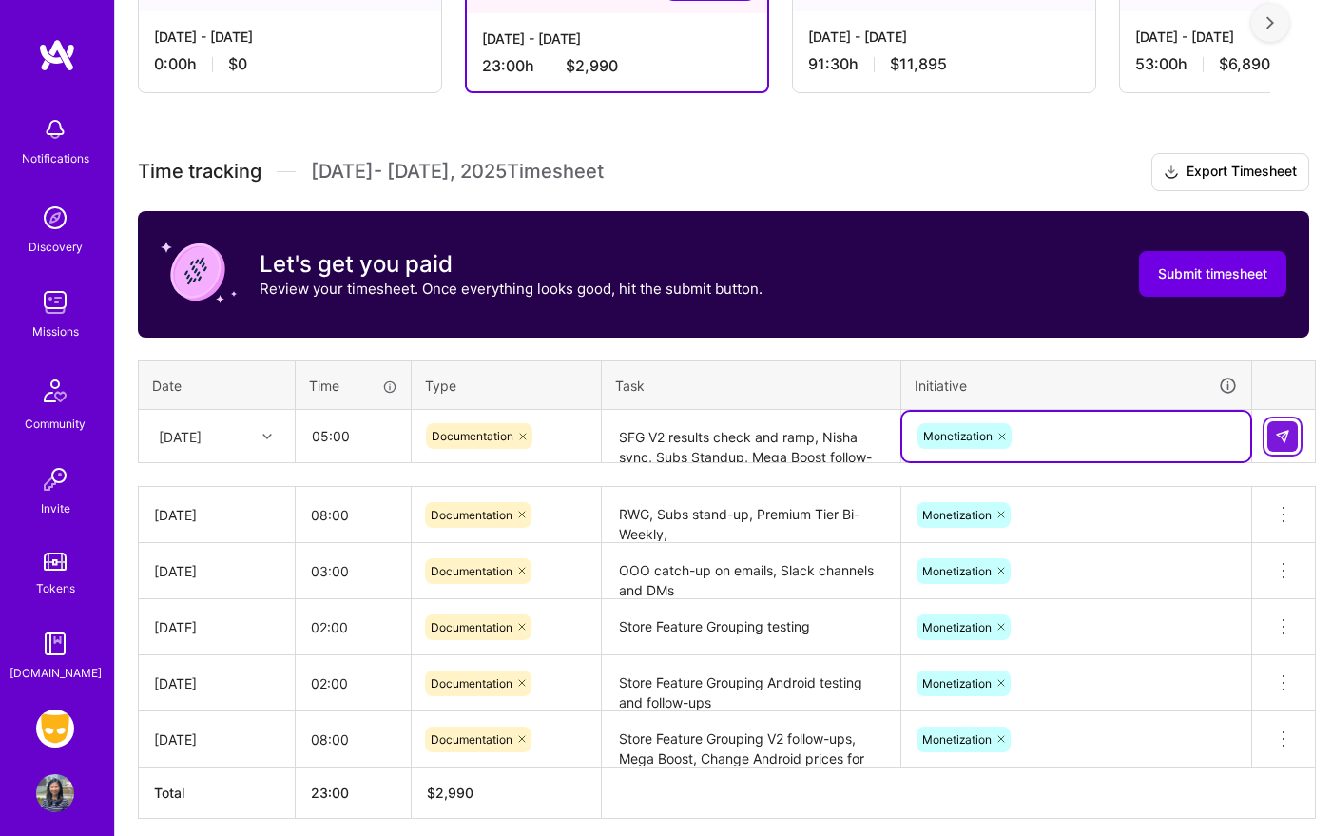
click at [1279, 429] on img at bounding box center [1282, 436] width 15 height 15
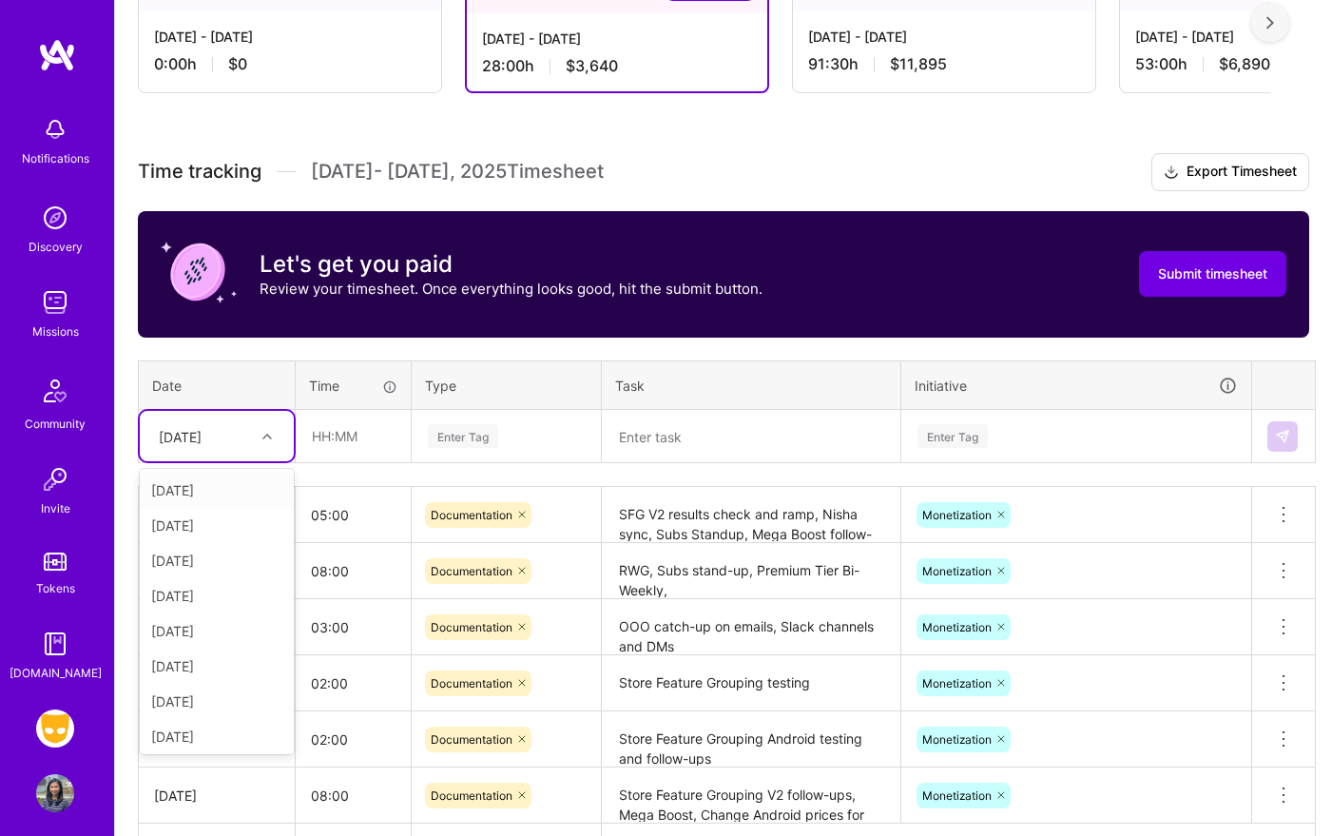
click at [190, 437] on div "[DATE]" at bounding box center [180, 436] width 43 height 20
click at [226, 690] on div "[DATE]" at bounding box center [217, 693] width 154 height 35
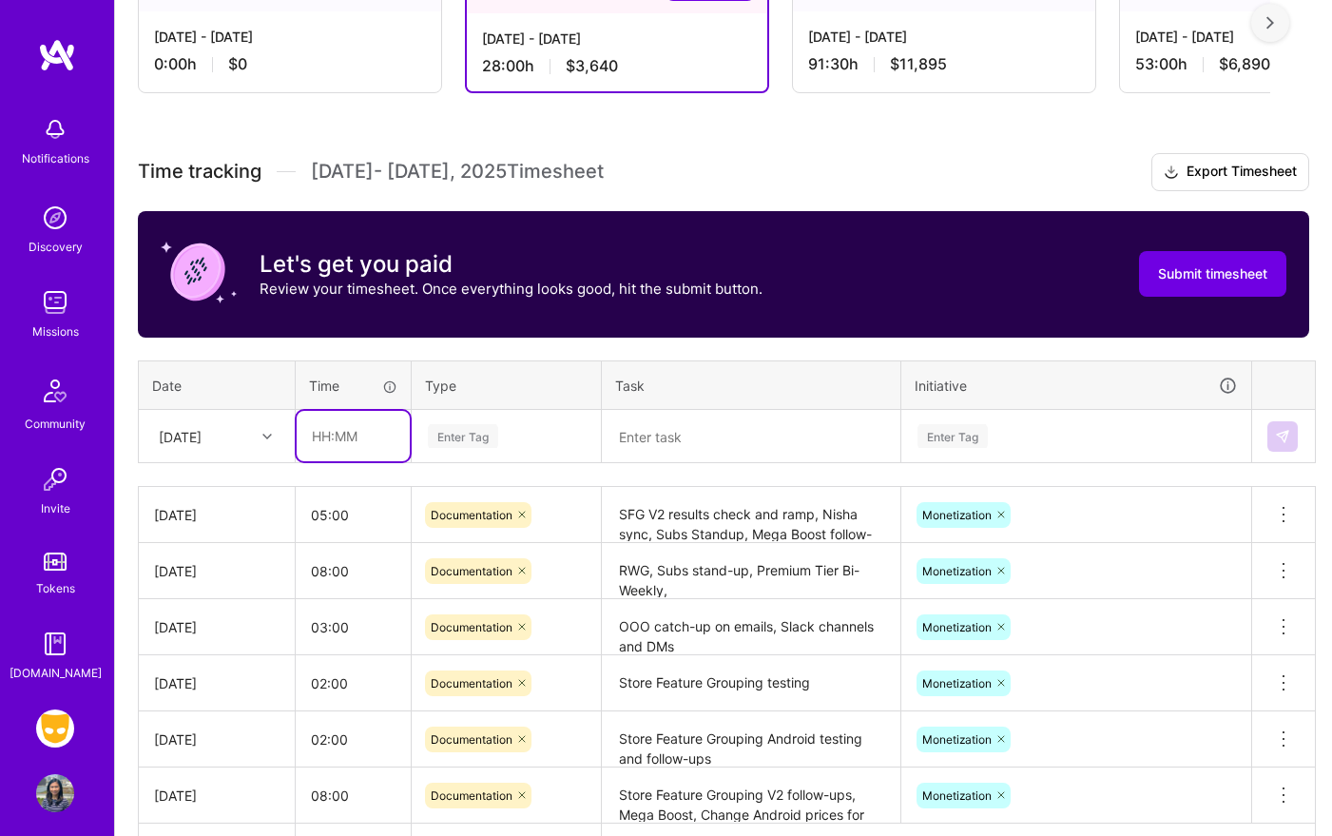
click at [344, 446] on input "text" at bounding box center [353, 436] width 113 height 50
type input "08:00"
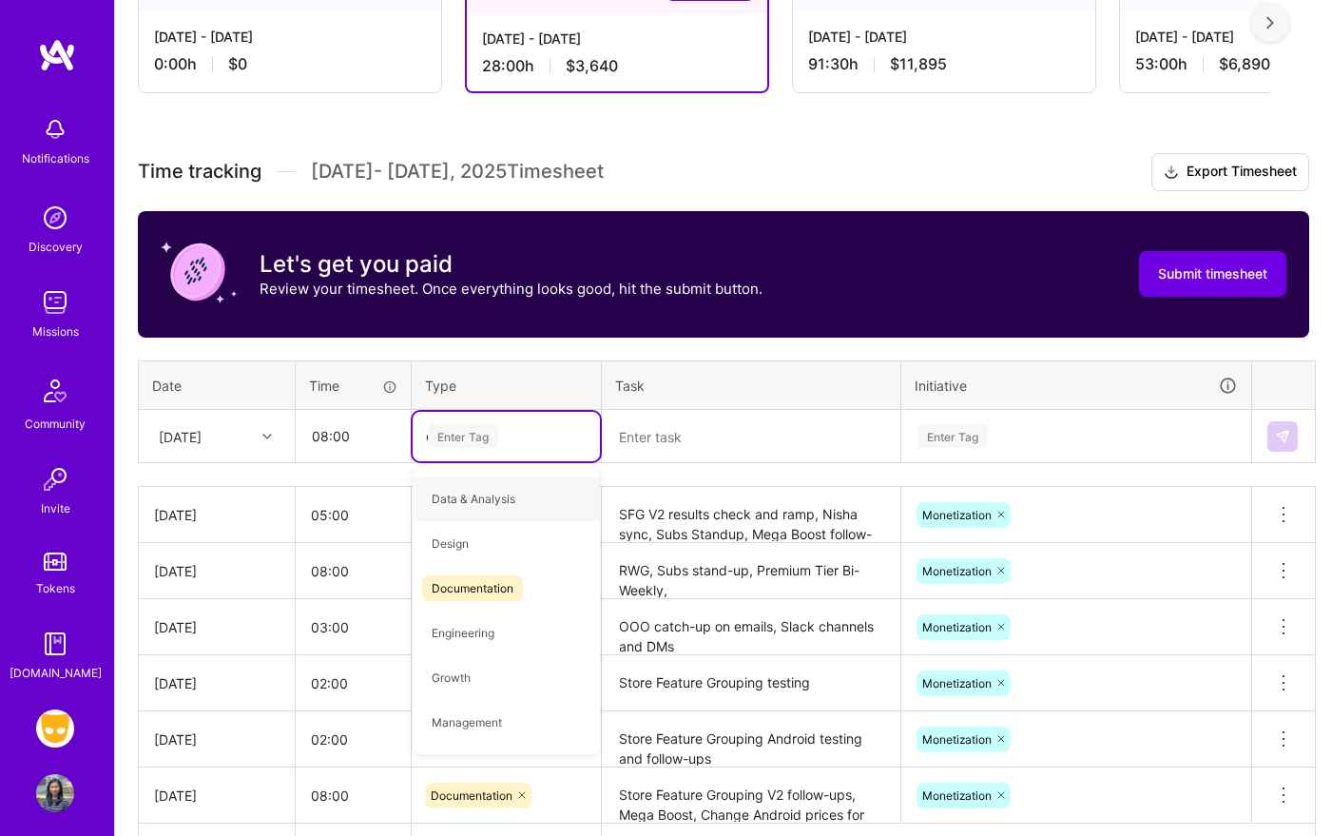
type input "do"
click at [667, 414] on textarea at bounding box center [751, 437] width 295 height 50
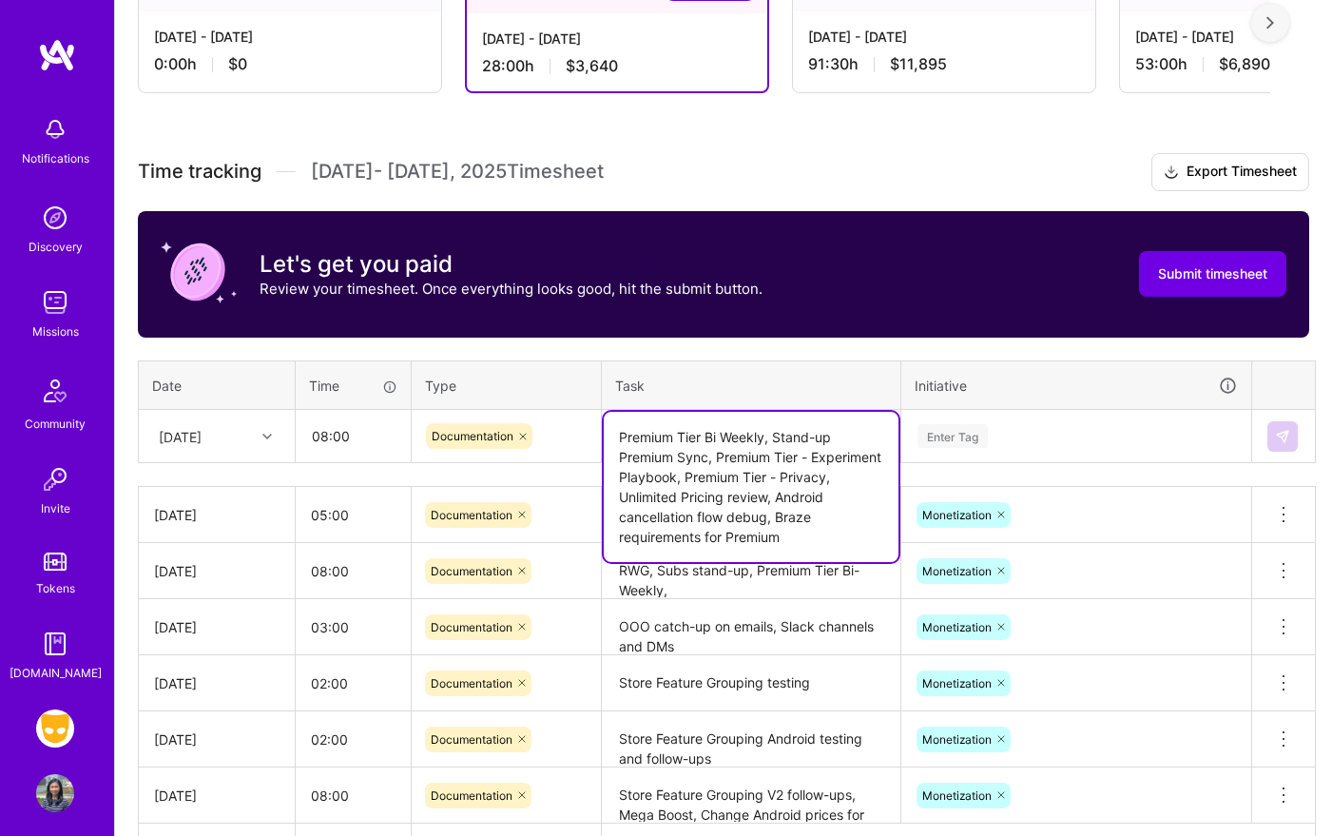
type textarea "Premium Tier Bi Weekly, Stand-up Premium Sync, Premium Tier - Experiment Playbo…"
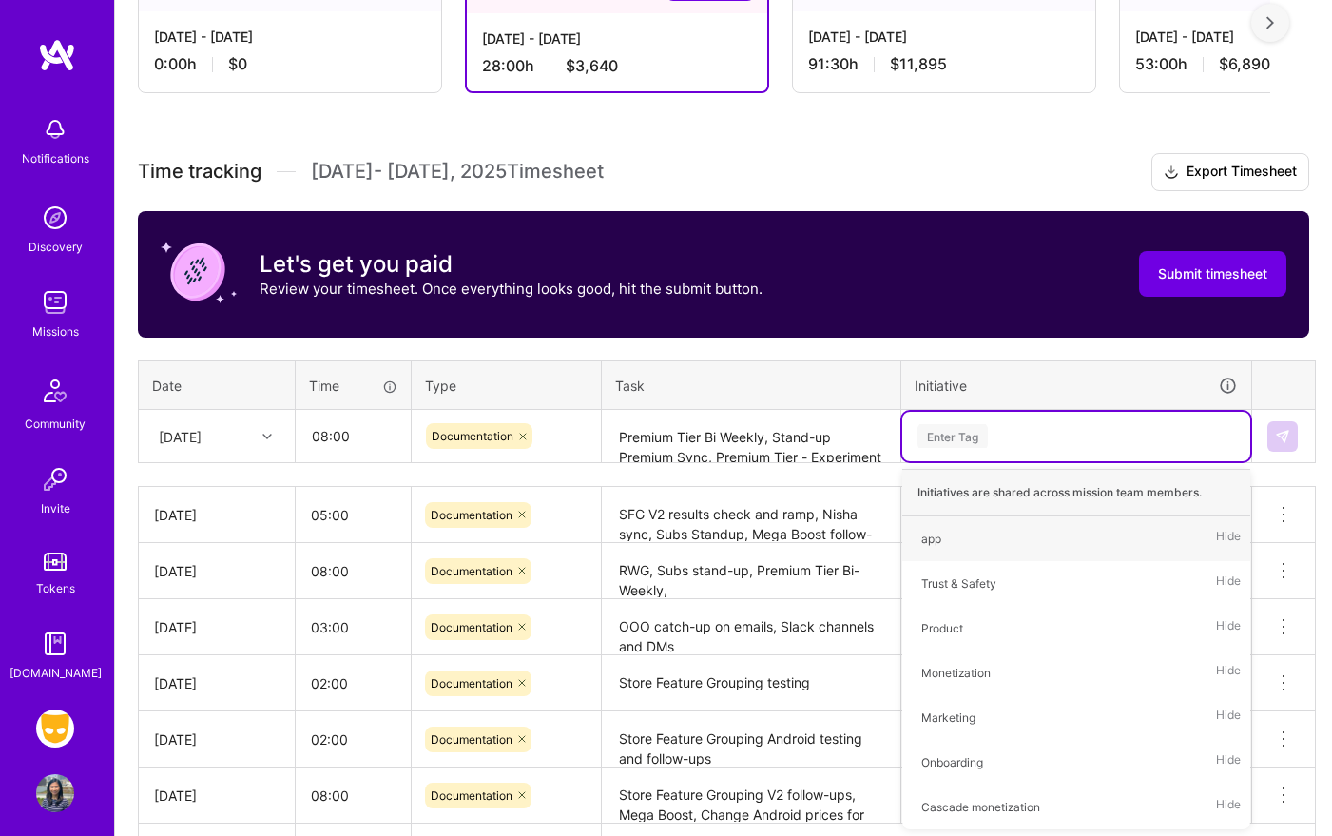
type input "mon"
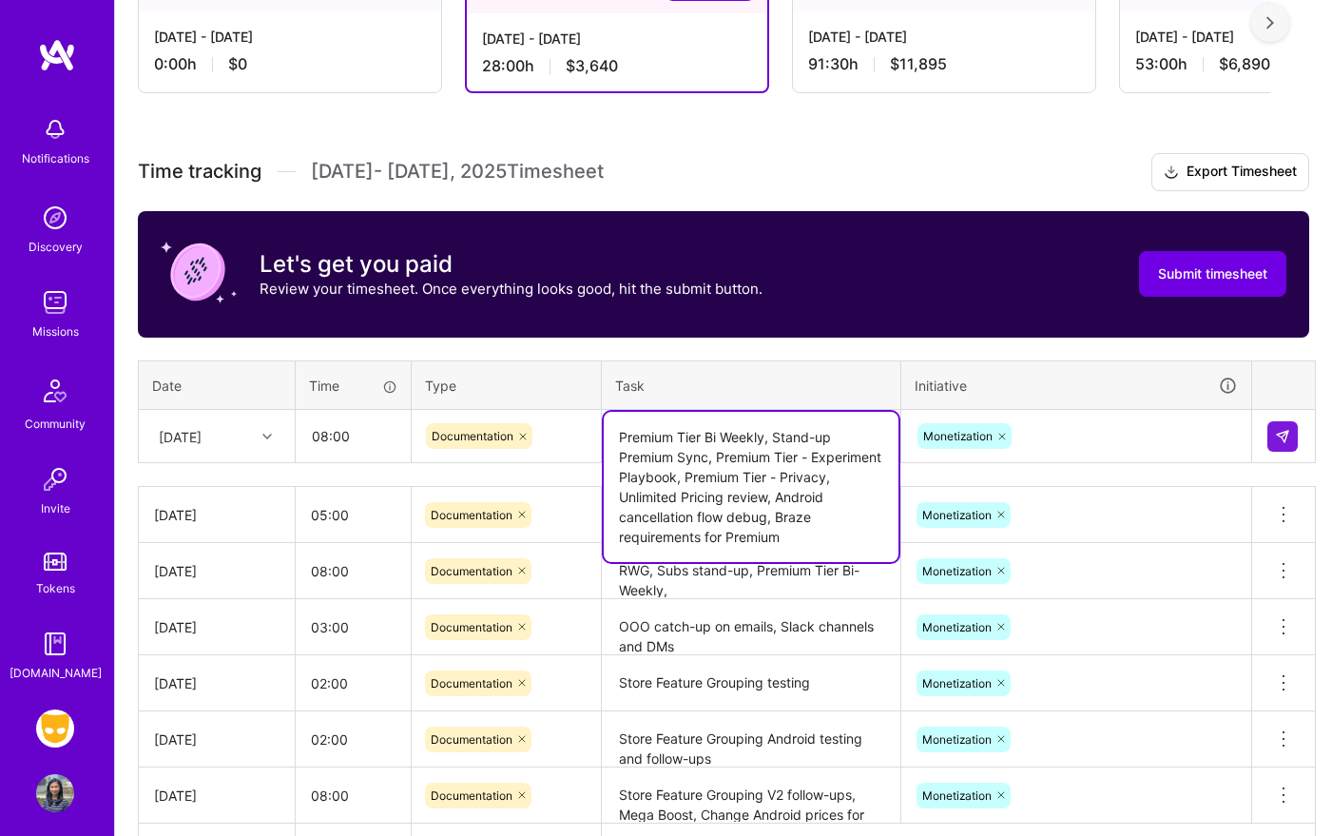
click at [772, 429] on textarea "Premium Tier Bi Weekly, Stand-up Premium Sync, Premium Tier - Experiment Playbo…" at bounding box center [751, 487] width 295 height 150
click at [1286, 439] on img at bounding box center [1282, 436] width 15 height 15
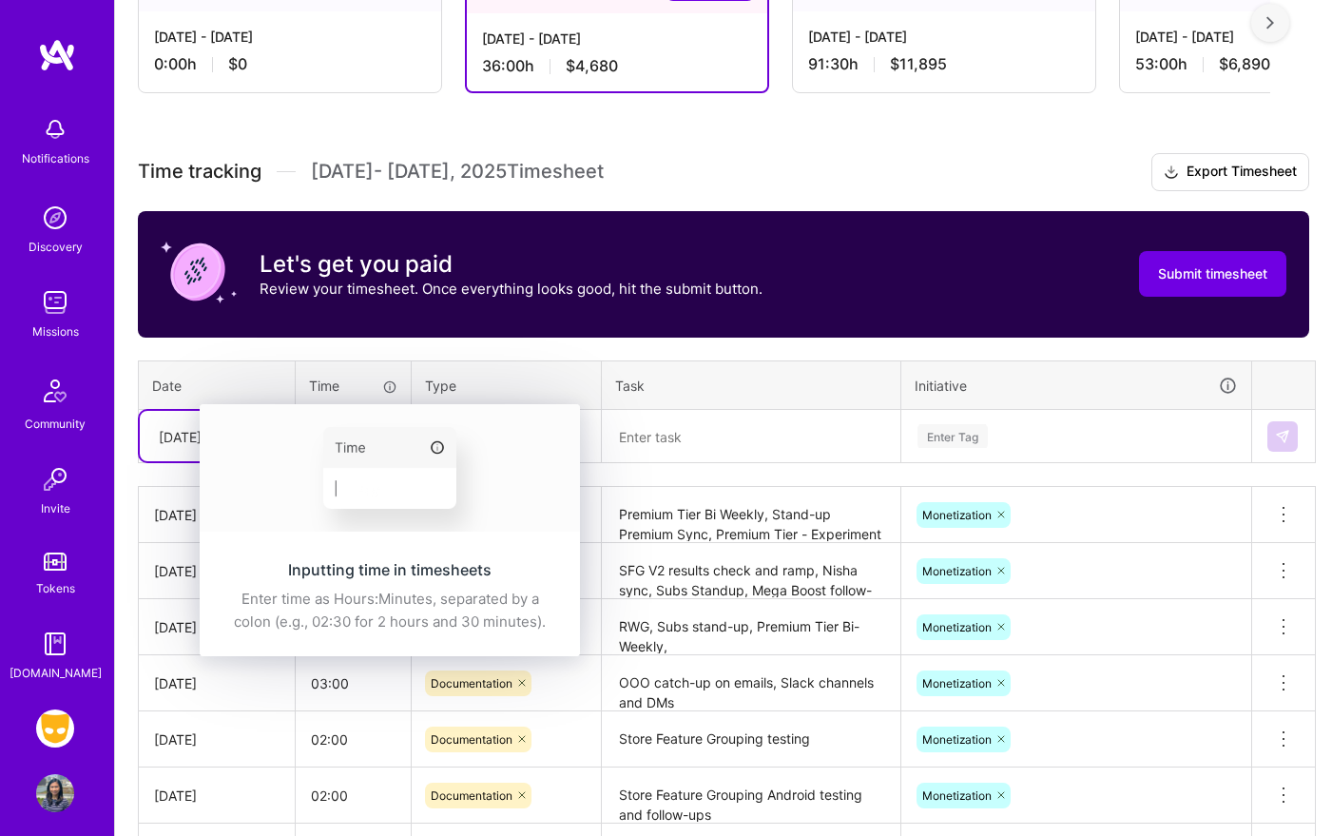
click at [195, 458] on div "[DATE]" at bounding box center [217, 436] width 154 height 50
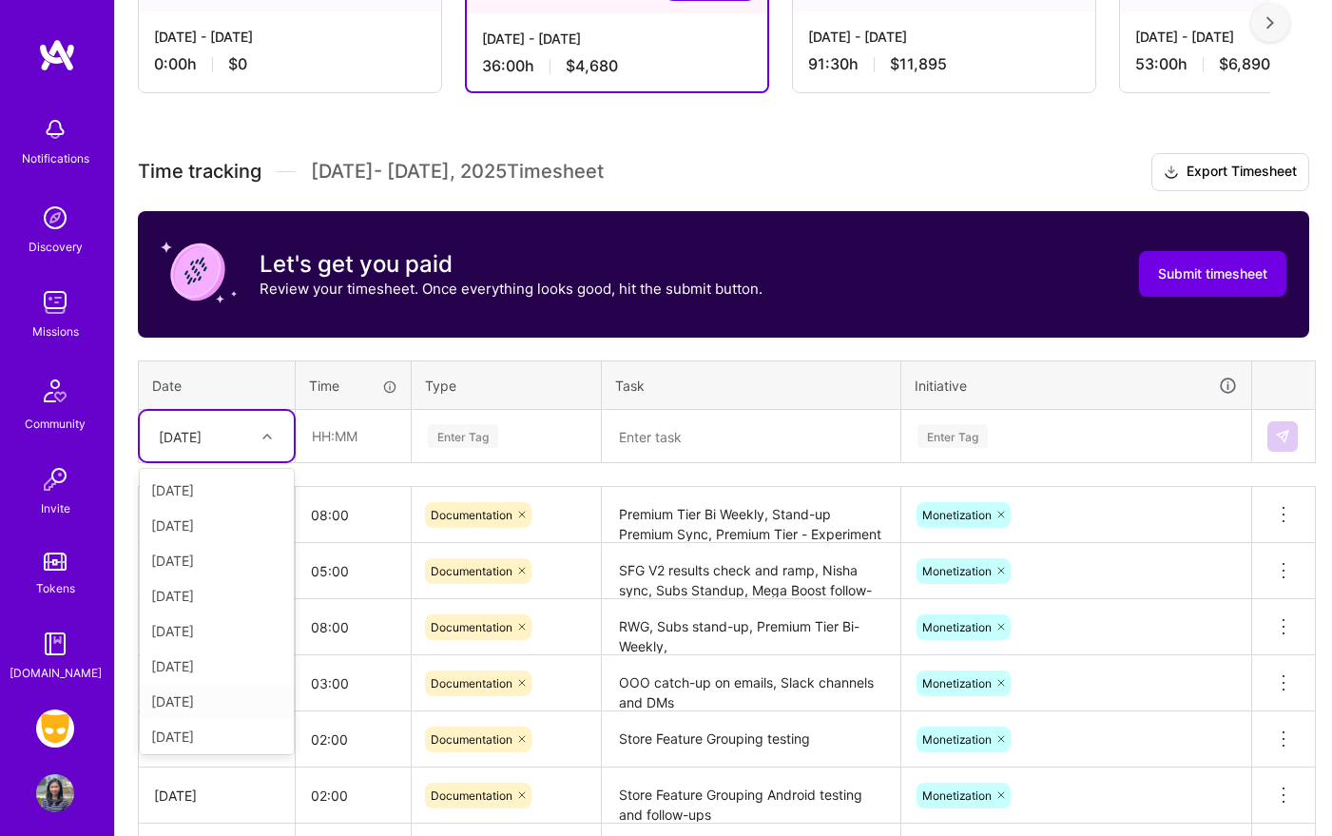
scroll to position [215, 0]
click at [227, 697] on div "[DATE]" at bounding box center [217, 697] width 154 height 35
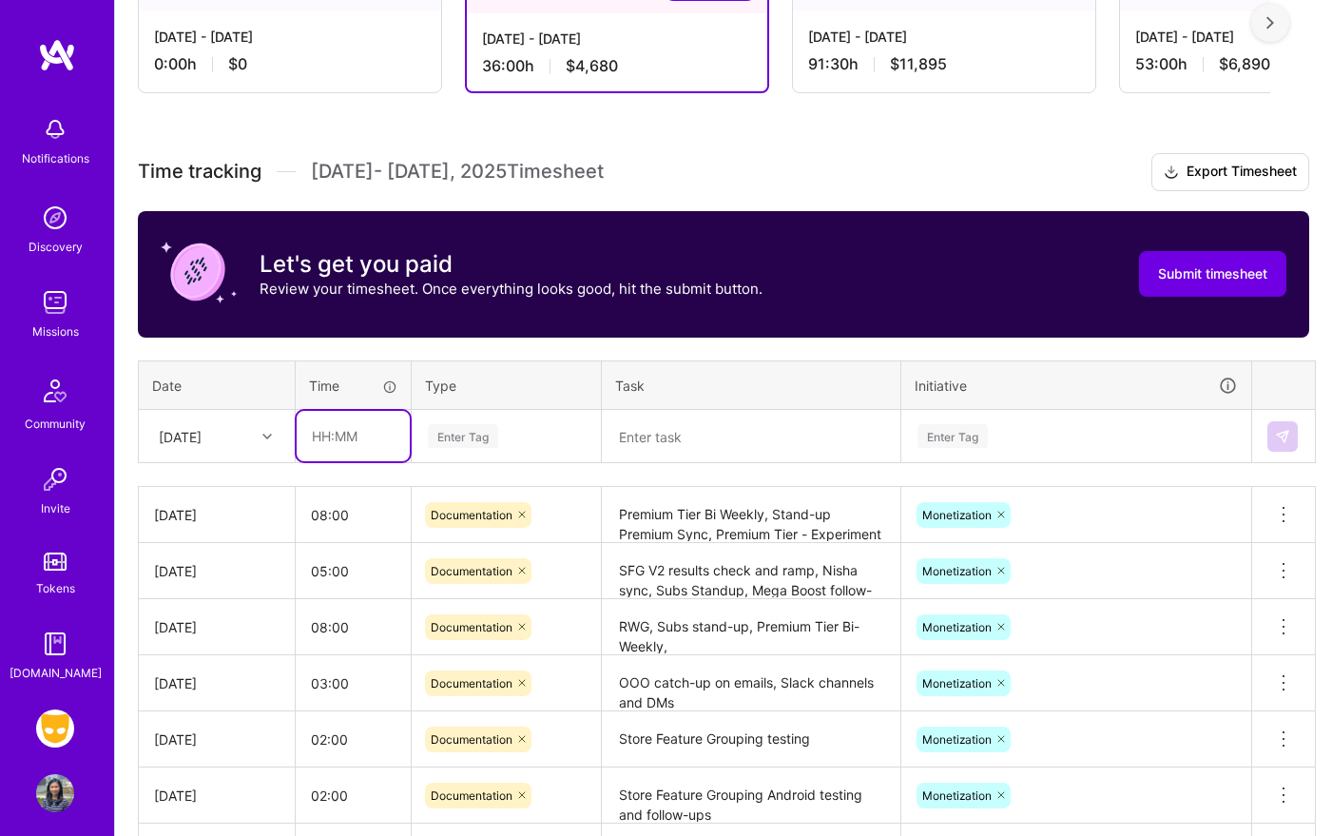
click at [356, 439] on input "text" at bounding box center [353, 436] width 113 height 50
type input "04:00"
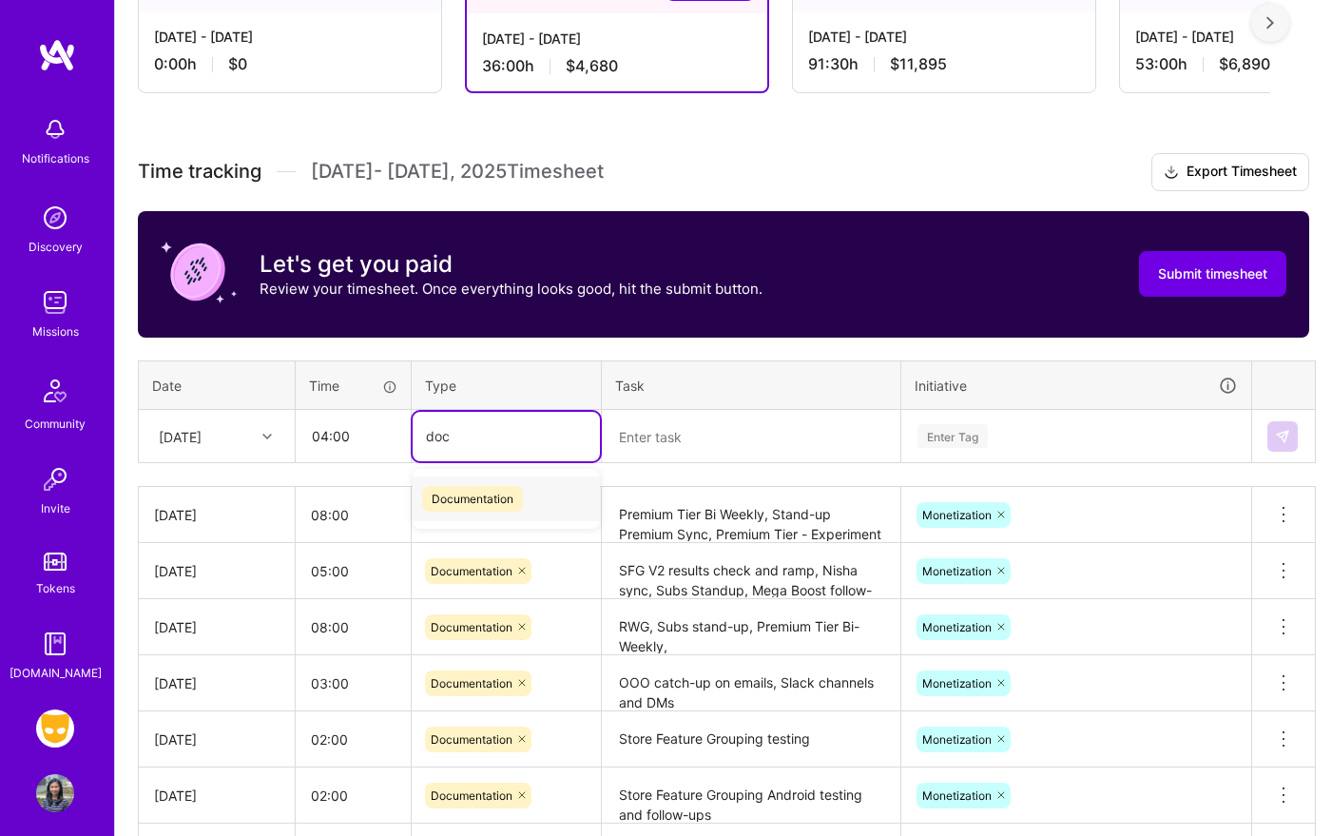
type input "docu"
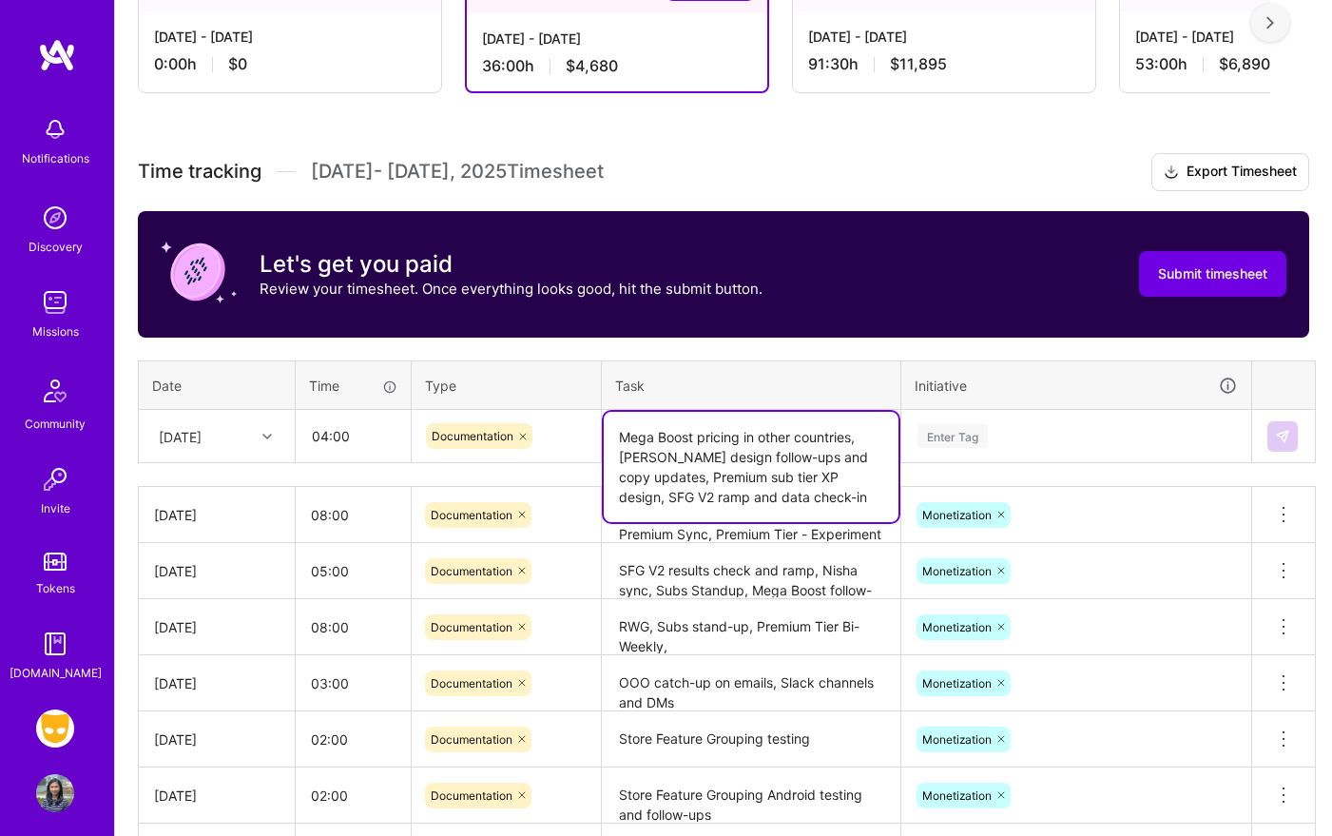
type textarea "Mega Boost pricing in other countries, [PERSON_NAME] design follow-ups and copy…"
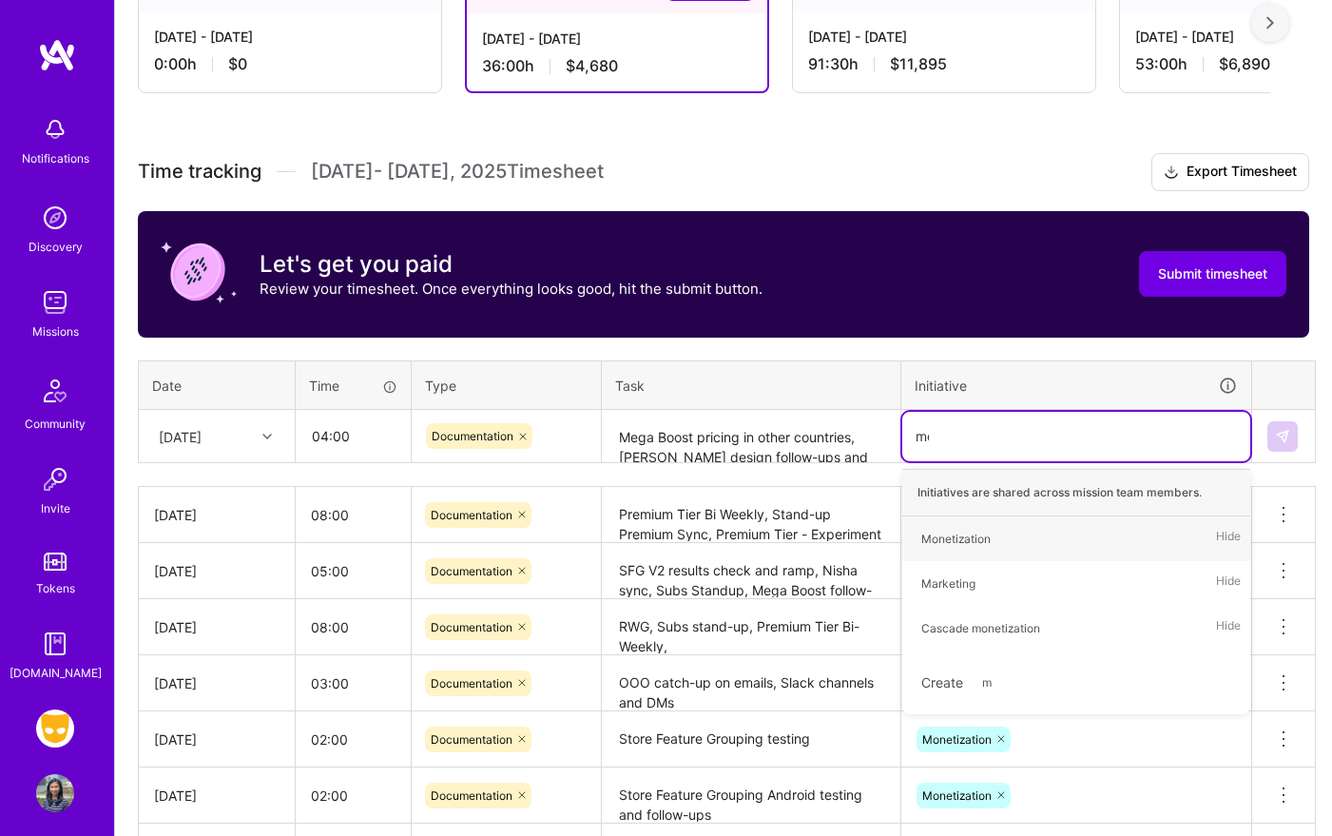
type input "mon"
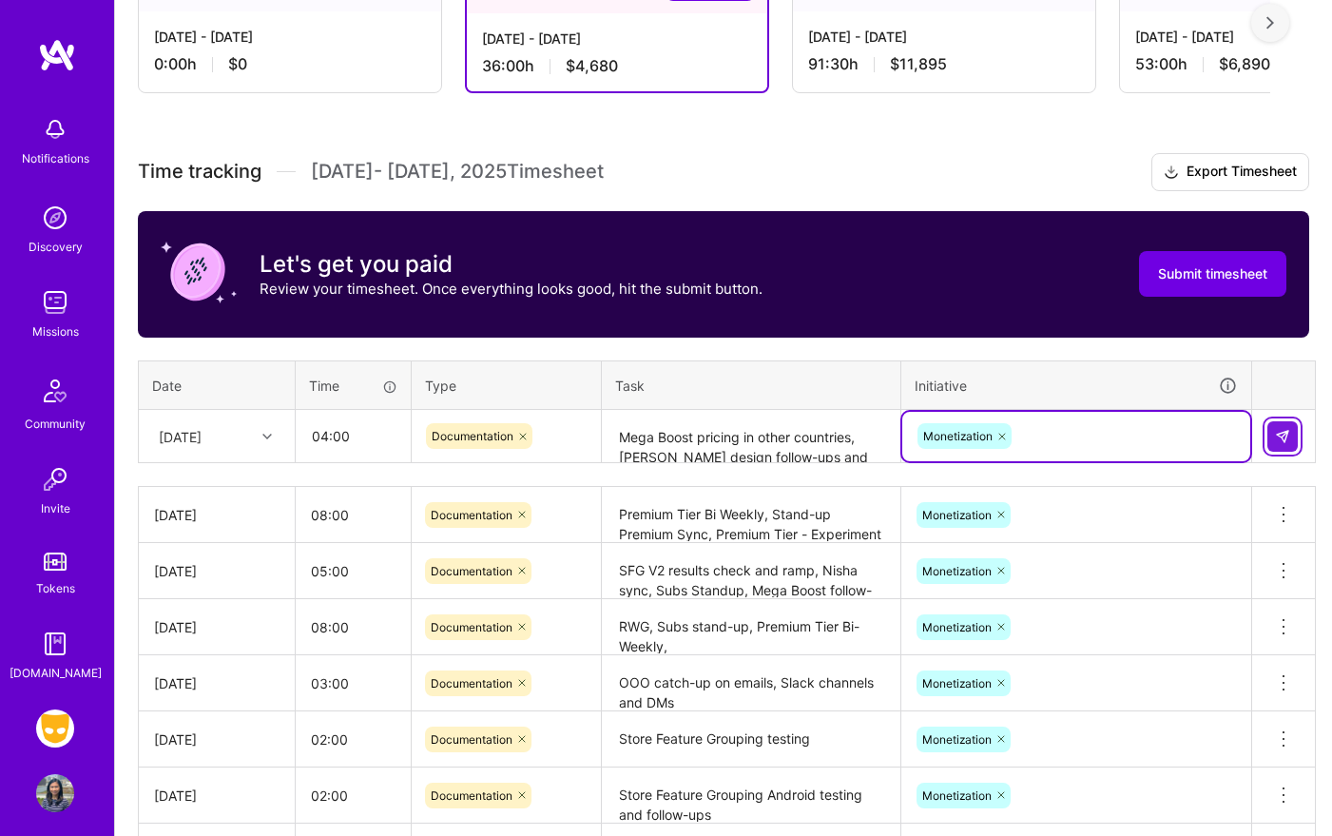
click at [1283, 437] on img at bounding box center [1282, 436] width 15 height 15
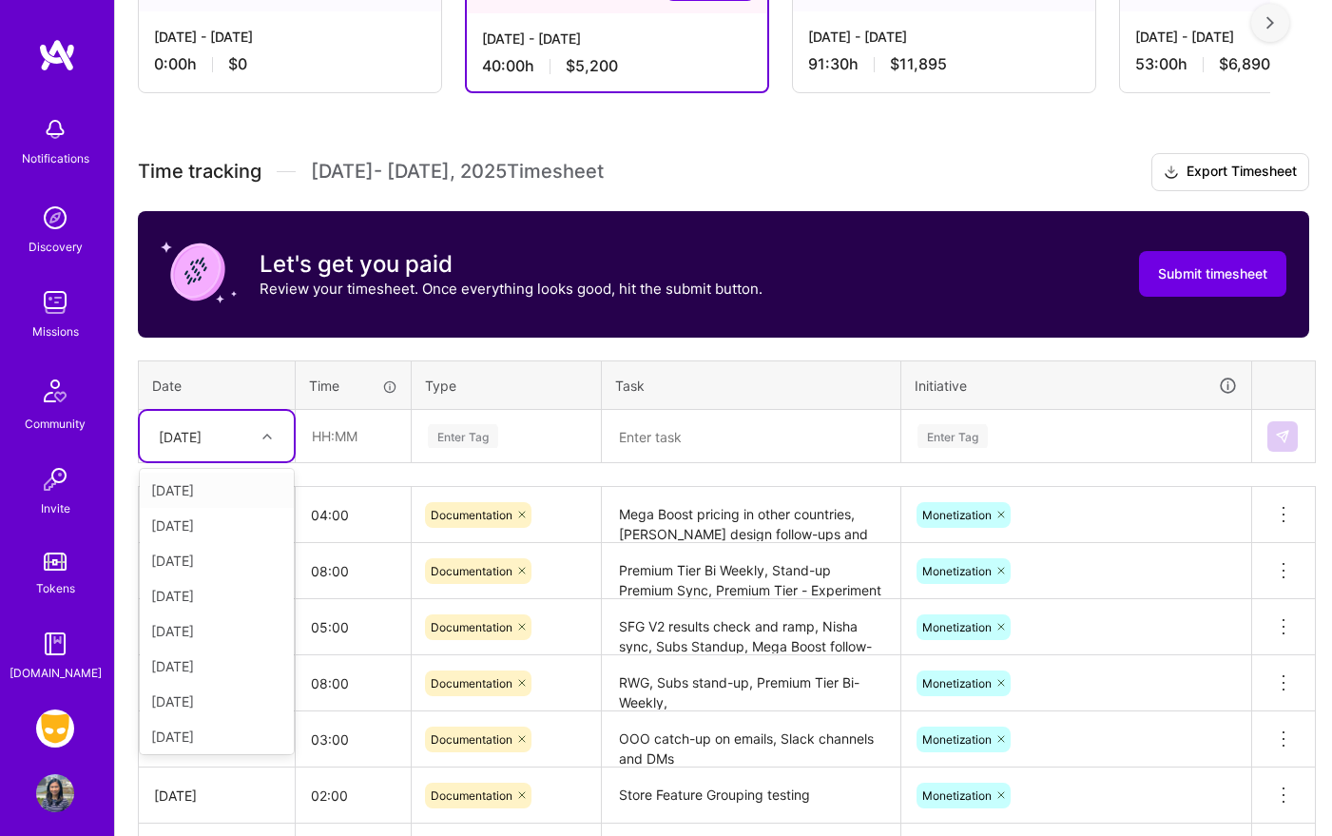
click at [202, 428] on div "[DATE]" at bounding box center [180, 436] width 43 height 20
click at [217, 730] on div "[DATE]" at bounding box center [217, 732] width 154 height 35
click at [367, 449] on input "text" at bounding box center [353, 436] width 113 height 50
type input "08:00"
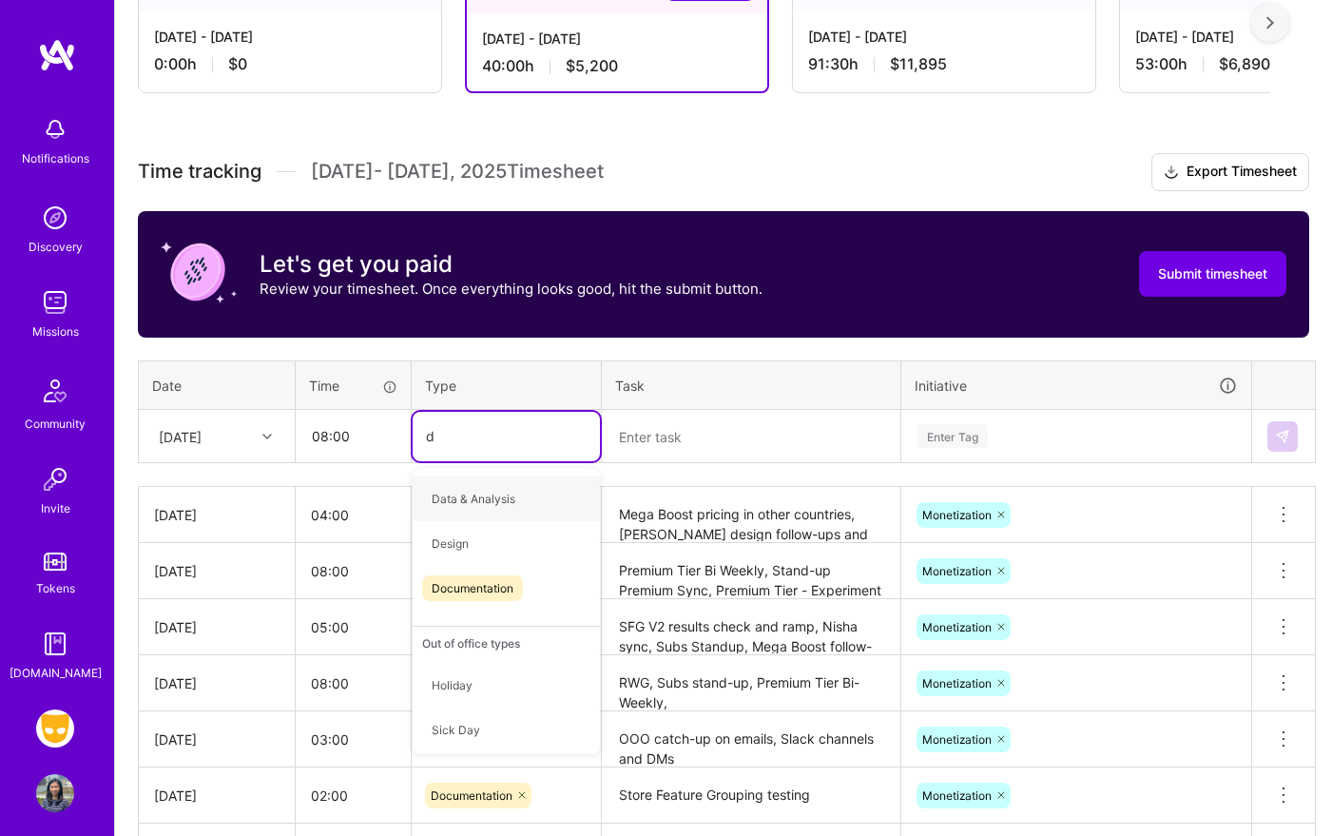
type input "do"
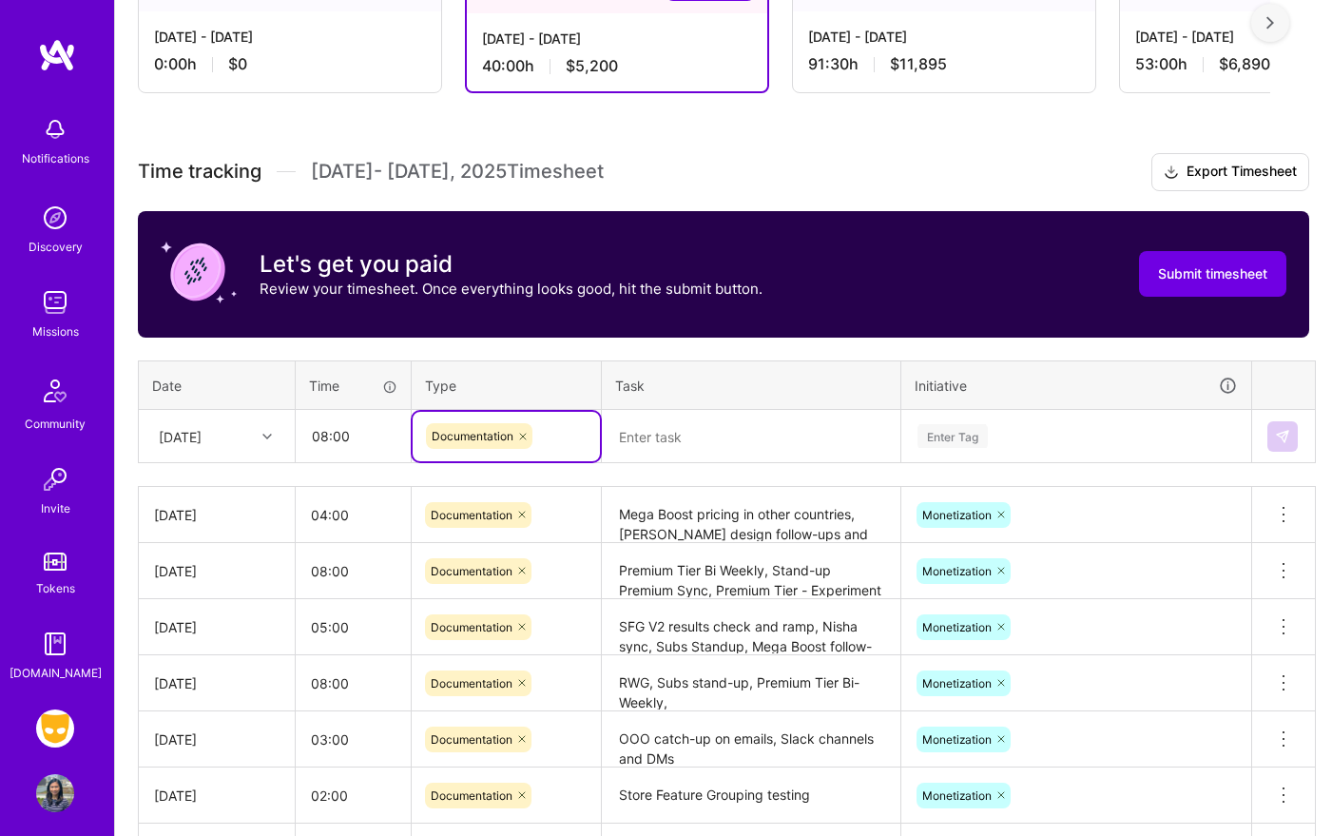
click at [691, 449] on textarea at bounding box center [751, 437] width 295 height 50
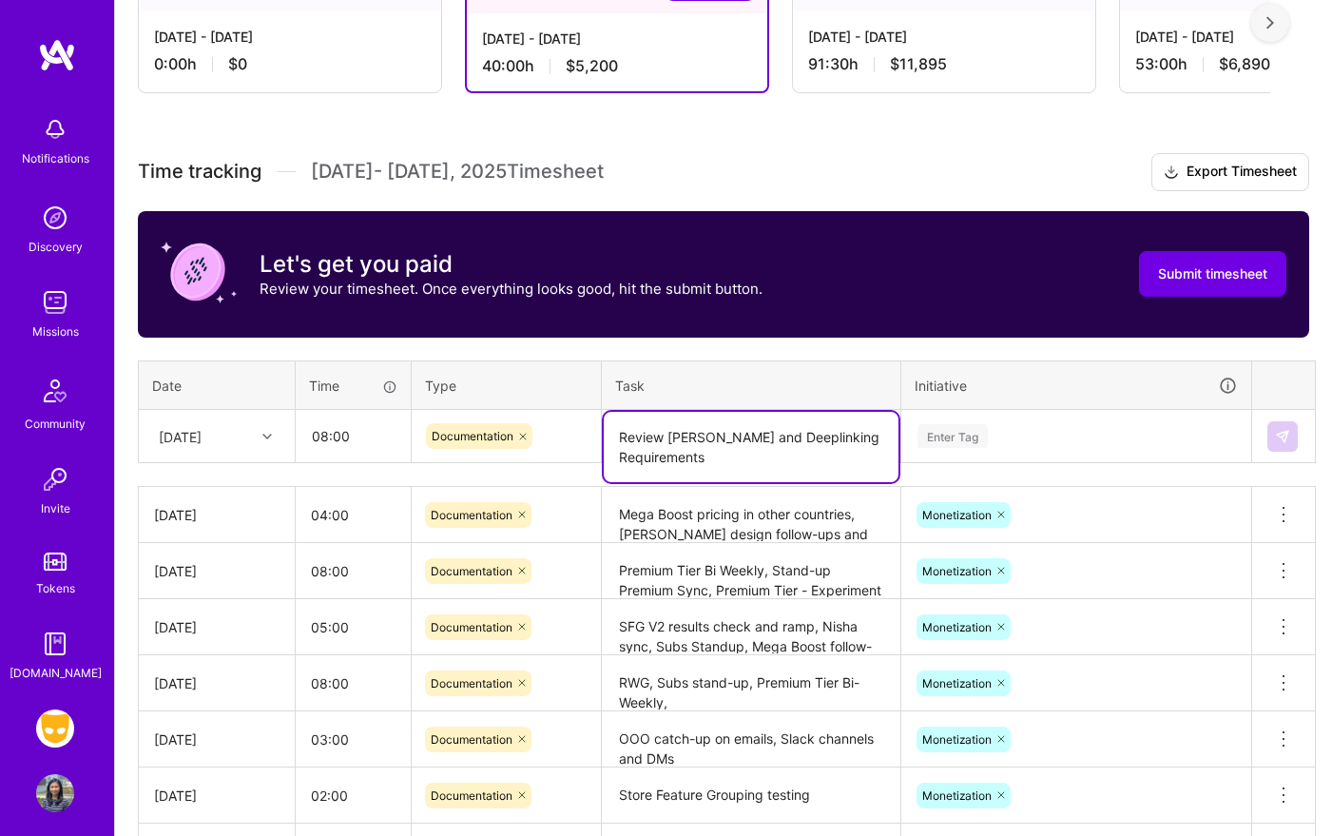
click at [809, 434] on textarea "Review [PERSON_NAME] and Deeplinking Requirements" at bounding box center [751, 447] width 295 height 70
click at [814, 468] on textarea "Review [PERSON_NAME] and Deeplink Requirements" at bounding box center [751, 447] width 295 height 70
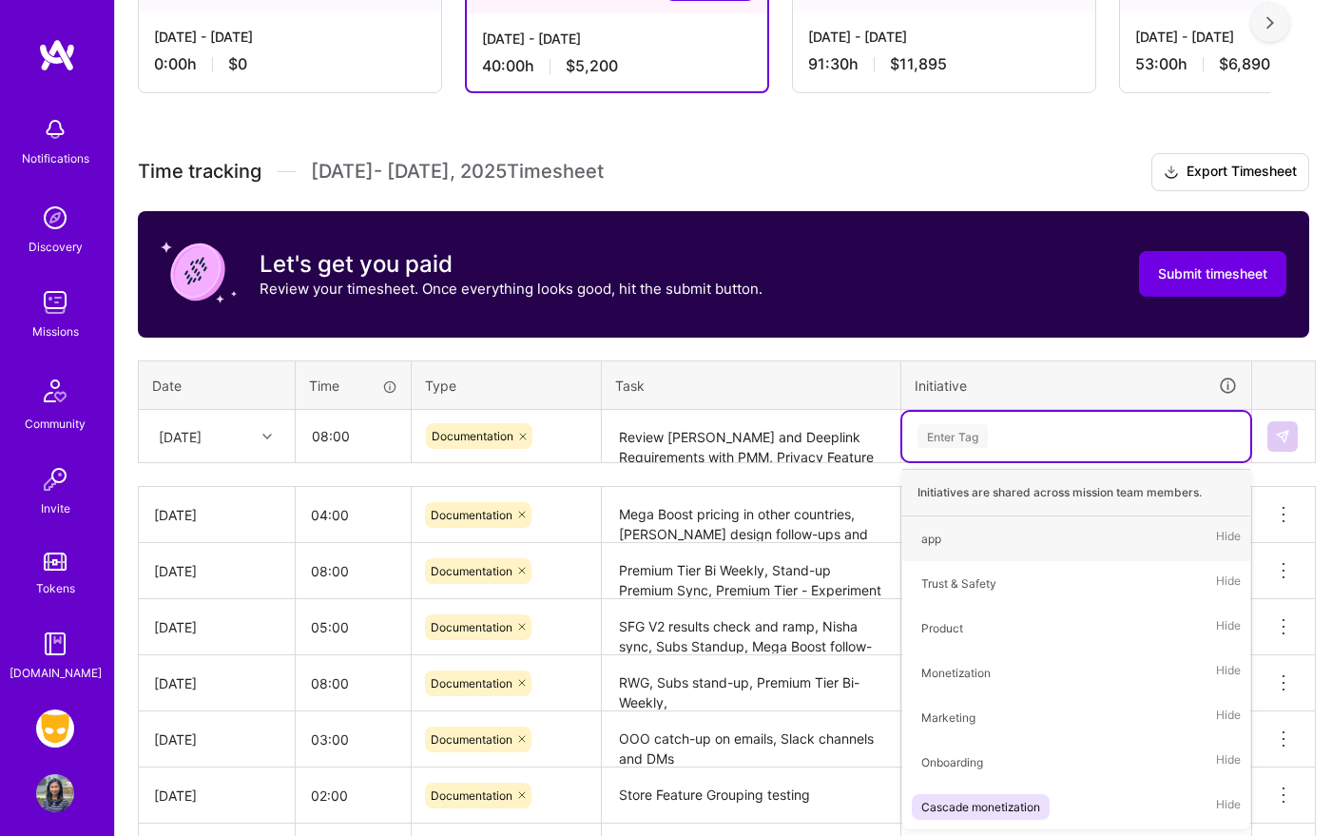
click at [706, 464] on div "Time tracking [DATE] - [DATE] Timesheet Export Timesheet Let's get you paid Rev…" at bounding box center [723, 570] width 1171 height 834
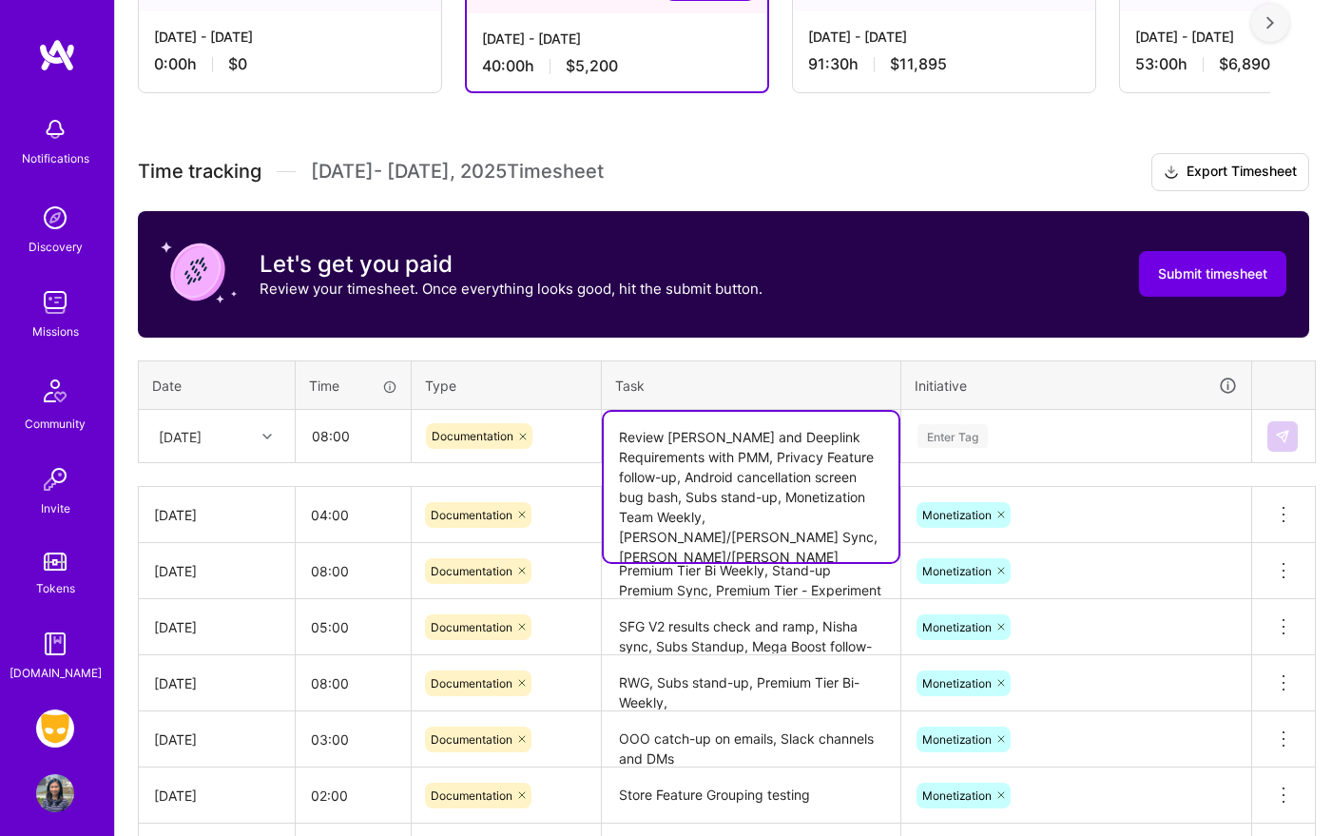
click at [806, 419] on textarea "Review [PERSON_NAME] and Deeplink Requirements with PMM, Privacy Feature follow…" at bounding box center [751, 487] width 295 height 150
click at [810, 562] on textarea "Premium Tier Bi Weekly, Stand-up Premium Sync, Premium Tier - Experiment Playbo…" at bounding box center [751, 571] width 295 height 52
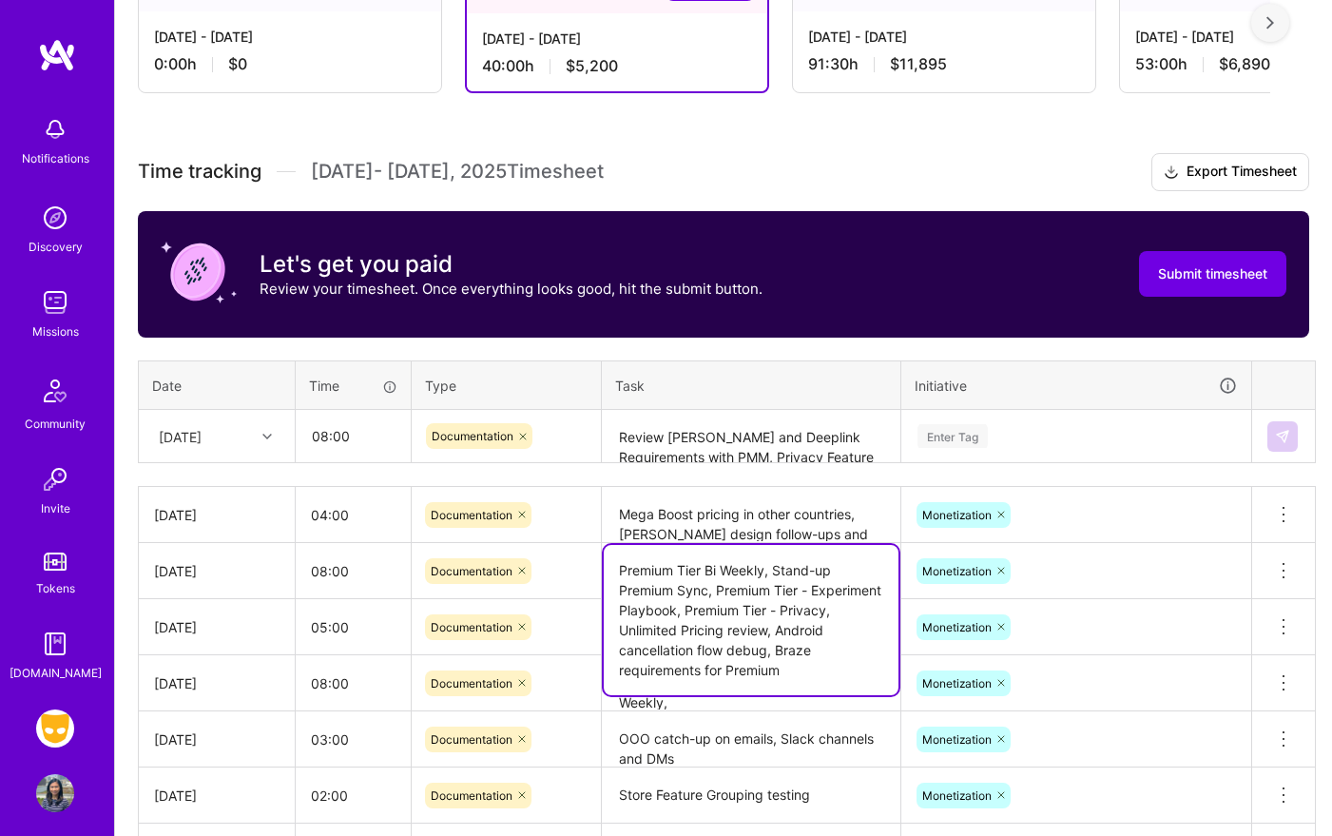
click at [847, 439] on textarea "Review [PERSON_NAME] and Deeplink Requirements with PMM, Privacy Feature follow…" at bounding box center [751, 437] width 295 height 50
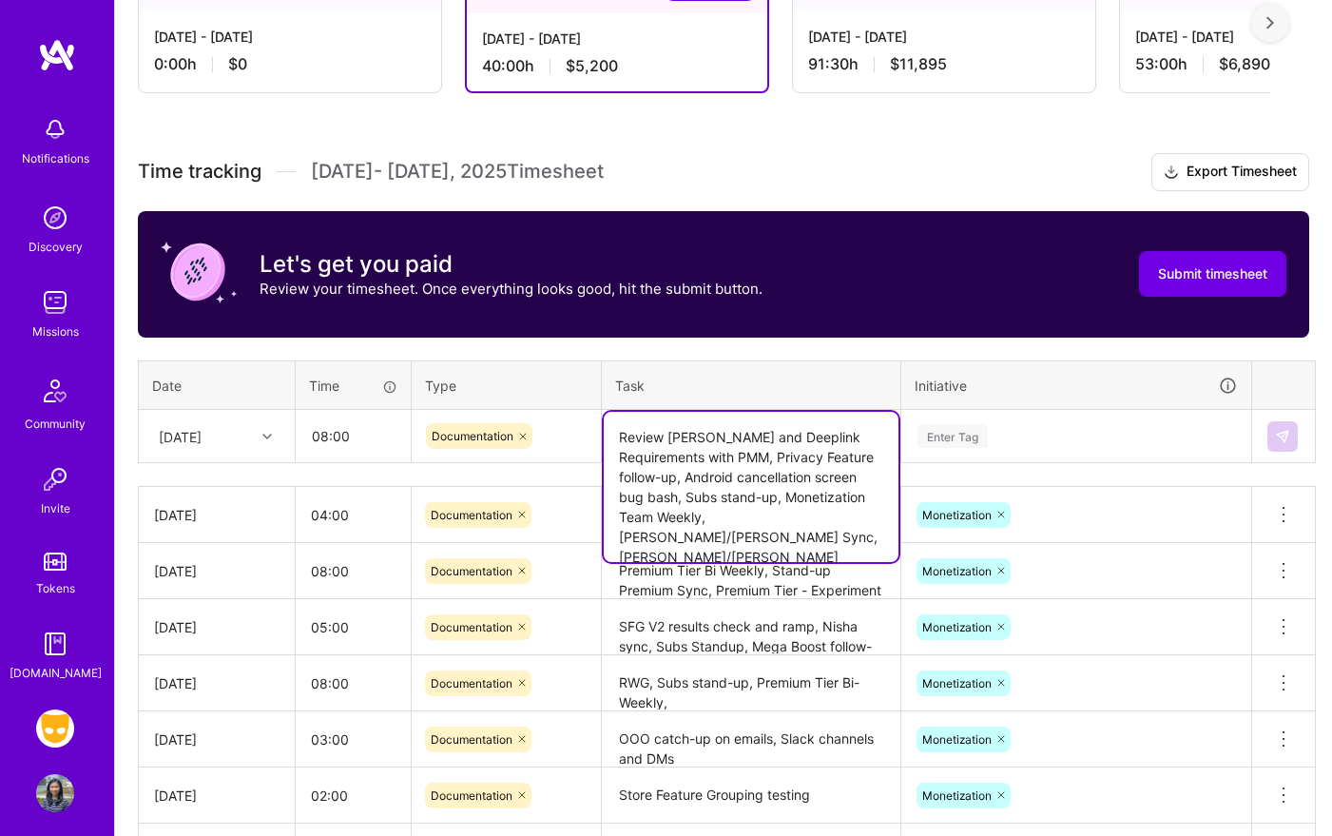
click at [774, 542] on textarea "Review [PERSON_NAME] and Deeplink Requirements with PMM, Privacy Feature follow…" at bounding box center [751, 487] width 295 height 150
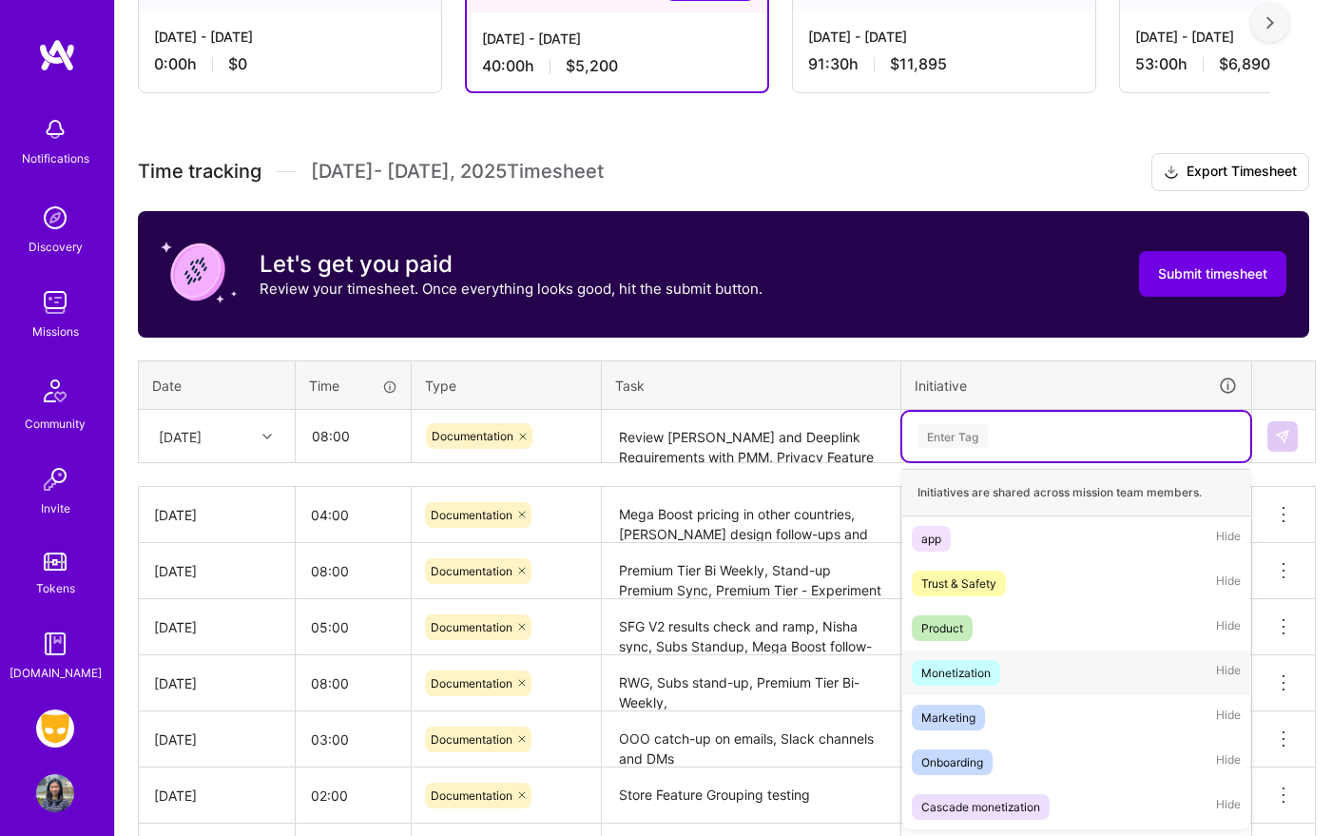
click at [1008, 665] on div "Monetization Hide" at bounding box center [1076, 672] width 348 height 45
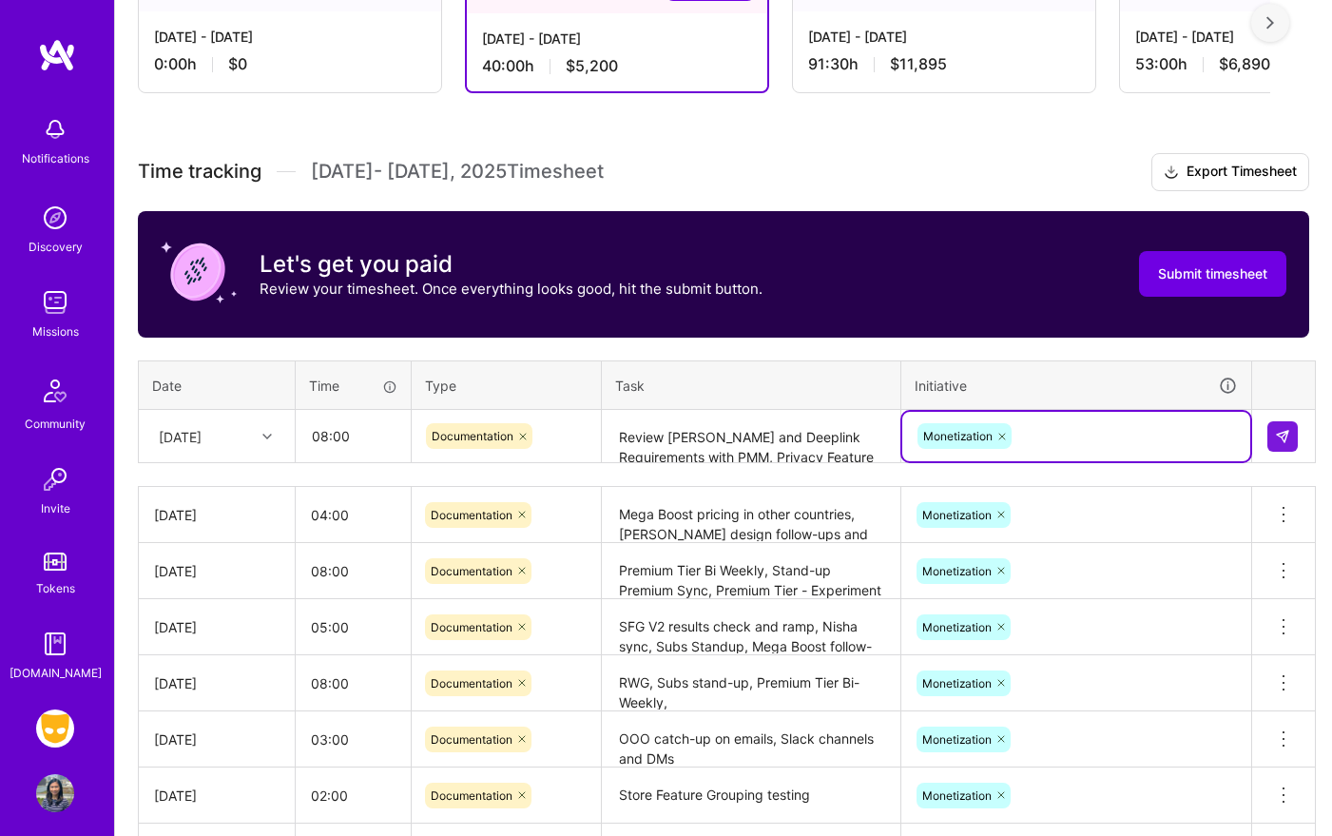
click at [797, 445] on textarea "Review [PERSON_NAME] and Deeplink Requirements with PMM, Privacy Feature follow…" at bounding box center [751, 437] width 295 height 50
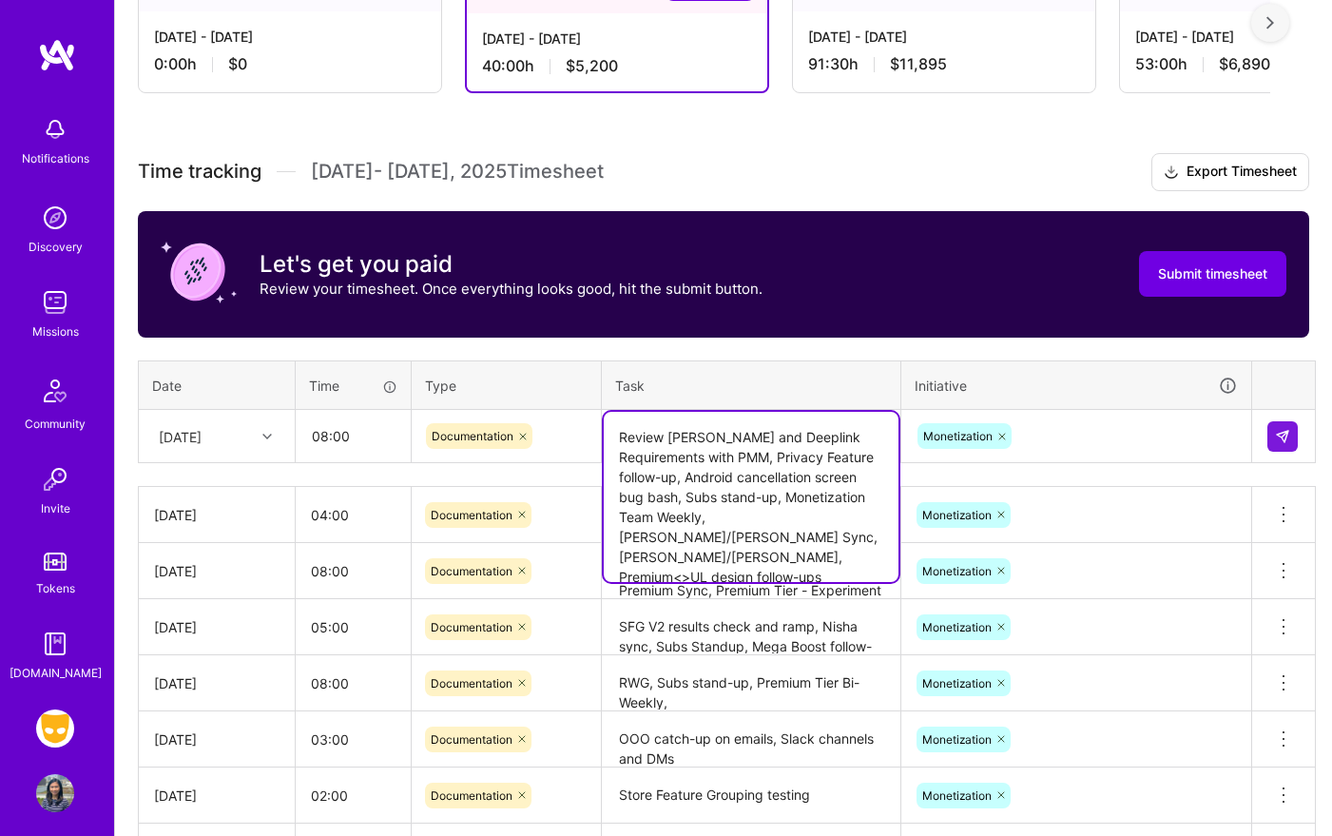
click at [800, 549] on textarea "Review [PERSON_NAME] and Deeplink Requirements with PMM, Privacy Feature follow…" at bounding box center [751, 497] width 295 height 170
type textarea "Review [PERSON_NAME] and Deeplink Requirements with PMM, Privacy Feature follow…"
click at [1289, 431] on img at bounding box center [1282, 436] width 15 height 15
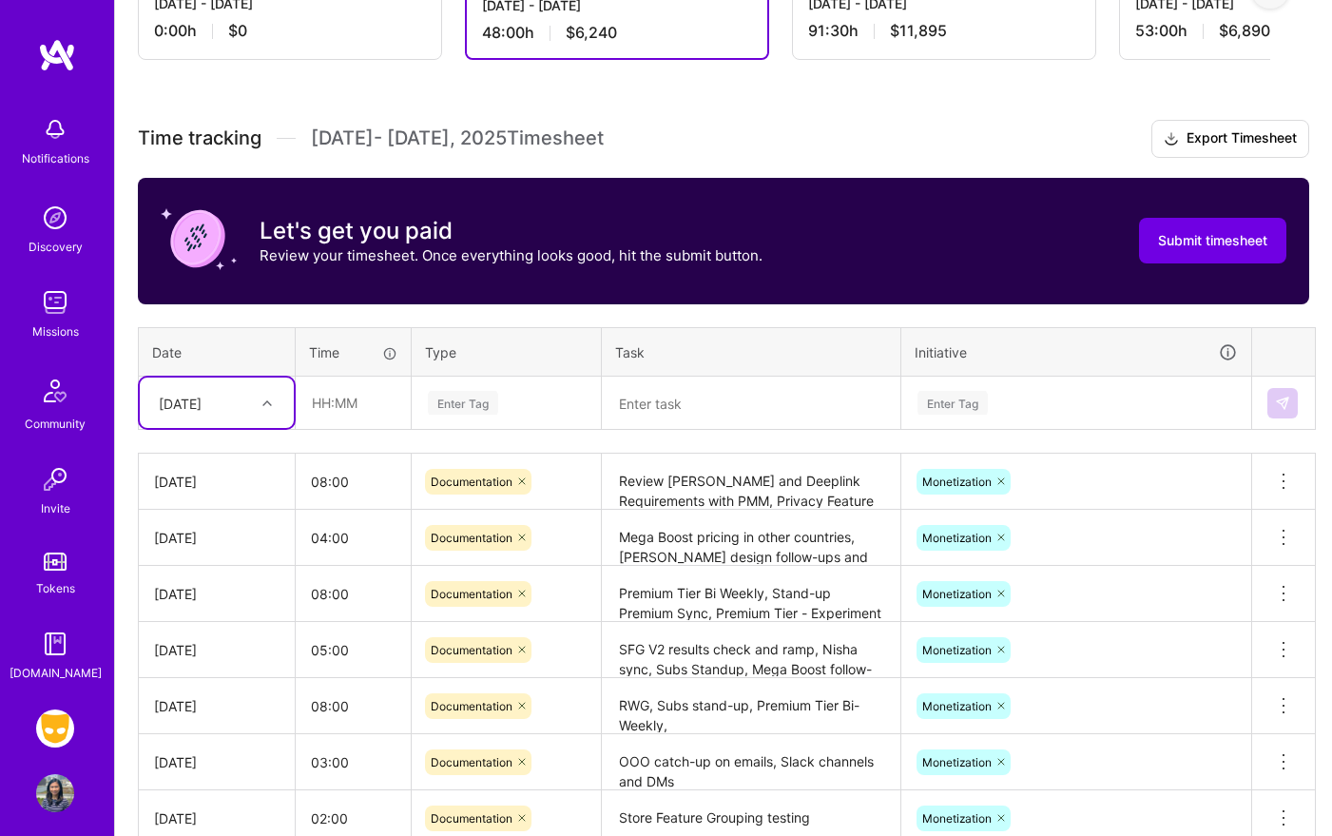
scroll to position [241, 0]
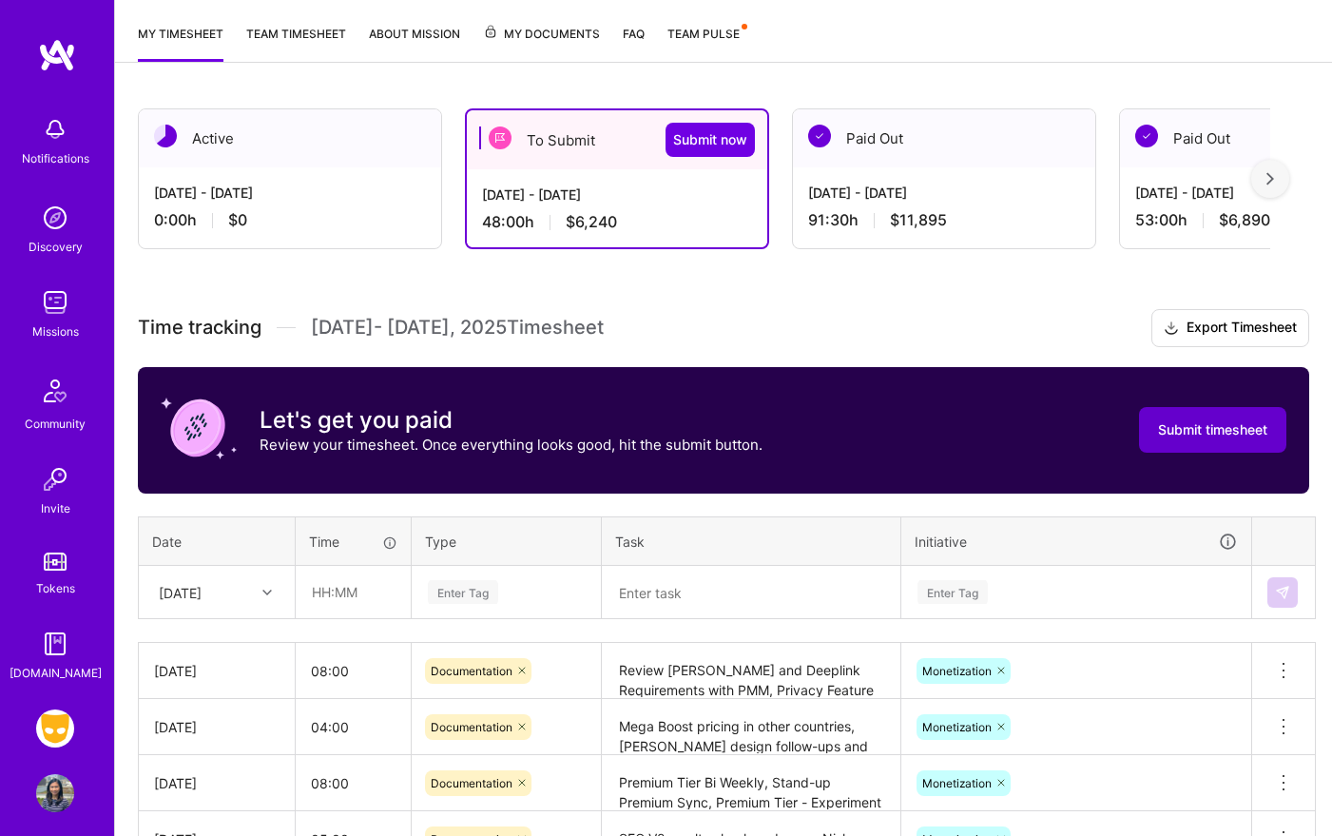
click at [1201, 440] on button "Submit timesheet" at bounding box center [1212, 430] width 147 height 46
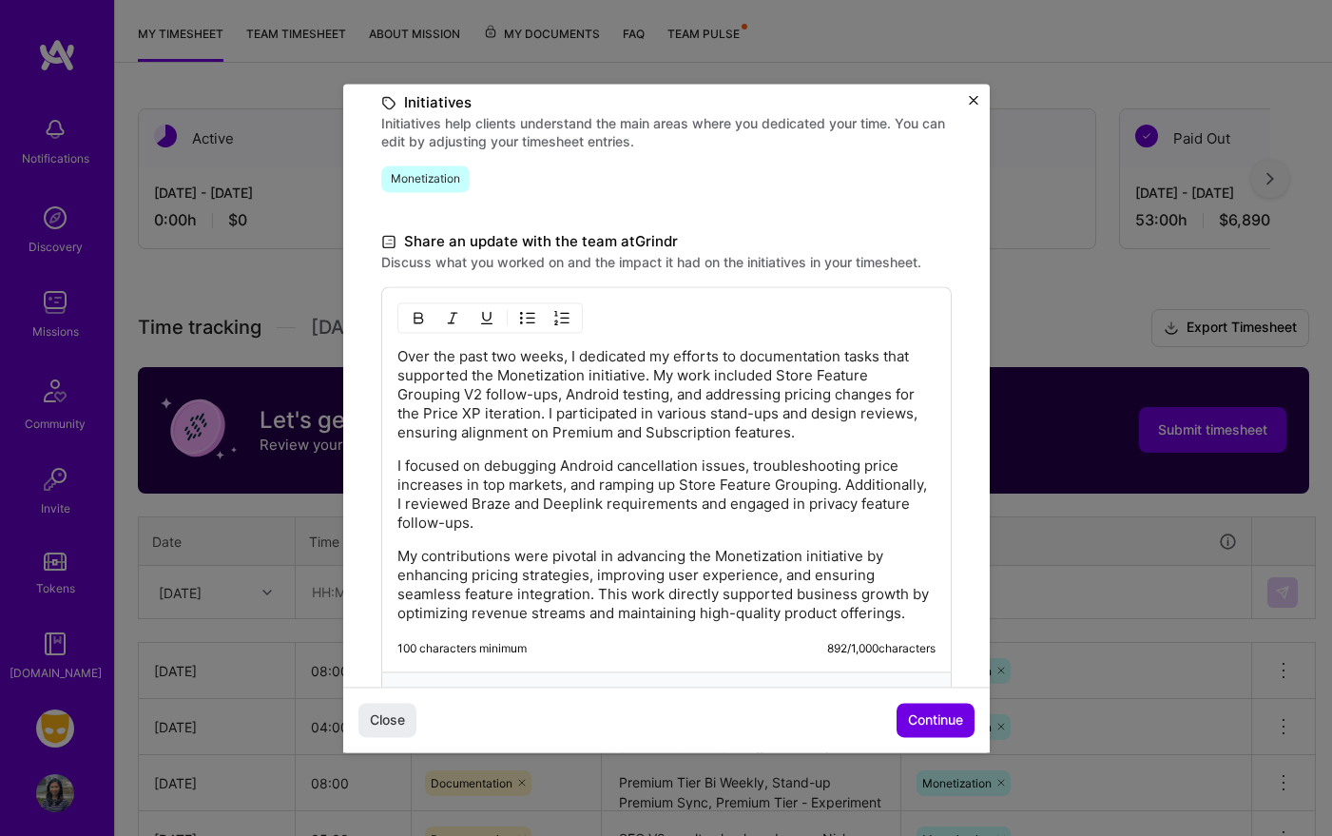
scroll to position [448, 0]
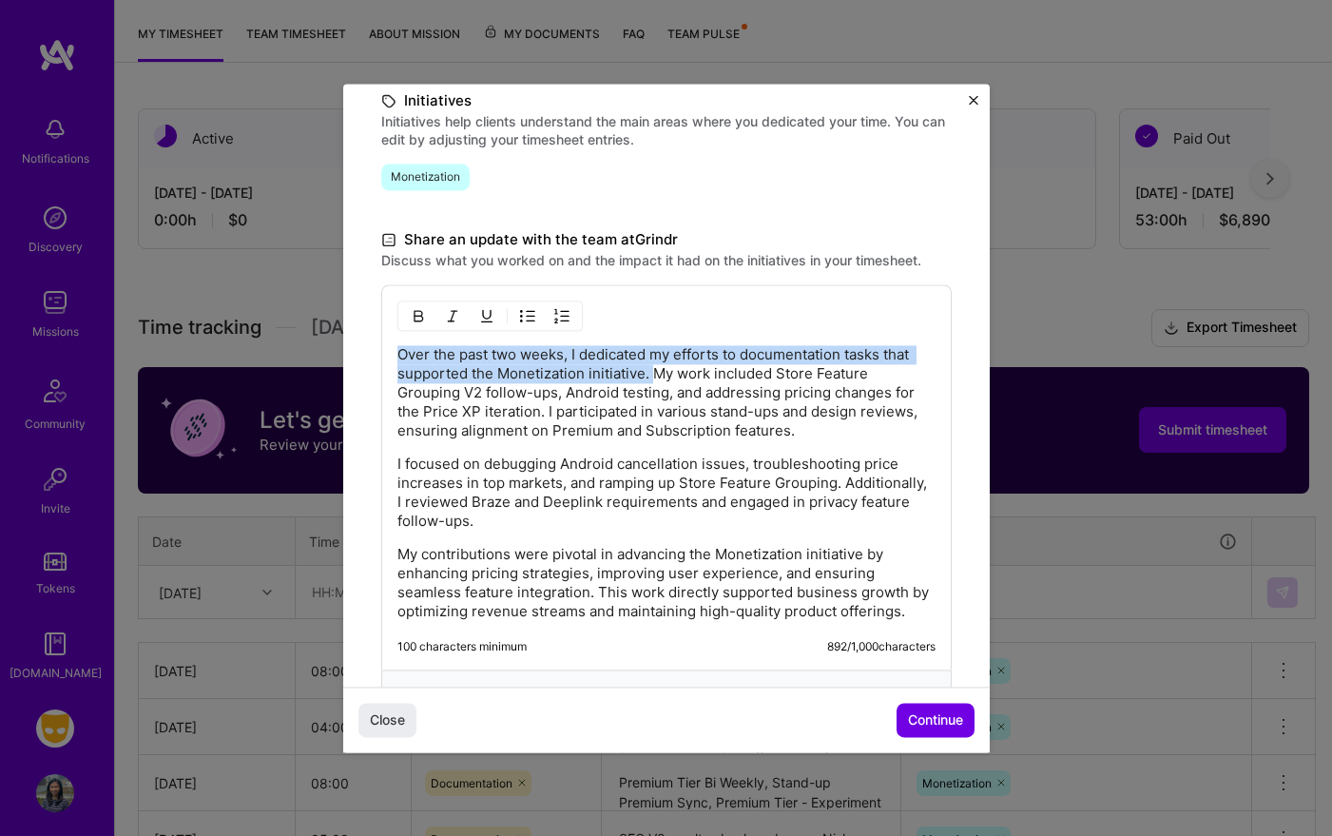
drag, startPoint x: 652, startPoint y: 370, endPoint x: 341, endPoint y: 363, distance: 310.9
click at [341, 363] on div "Demo day Take a moment to reflect on what you've built over the last two weeks …" at bounding box center [666, 418] width 1332 height 836
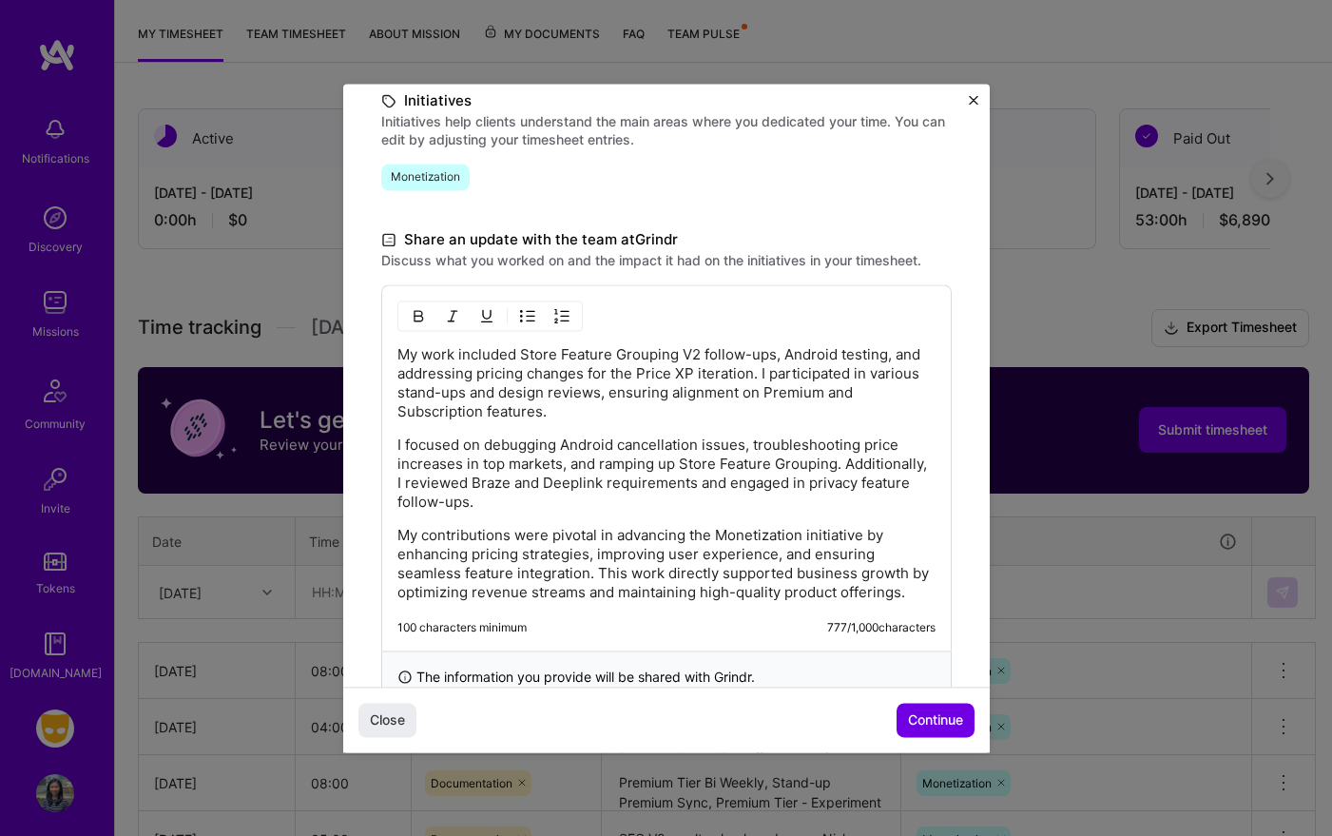
click at [824, 419] on p "My work included Store Feature Grouping V2 follow-ups, Android testing, and add…" at bounding box center [666, 383] width 538 height 76
click at [677, 506] on p "I focused on debugging Android cancellation issues, troubleshooting price incre…" at bounding box center [666, 473] width 538 height 76
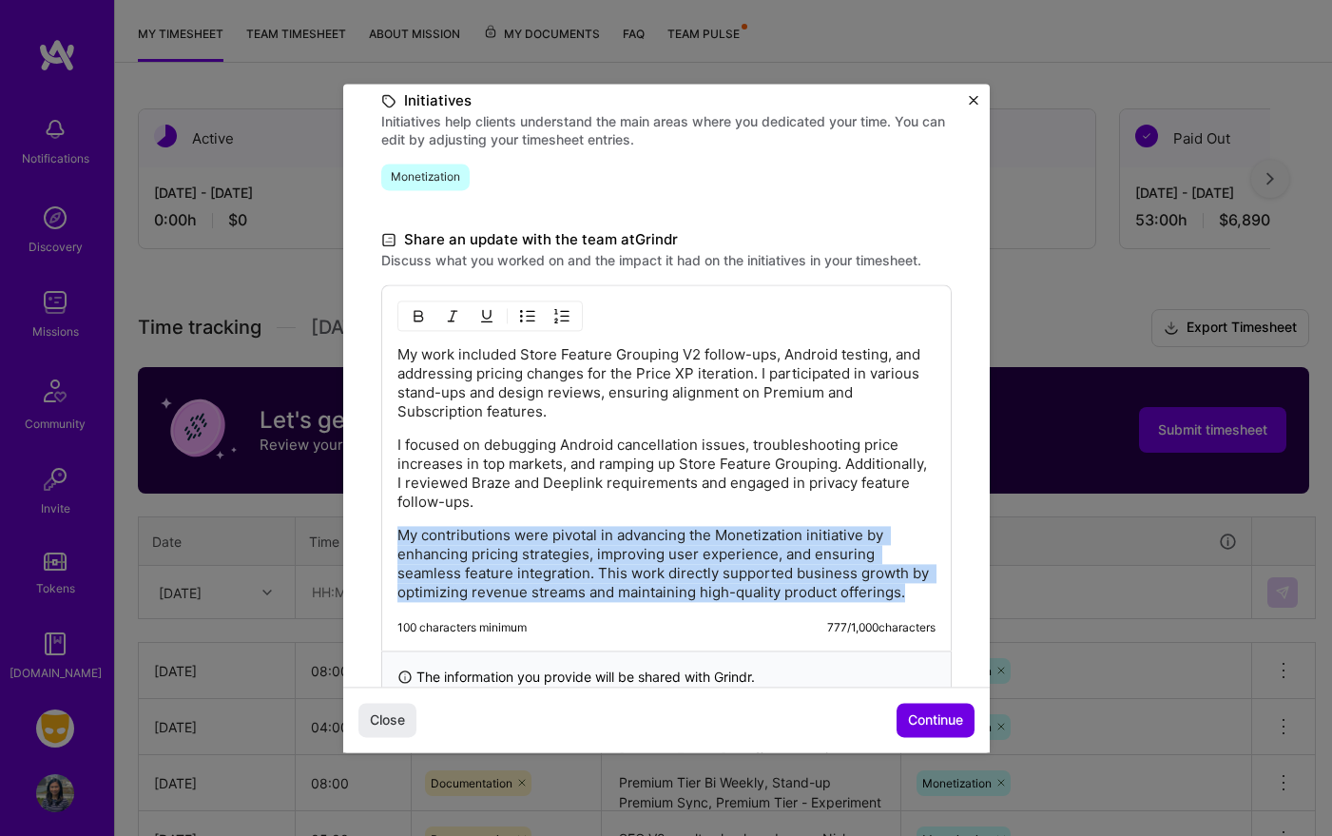
drag, startPoint x: 680, startPoint y: 514, endPoint x: 938, endPoint y: 607, distance: 274.9
click at [938, 607] on div "My work included Store Feature Grouping V2 follow-ups, Android testing, and add…" at bounding box center [666, 467] width 570 height 366
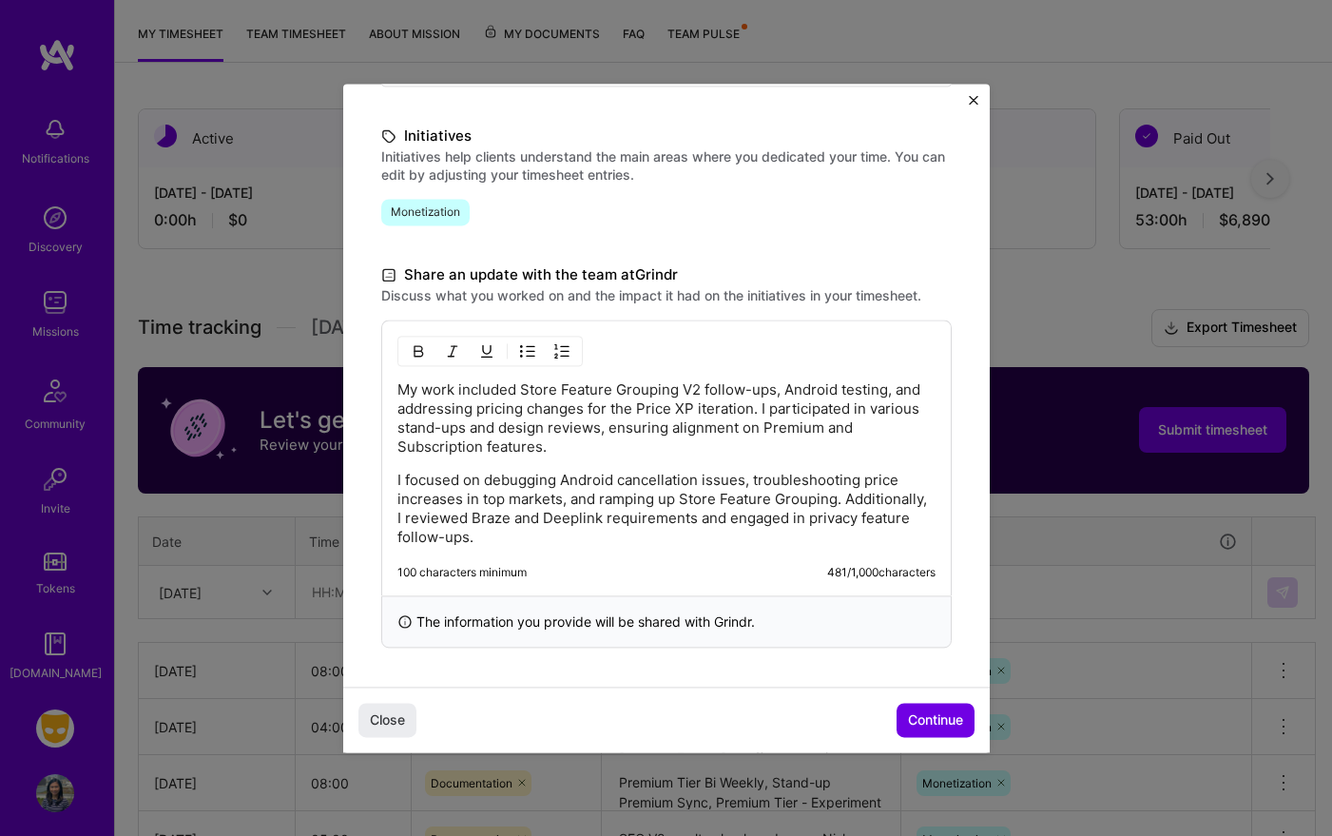
scroll to position [413, 0]
click at [920, 723] on span "Continue" at bounding box center [935, 719] width 55 height 19
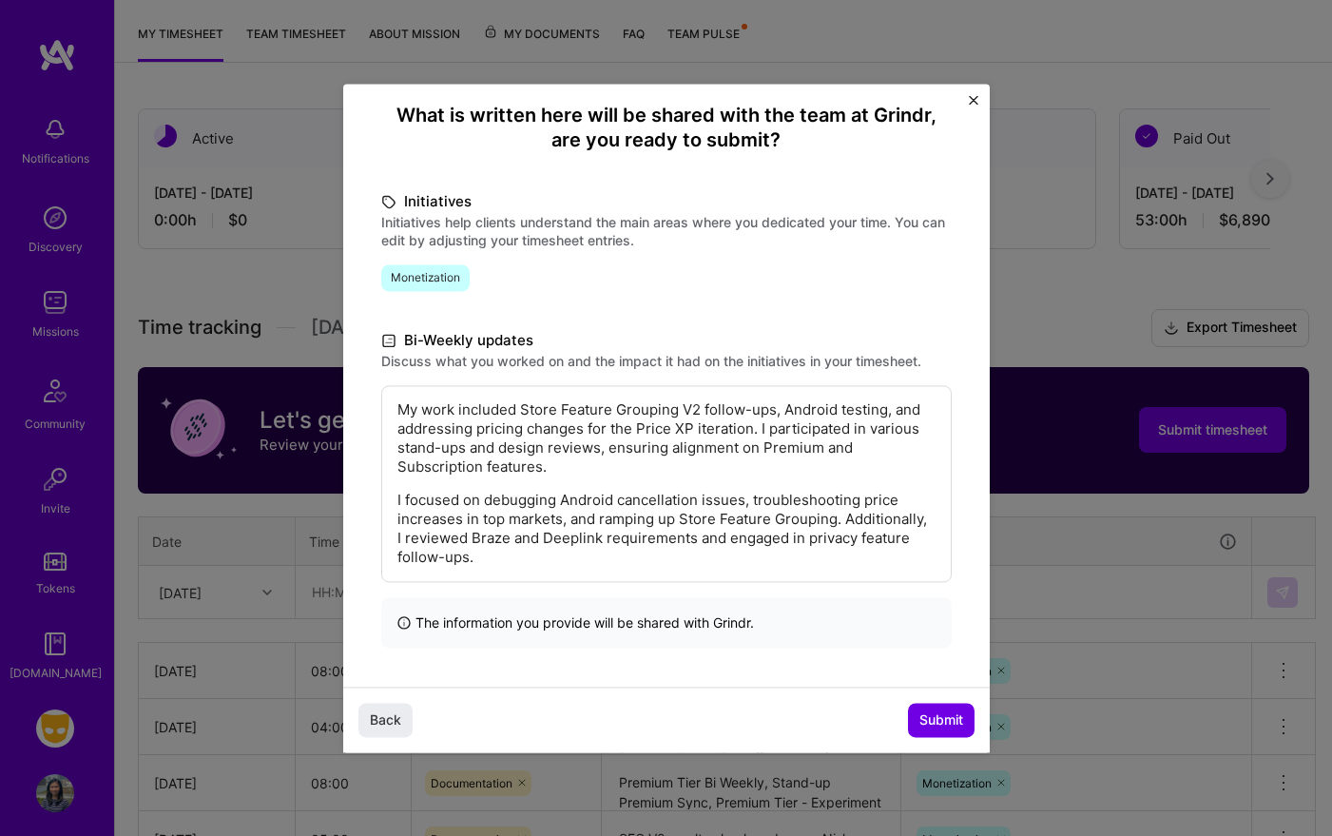
click at [551, 536] on p "I focused on debugging Android cancellation issues, troubleshooting price incre…" at bounding box center [666, 529] width 538 height 76
click at [781, 582] on div "My work included Store Feature Grouping V2 follow-ups, Android testing, and add…" at bounding box center [666, 516] width 570 height 262
click at [947, 710] on span "Submit" at bounding box center [941, 719] width 44 height 19
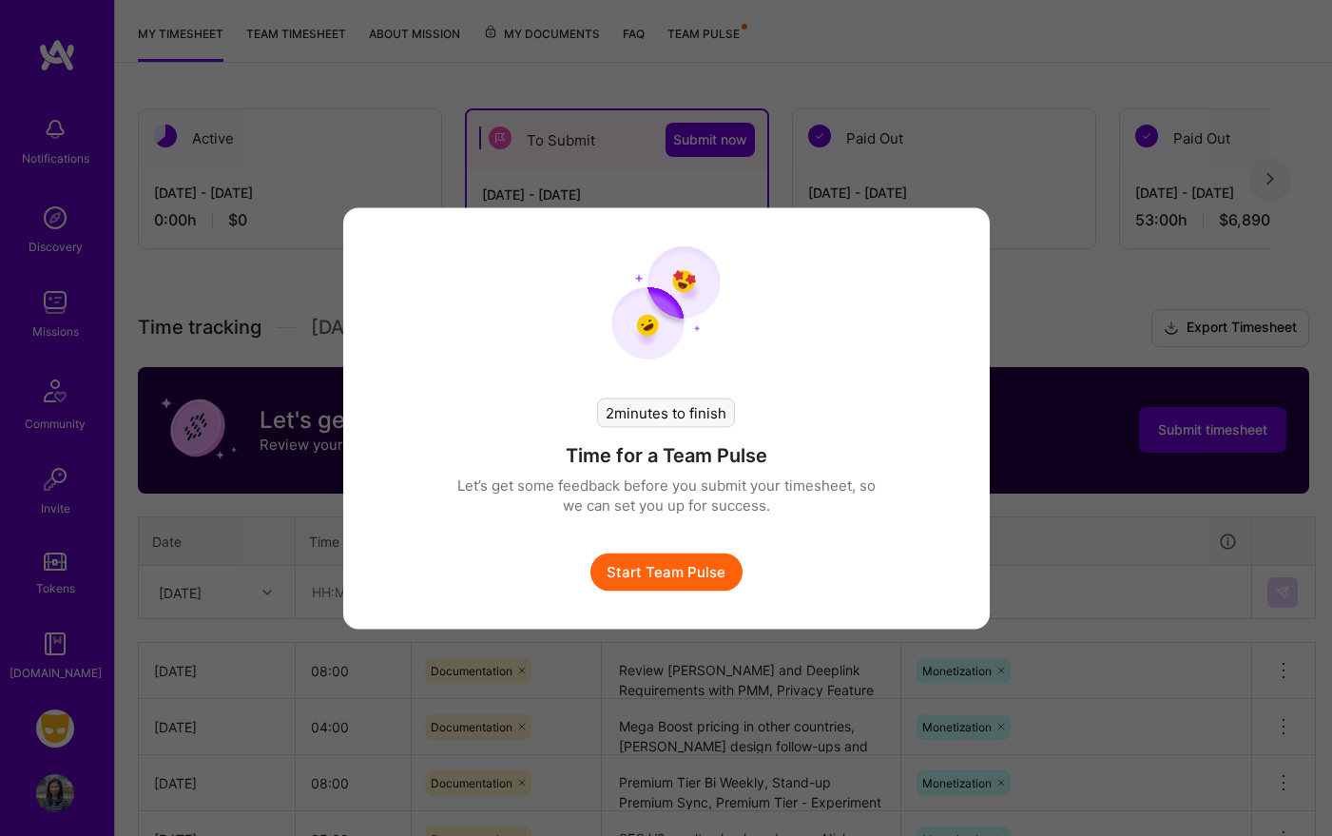
click at [703, 553] on button "Start Team Pulse" at bounding box center [666, 571] width 152 height 38
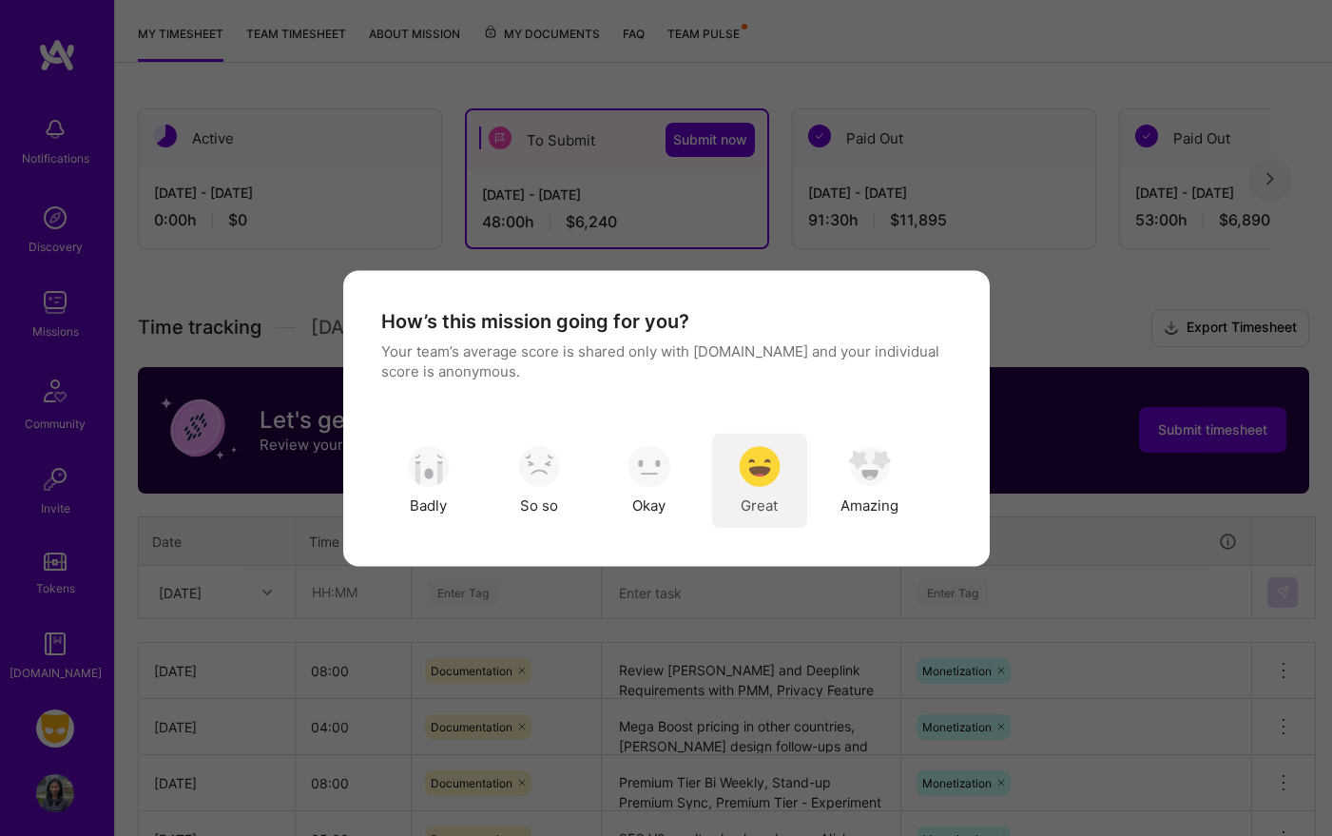
click at [768, 440] on div "Great" at bounding box center [759, 480] width 95 height 95
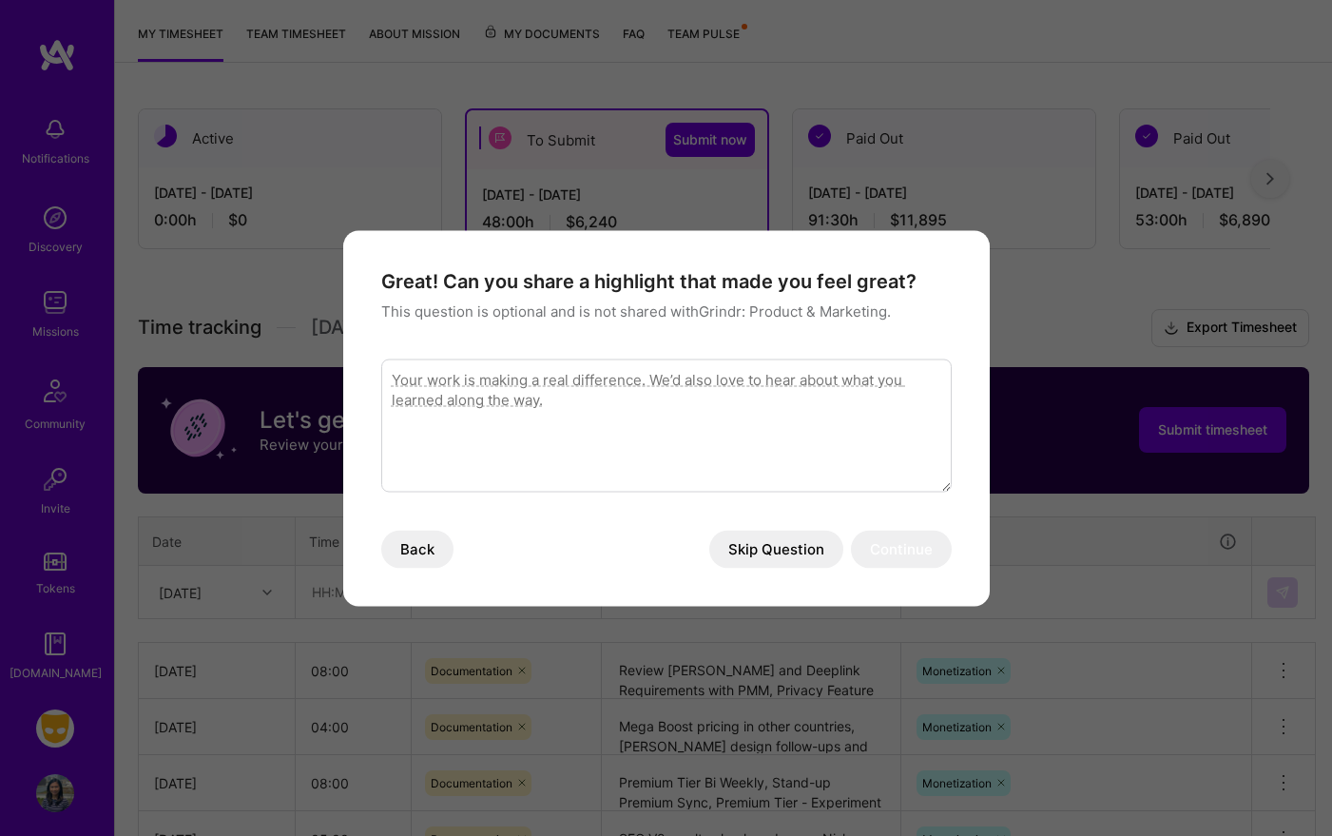
click at [777, 536] on button "Skip Question" at bounding box center [776, 549] width 134 height 38
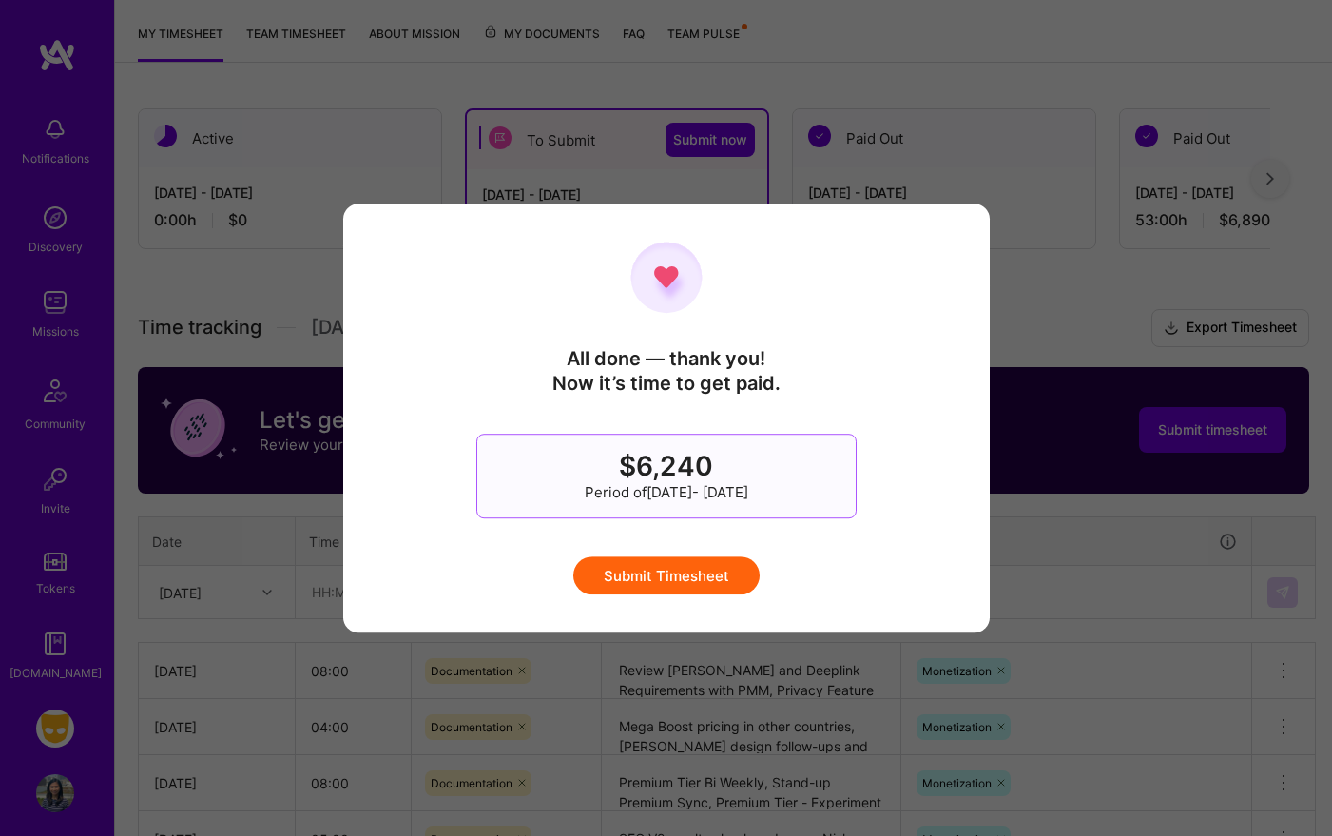
click at [720, 571] on button "Submit Timesheet" at bounding box center [666, 575] width 186 height 38
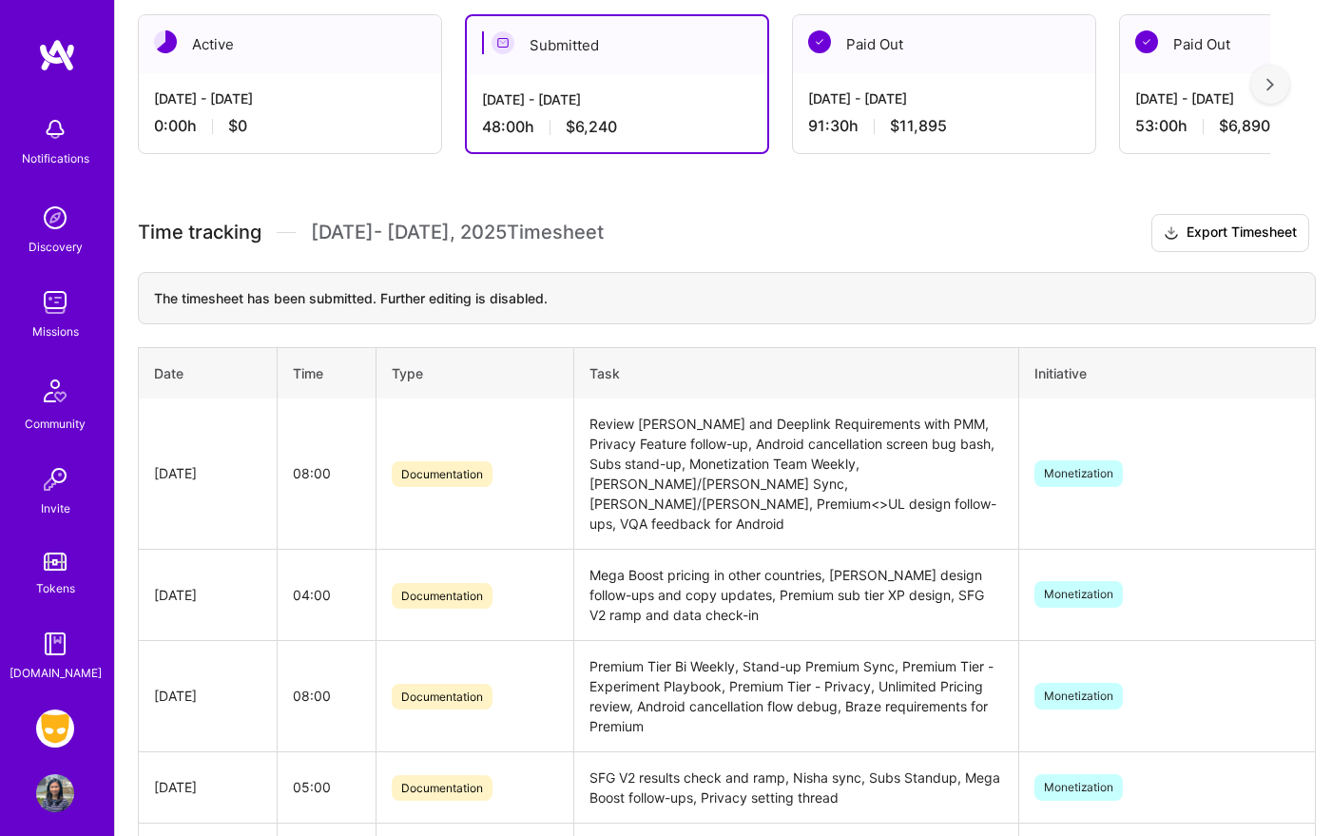
scroll to position [0, 0]
